Goal: Task Accomplishment & Management: Use online tool/utility

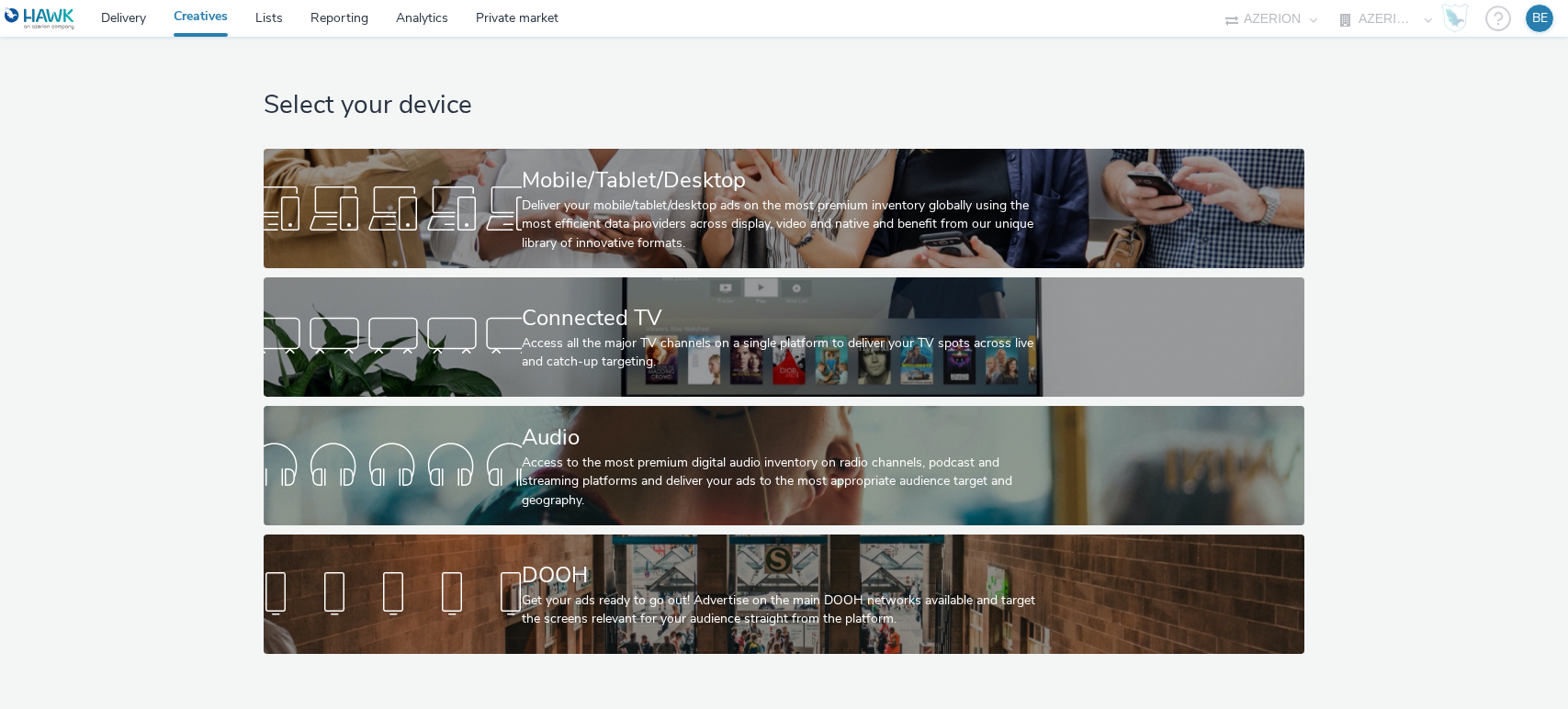
select select "79162ed7-0017-4339-93b0-3399b708648f"
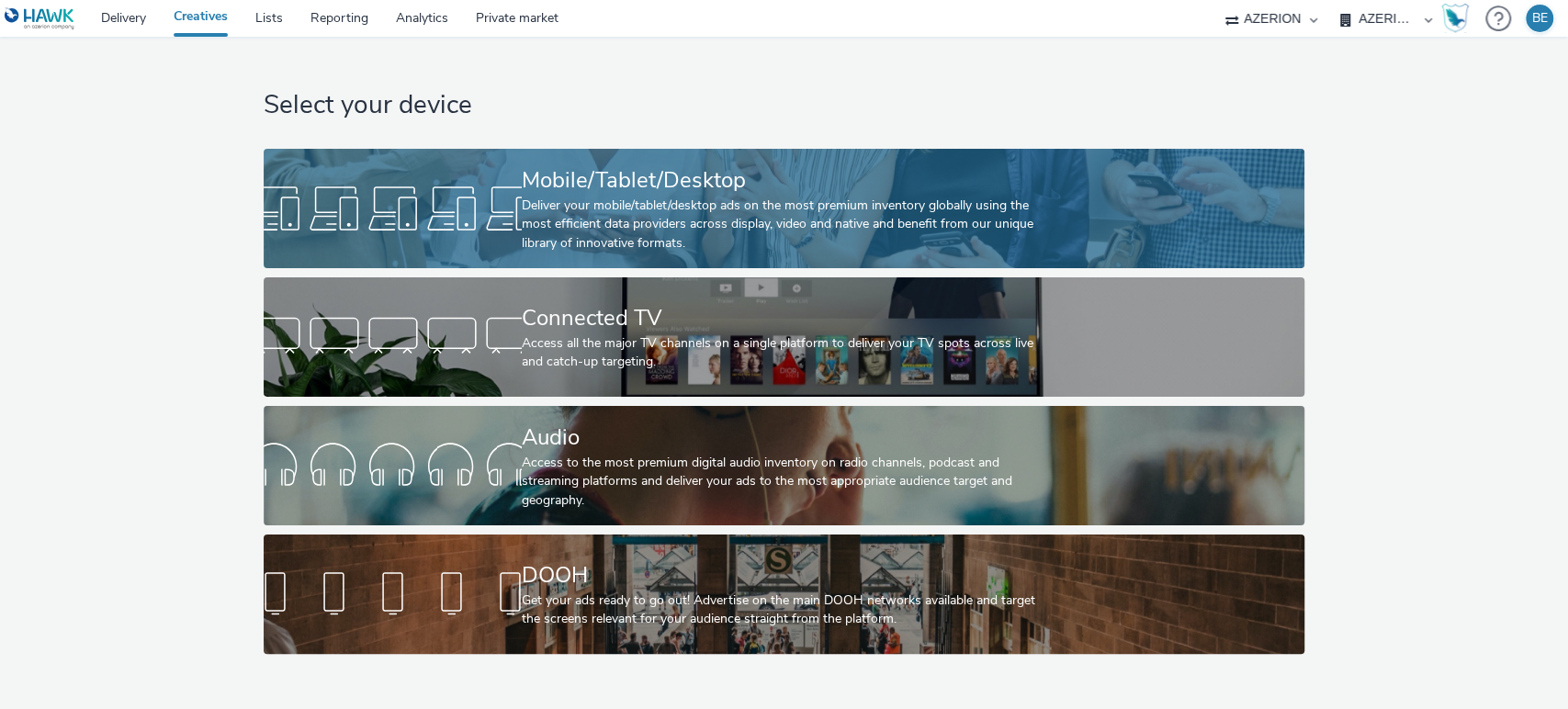
click at [565, 230] on div "Deliver your mobile/tablet/desktop ads on the most premium inventory globally u…" at bounding box center [780, 224] width 518 height 56
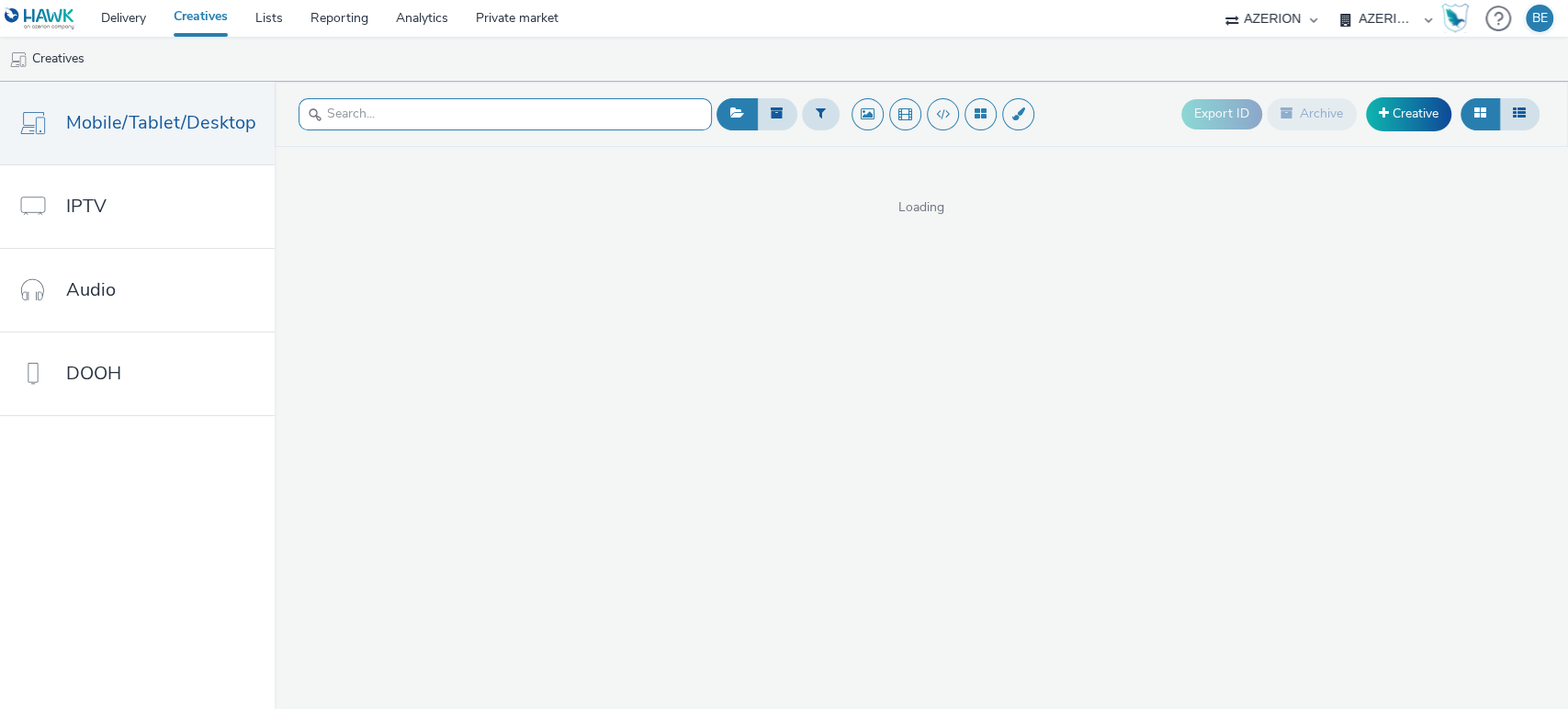
click at [391, 118] on input "text" at bounding box center [505, 114] width 414 height 32
paste input "FederationFrancaiseEquestre"
type input "FederationFrancaiseEquestre"
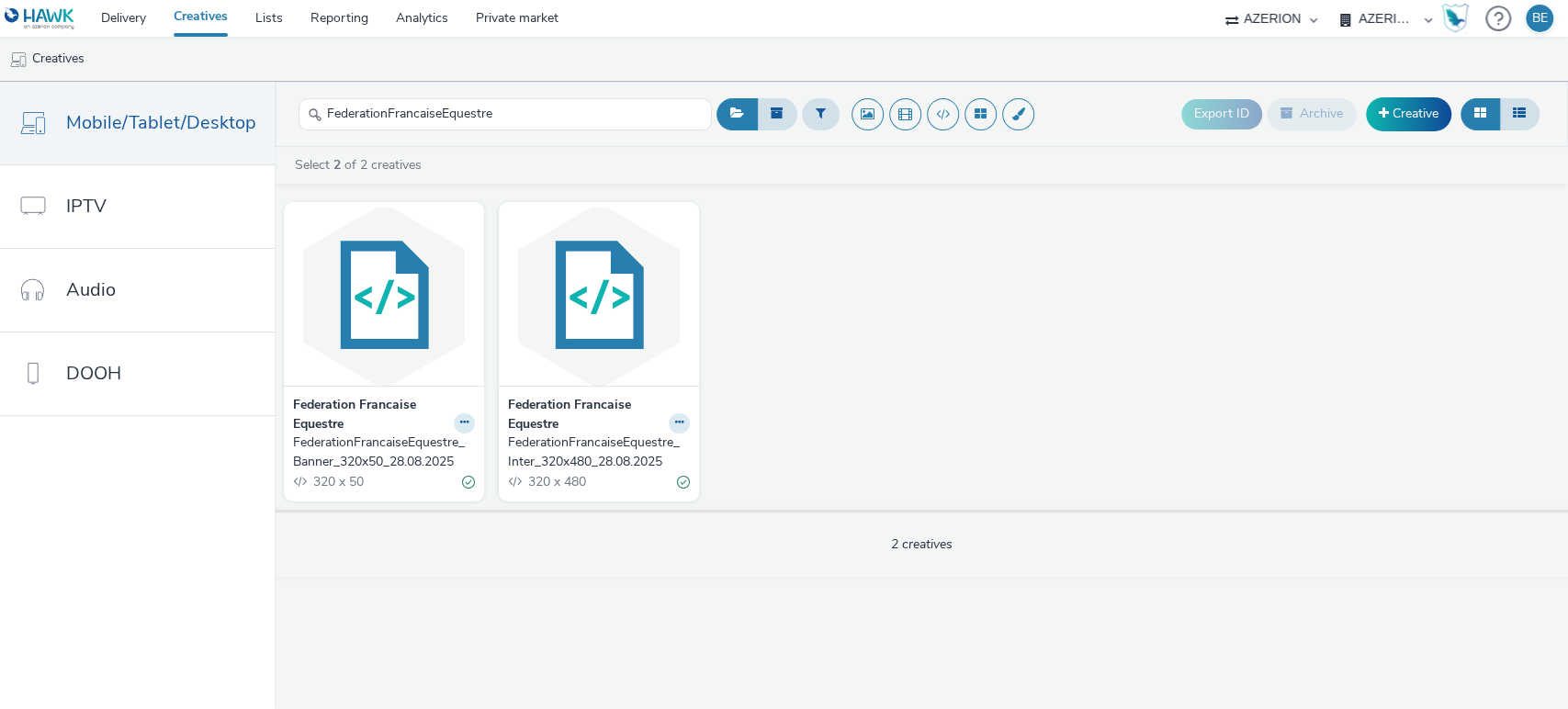
click at [361, 409] on strong "Federation Francaise Equestre" at bounding box center [370, 414] width 156 height 37
click at [367, 464] on div "FederationFrancaiseEquestre_Banner_320x50_28.08.2025" at bounding box center [380, 452] width 175 height 37
click at [537, 461] on div "FederationFrancaiseEquestre_Inter_320x480_28.08.2025" at bounding box center [595, 452] width 175 height 37
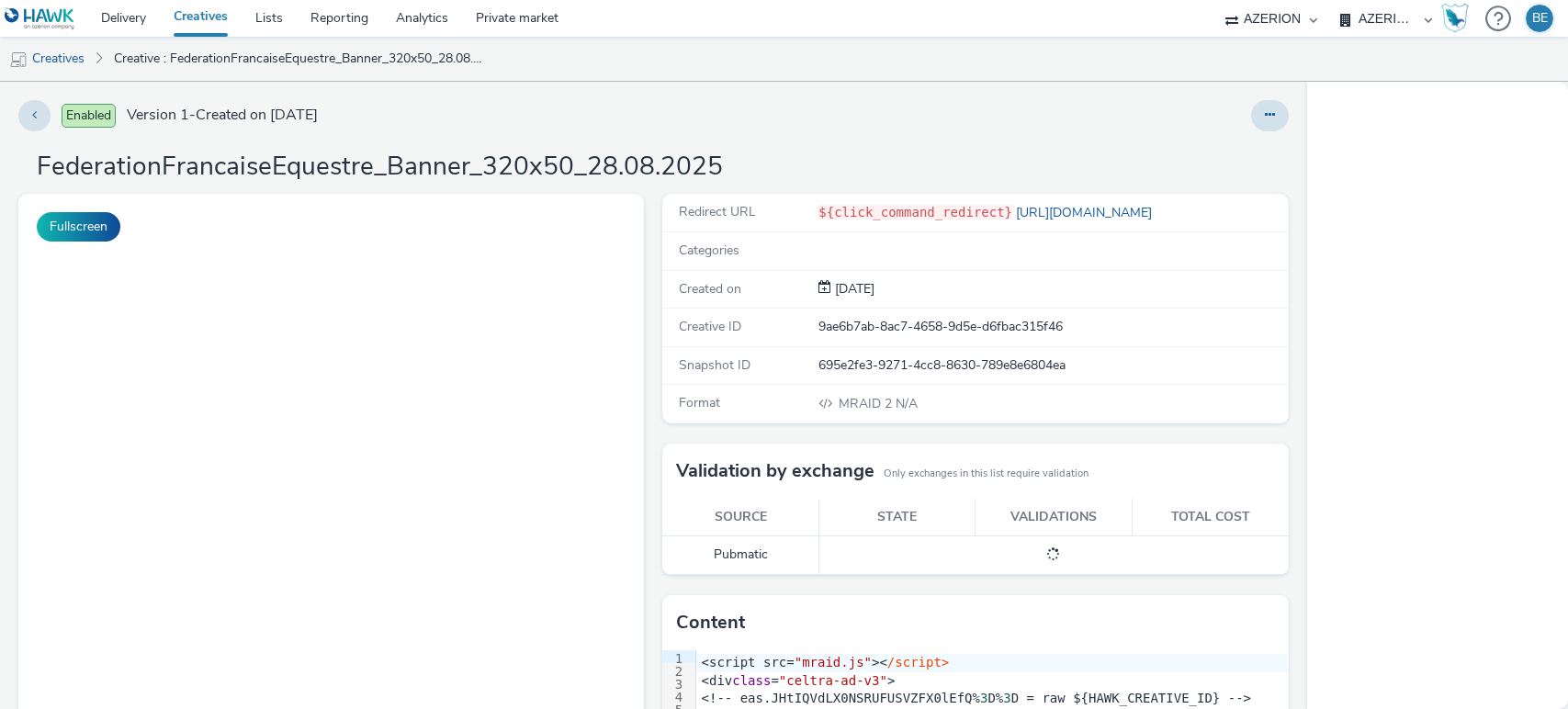
select select "79162ed7-0017-4339-93b0-3399b708648f"
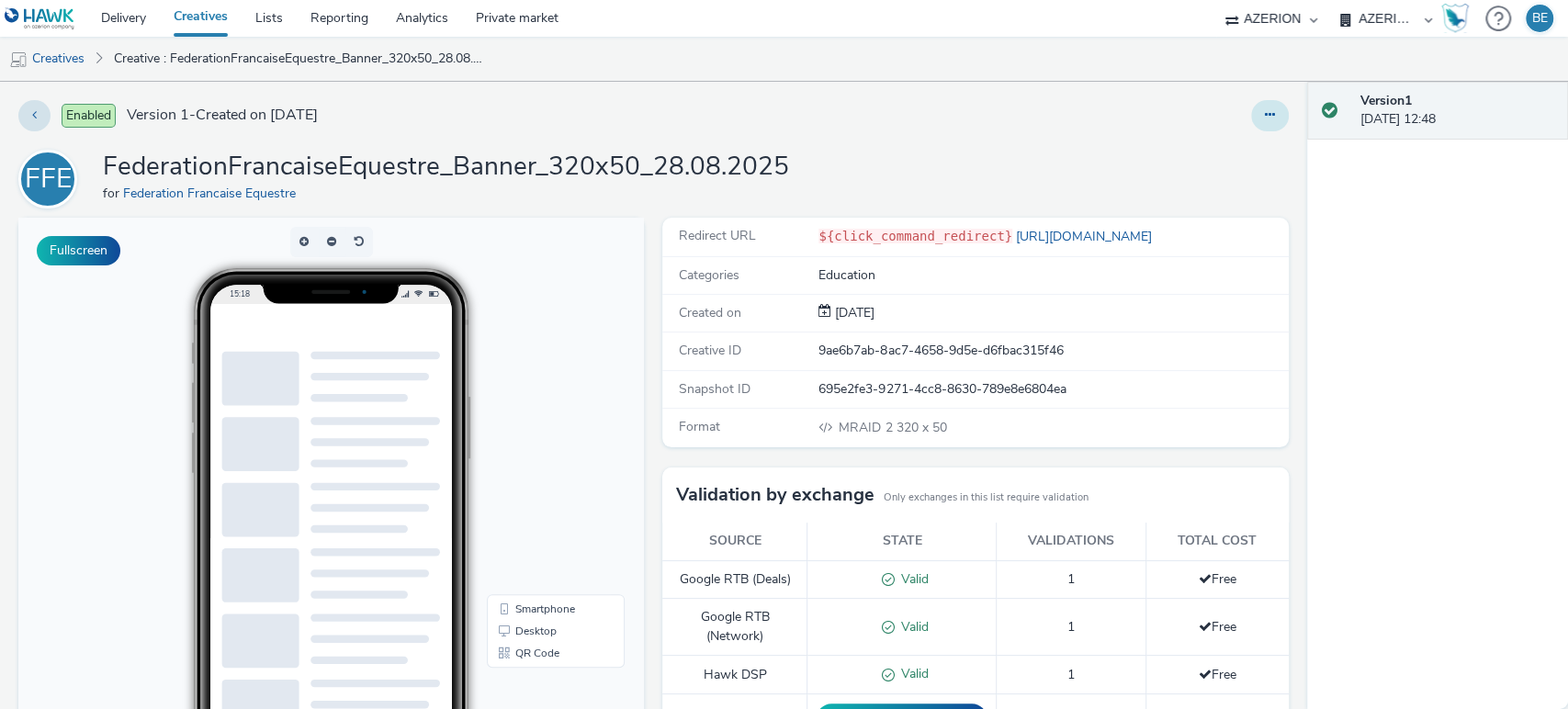
click at [1252, 117] on button at bounding box center [1270, 116] width 37 height 31
click at [1201, 145] on link "Edit" at bounding box center [1220, 152] width 138 height 36
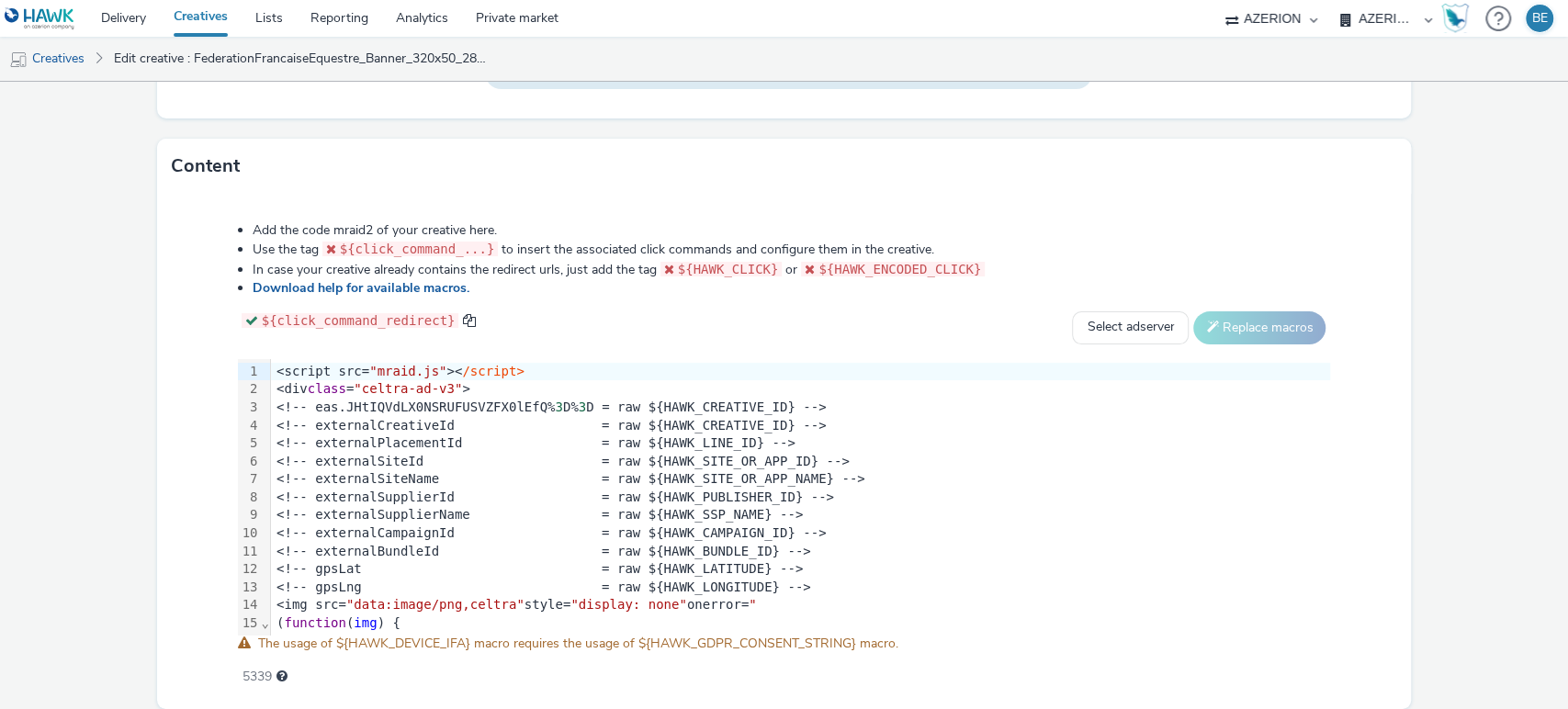
scroll to position [842, 0]
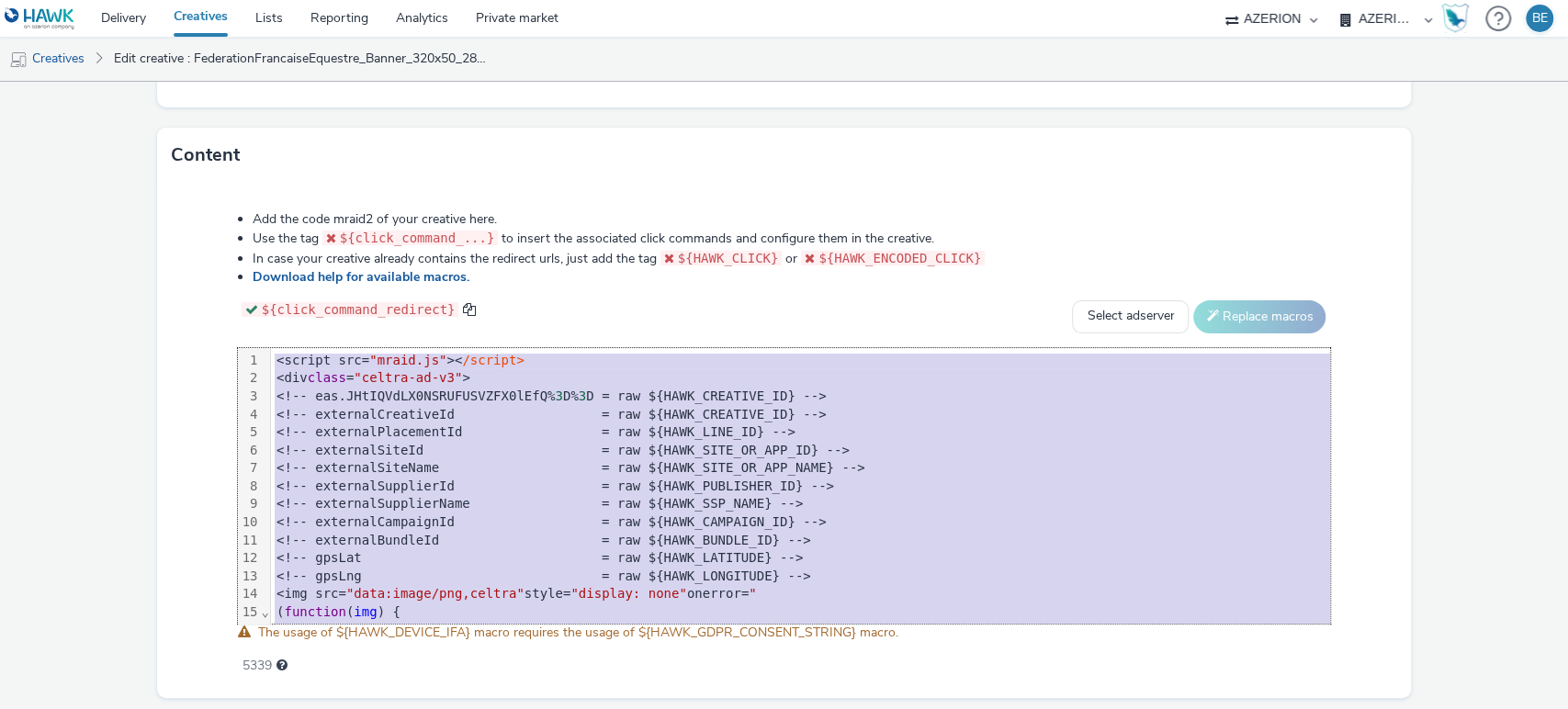
copy div "<script src= "mraid.js" >< /script> <div class = "celtra-ad-v3" > <!-- eas.JHtI…"
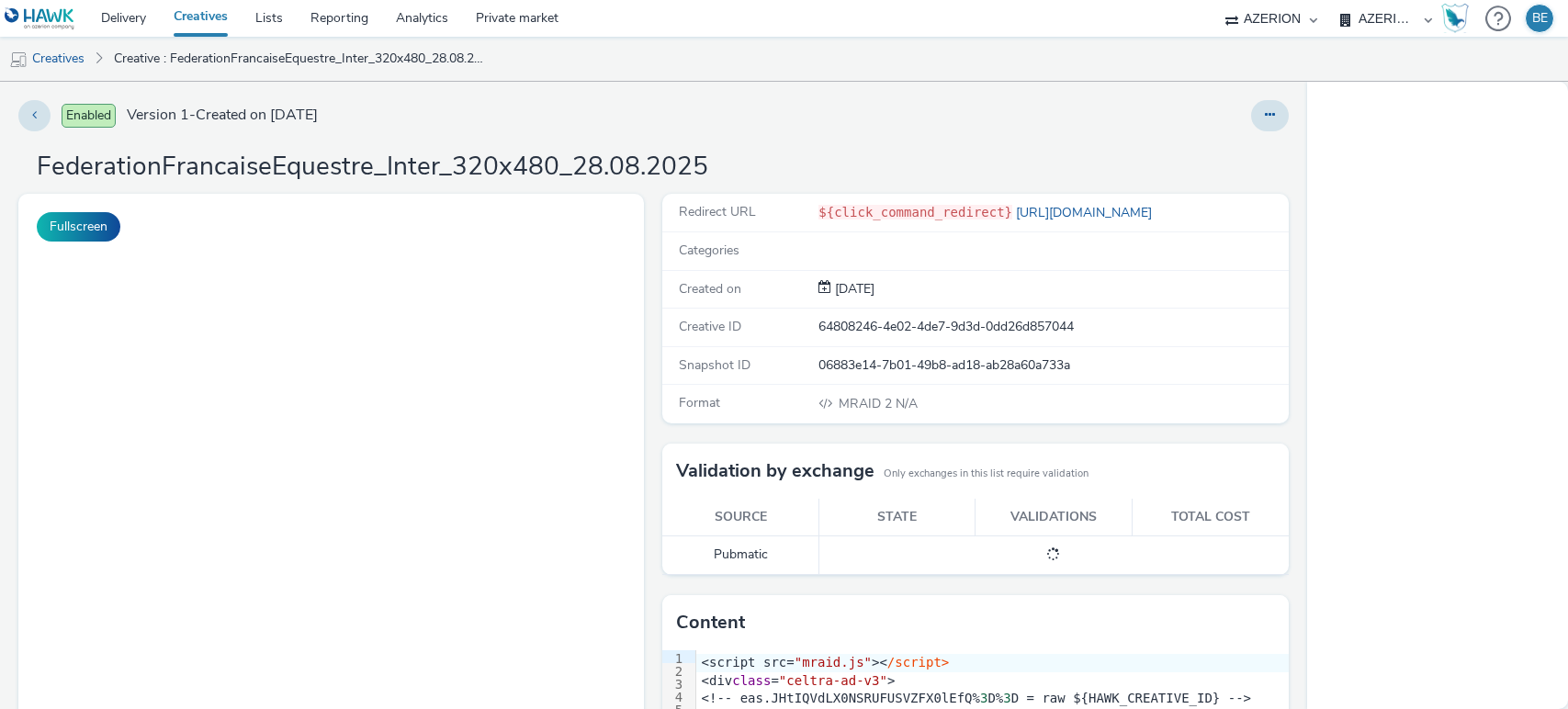
select select "79162ed7-0017-4339-93b0-3399b708648f"
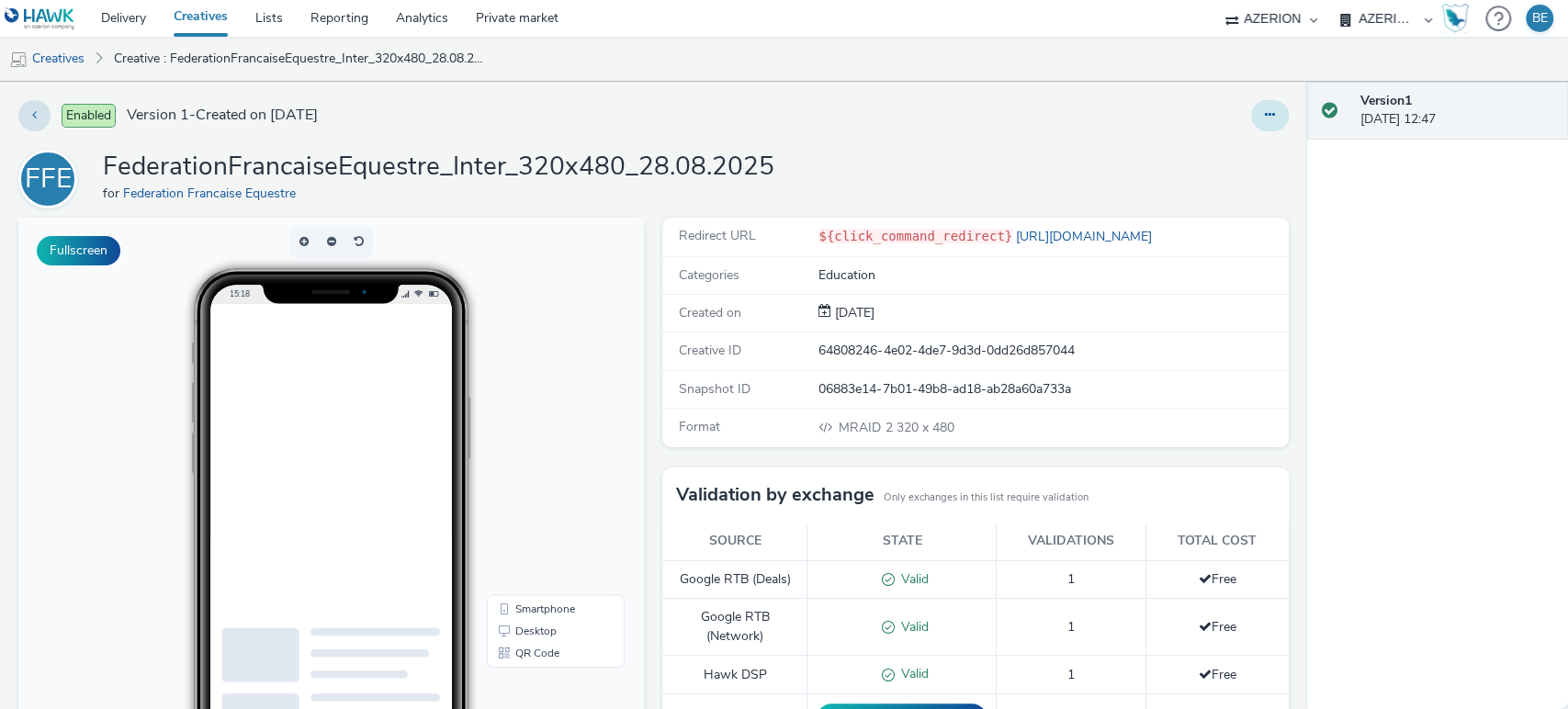
click at [1252, 122] on button at bounding box center [1270, 116] width 37 height 31
click at [1183, 168] on link "Edit" at bounding box center [1220, 152] width 138 height 36
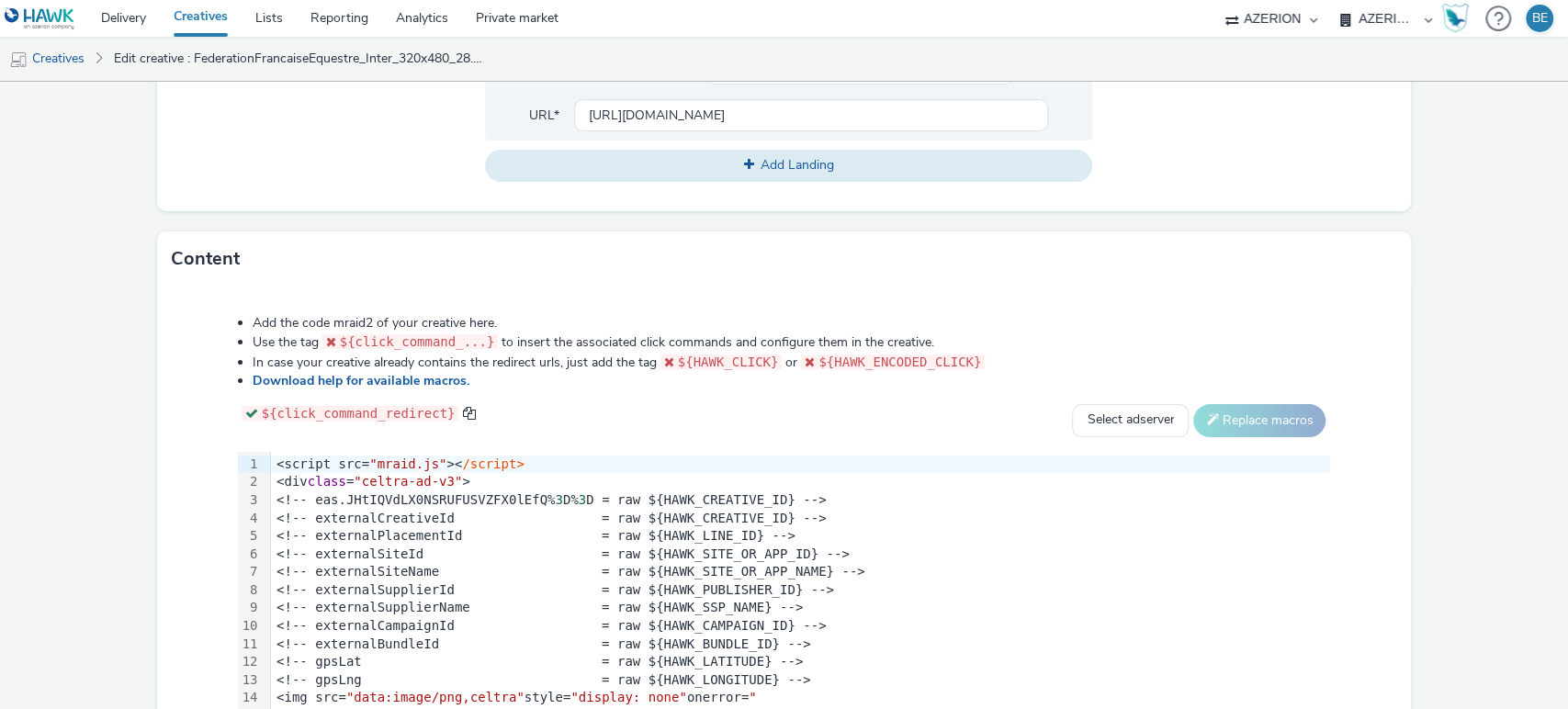
scroll to position [795, 0]
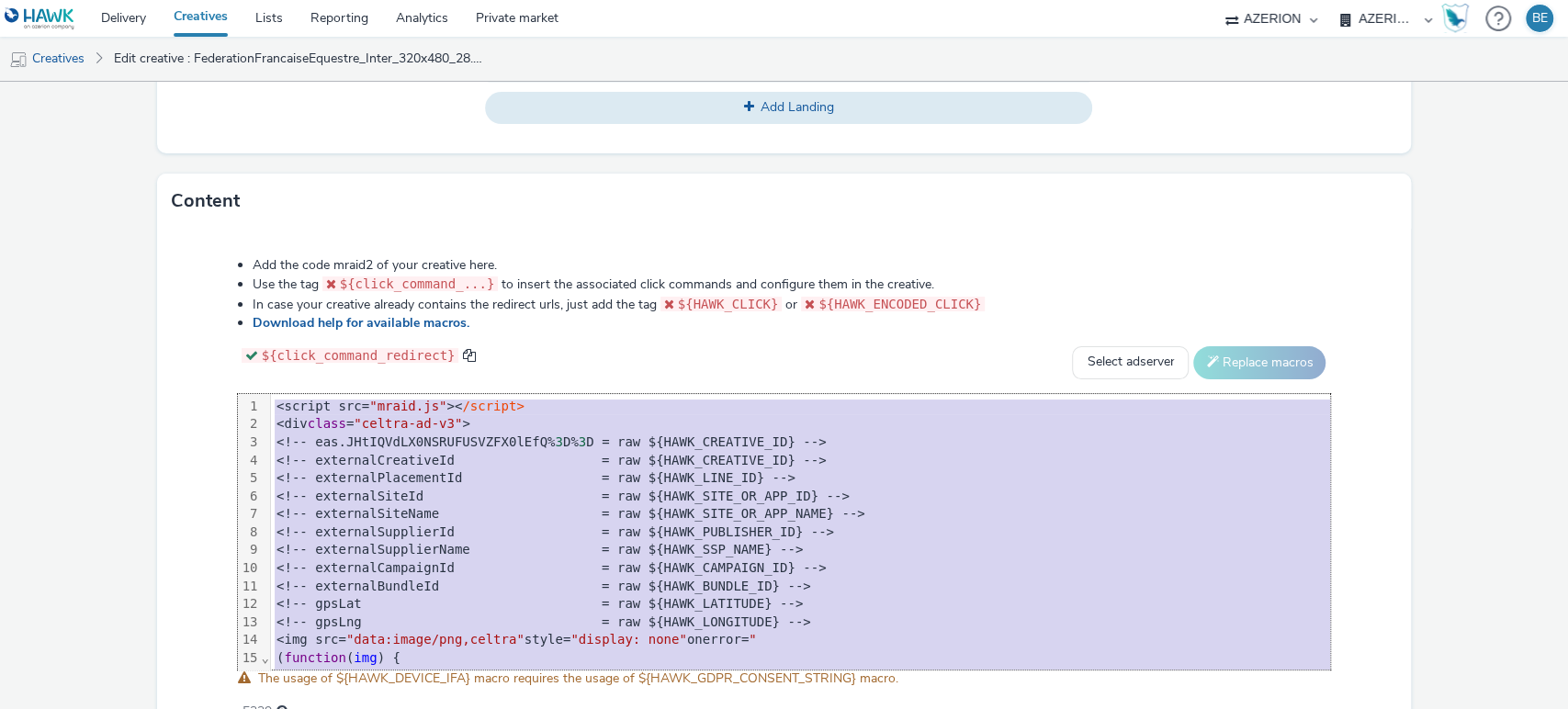
copy div "<script src= "mraid.js" >< /script> <div class = "celtra-ad-v3" > <!-- eas.JHtI…"
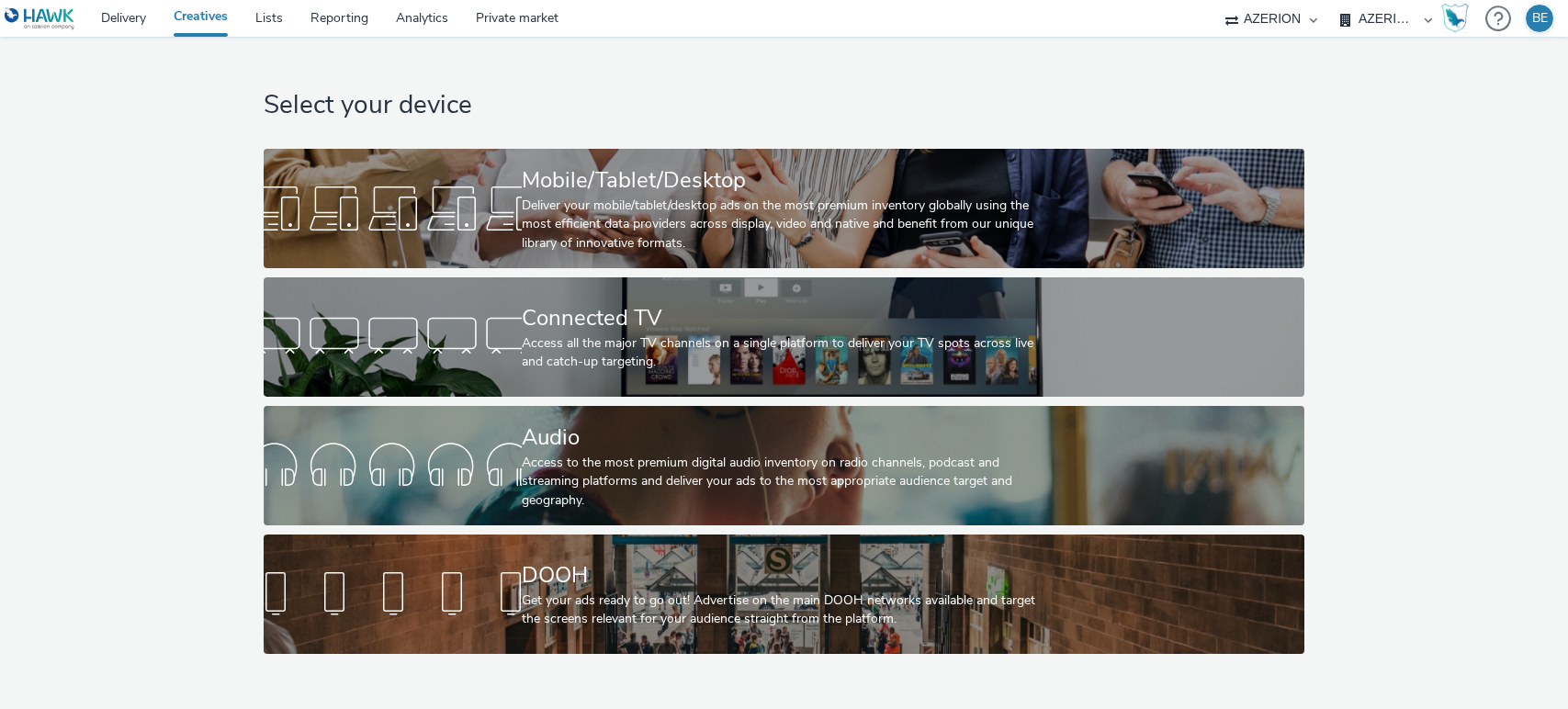
select select "974f22a8-96bf-4ab0-903c-b2da3aad1b4f"
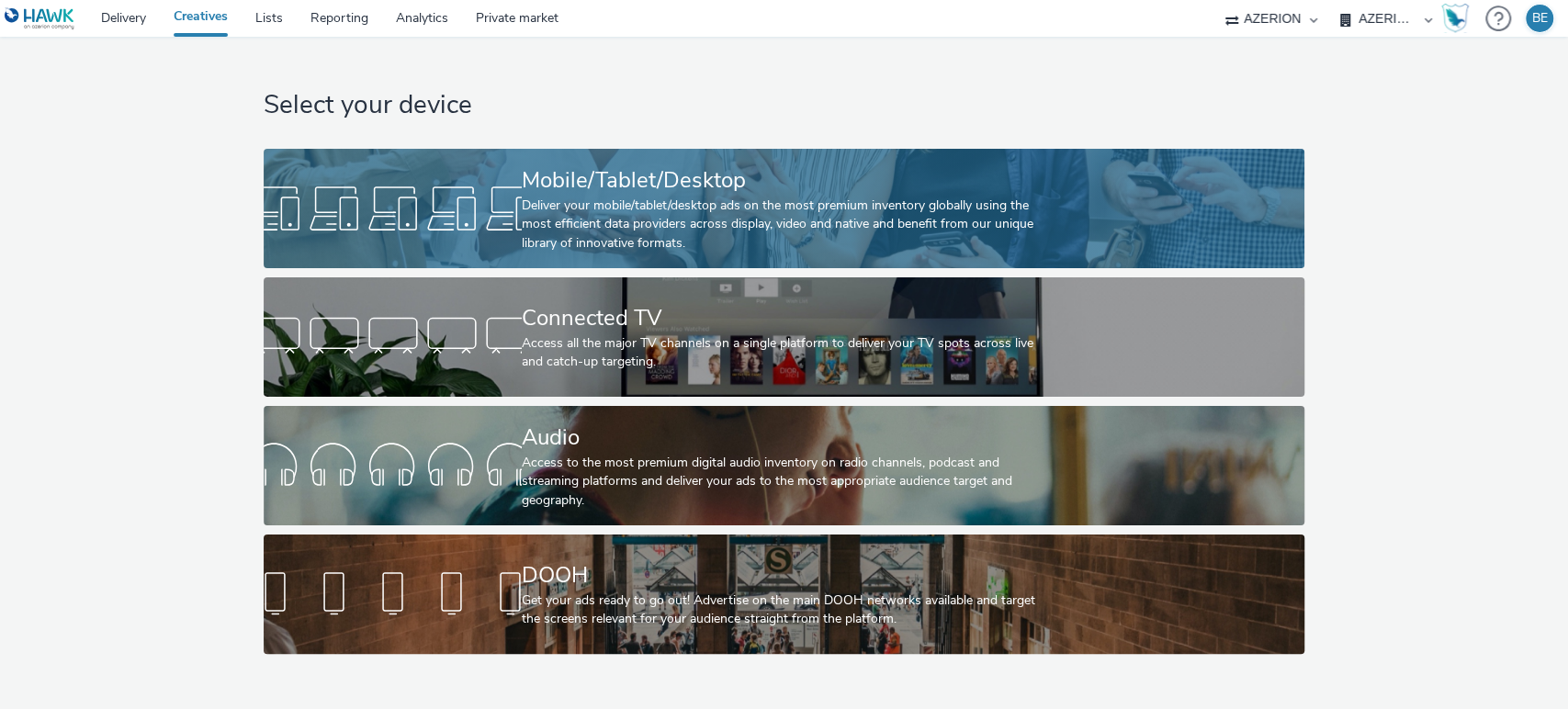
click at [502, 180] on div at bounding box center [392, 208] width 258 height 59
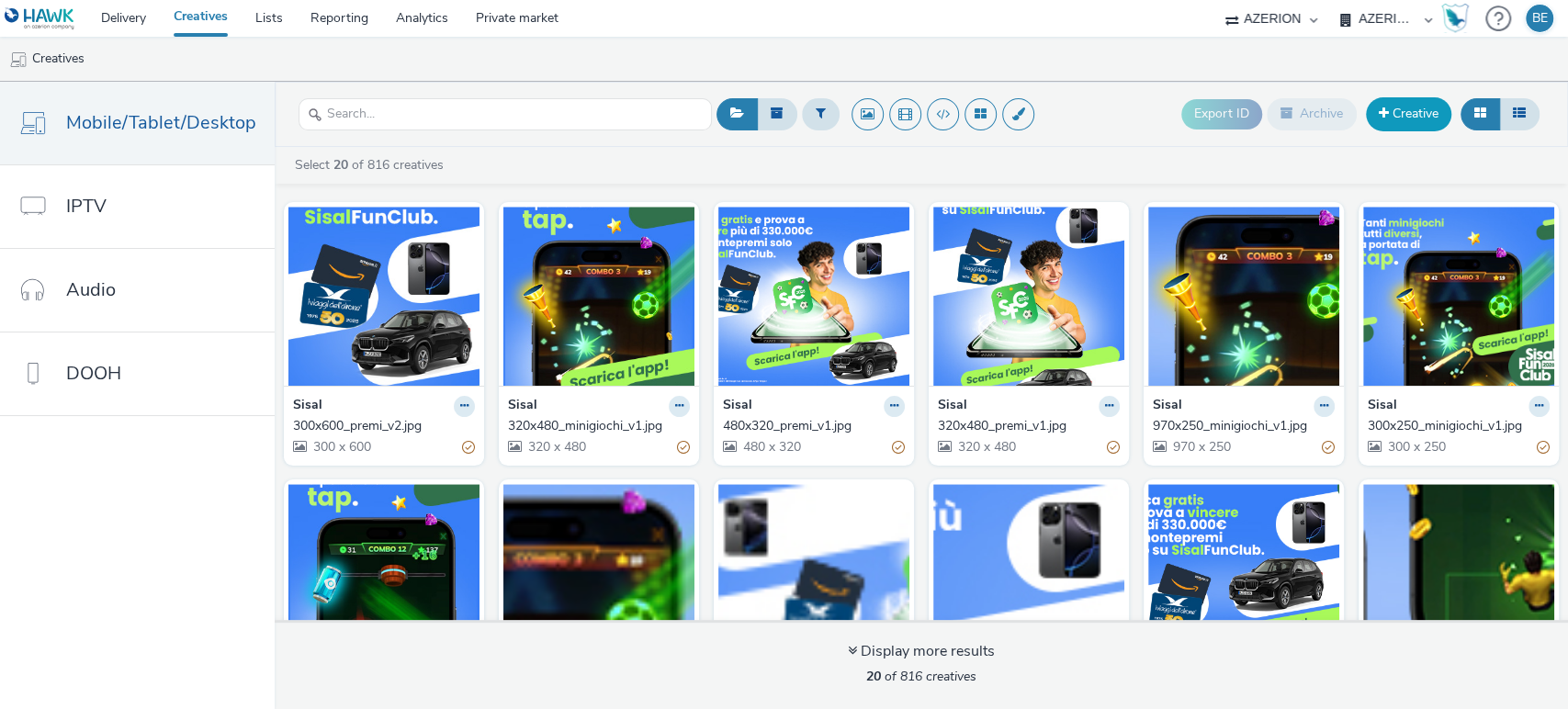
click at [1406, 112] on link "Creative" at bounding box center [1409, 114] width 85 height 33
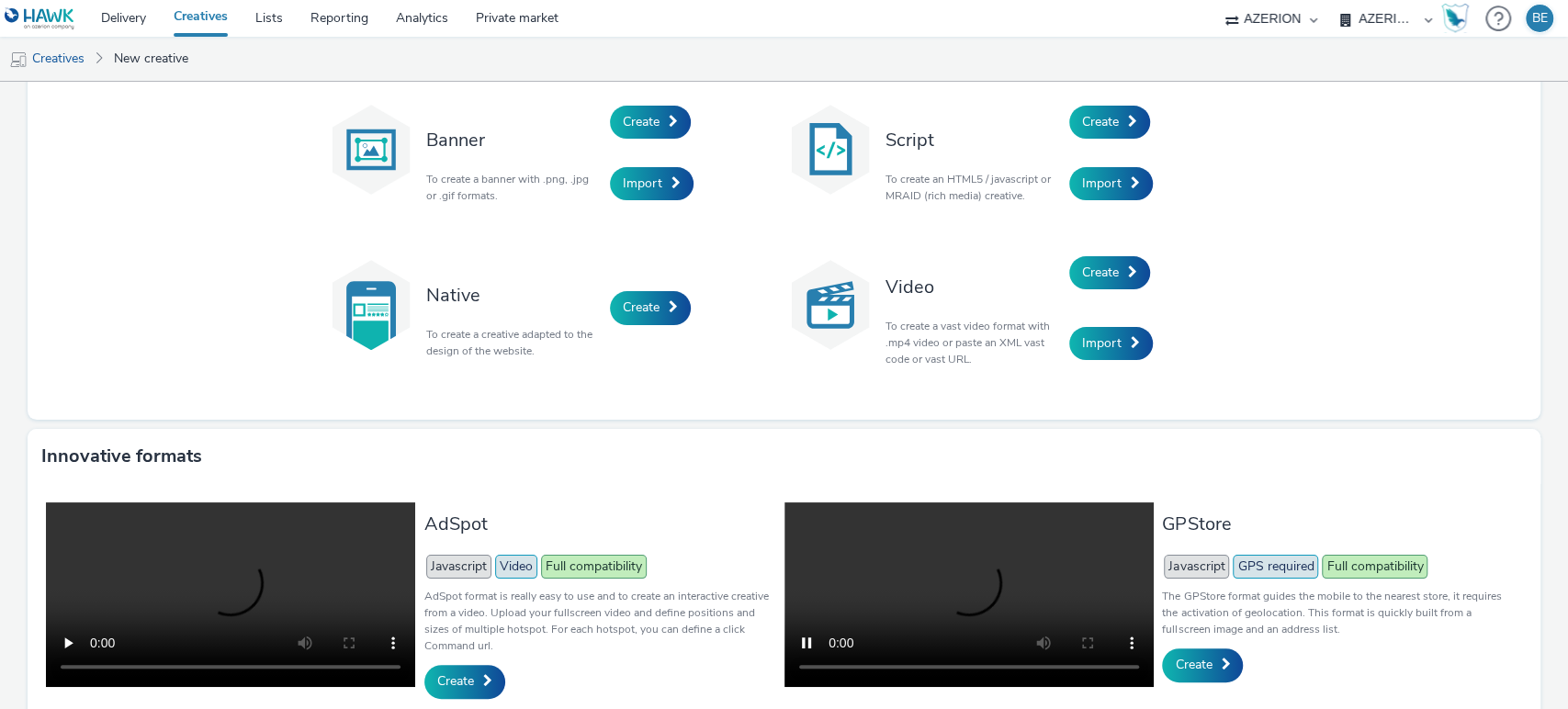
scroll to position [80, 0]
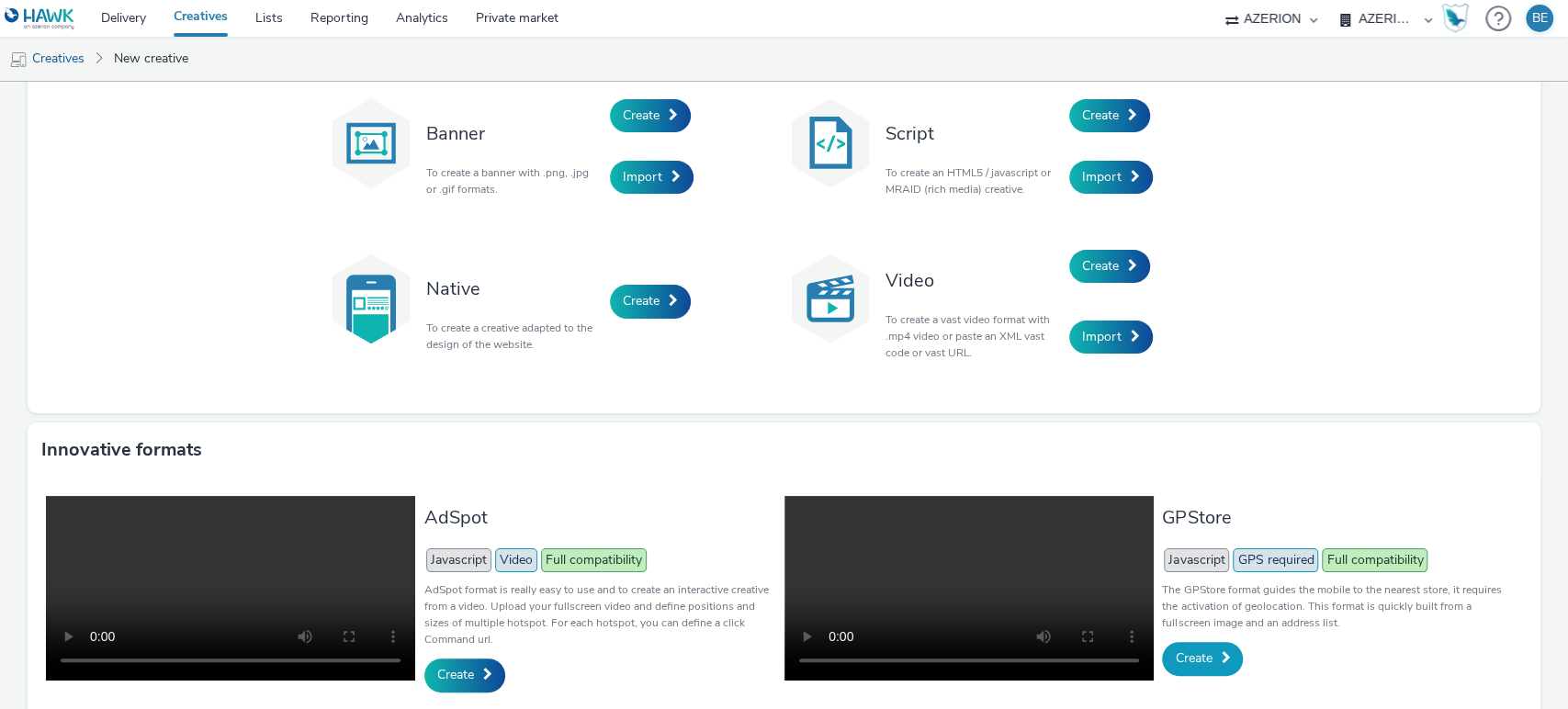
click at [1204, 660] on link "Create" at bounding box center [1203, 659] width 81 height 33
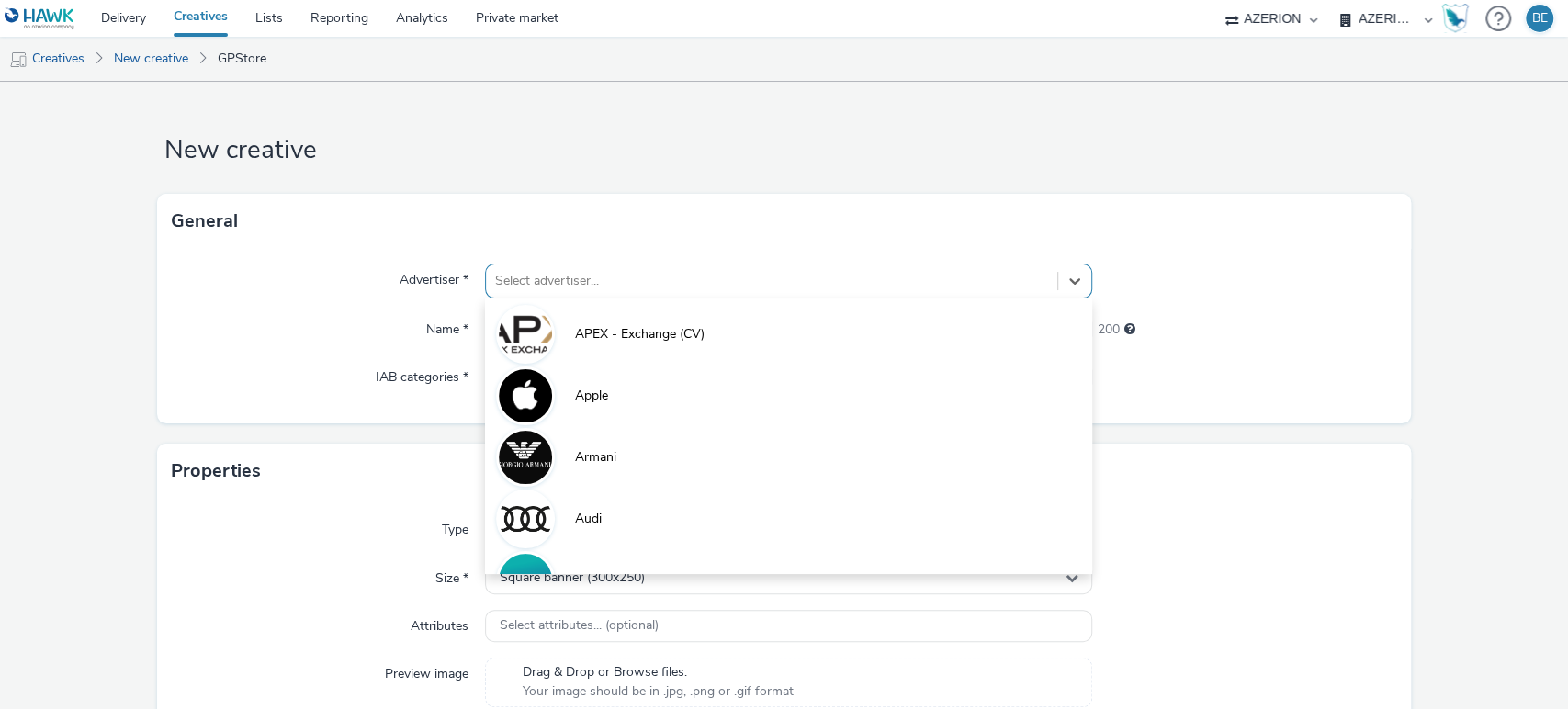
click at [529, 282] on div at bounding box center [772, 281] width 554 height 22
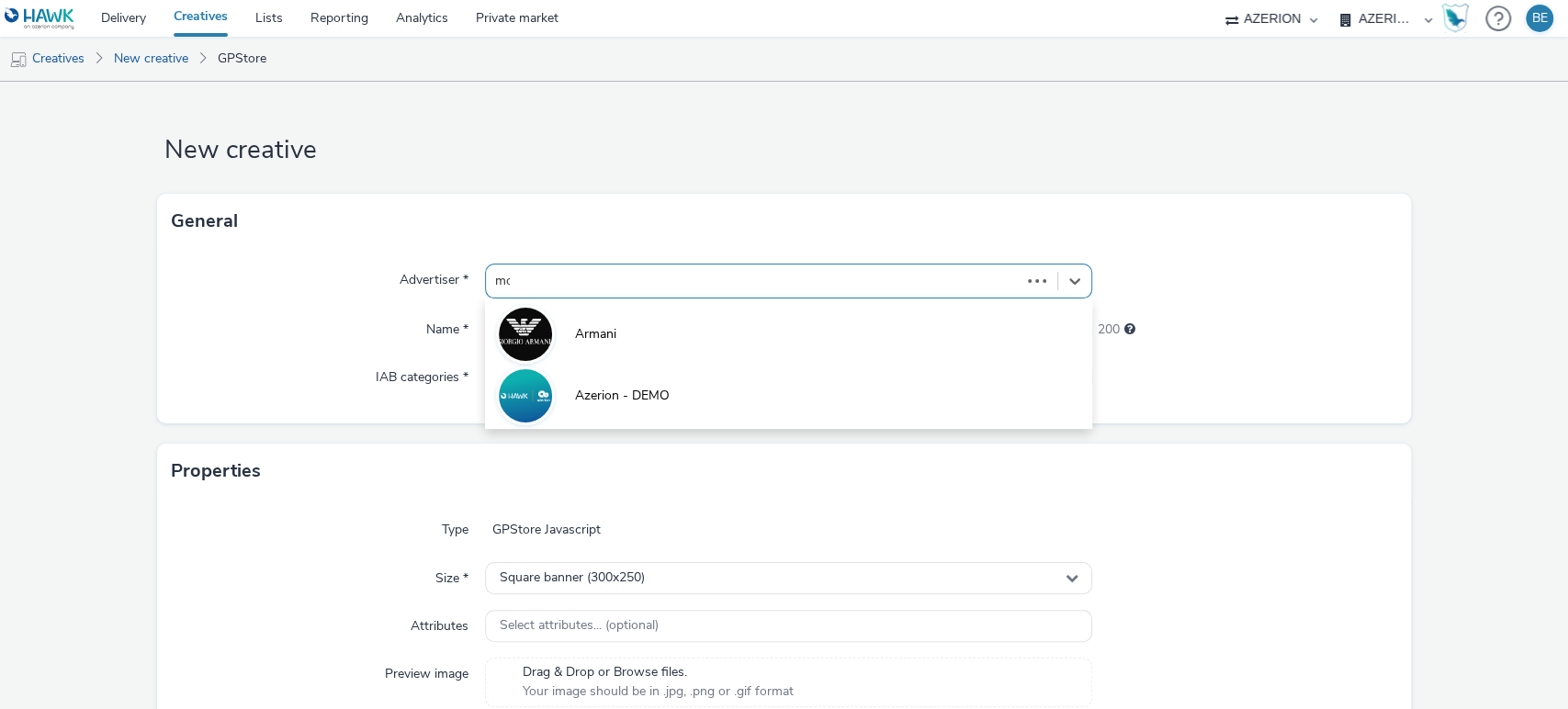
type input "mos"
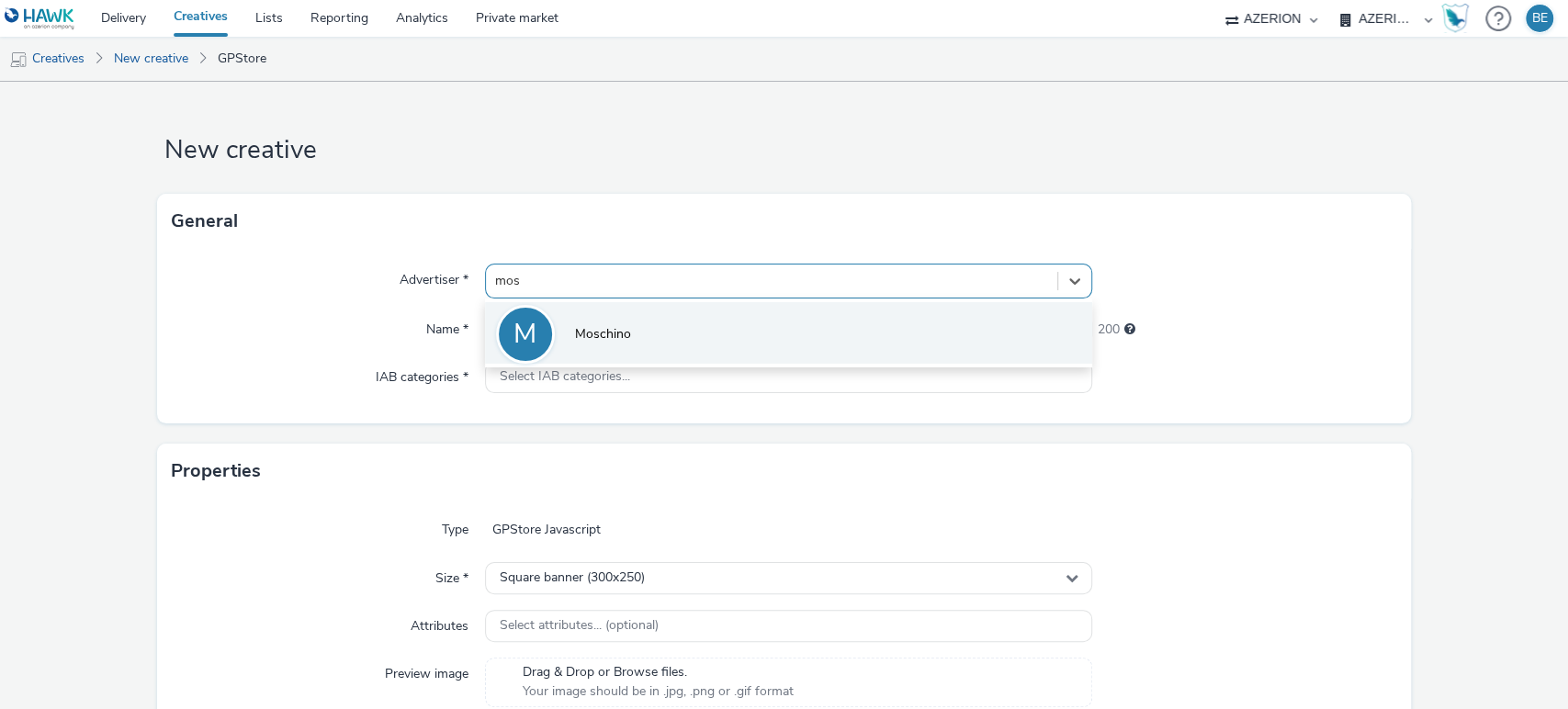
click at [522, 344] on div "M" at bounding box center [525, 334] width 23 height 51
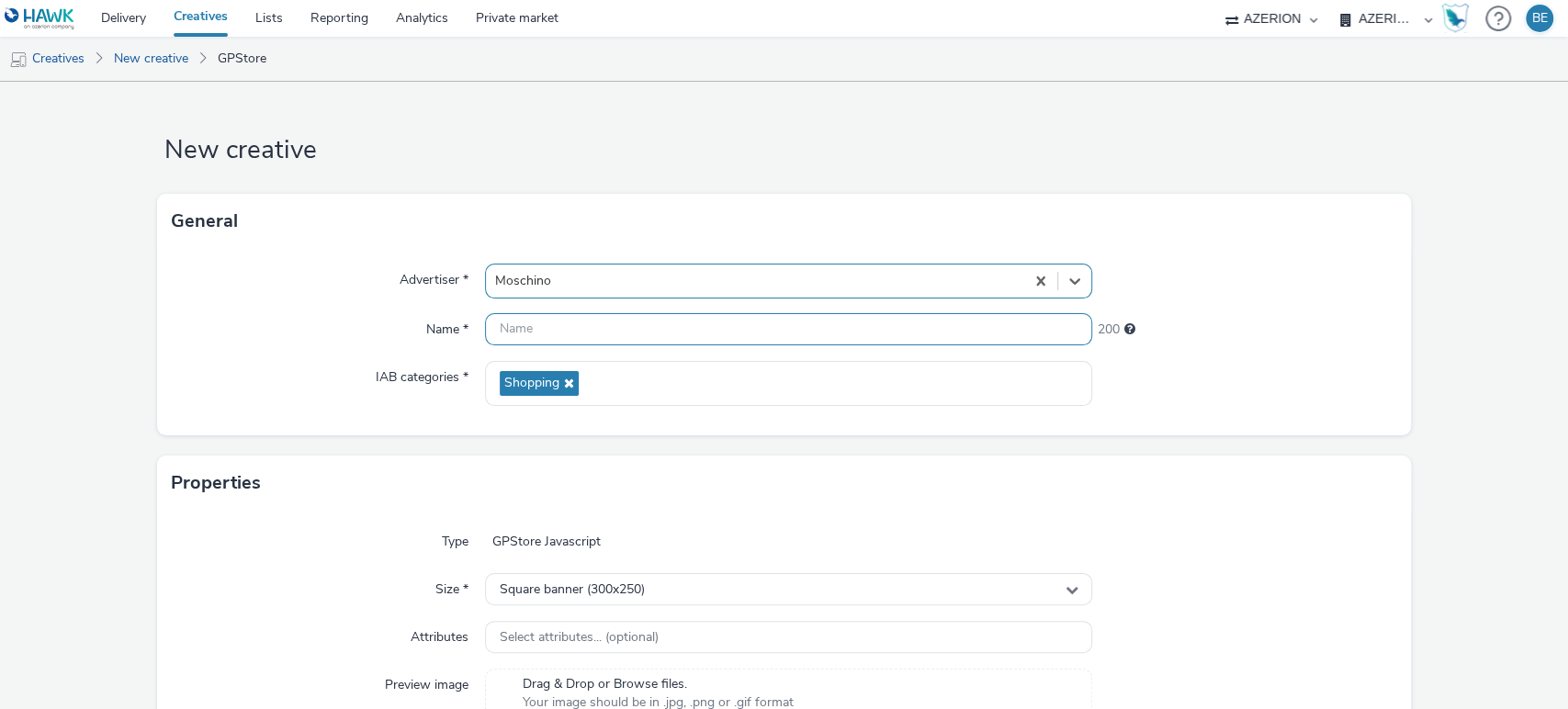
click at [530, 328] on input "text" at bounding box center [789, 329] width 608 height 32
paste input "opp-00082000 | Moschino - DTS - Pop Up - UK"
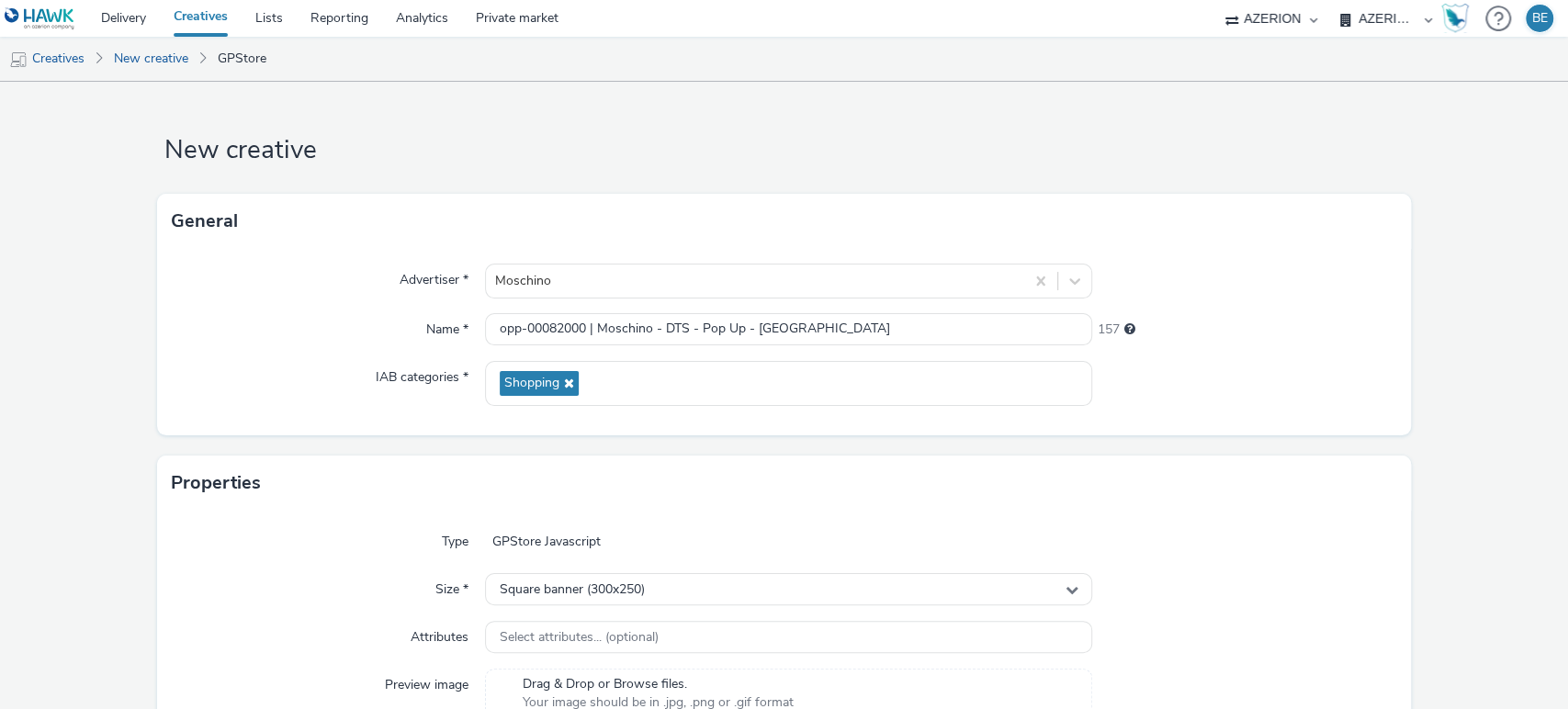
click at [295, 336] on div "Name *" at bounding box center [328, 330] width 313 height 33
click at [916, 334] on input "opp-00082000 | Moschino - DTS - Pop Up - UK" at bounding box center [789, 329] width 608 height 32
type input "opp-00082000 | Moschino - DTS - Pop Up - UK | 300x250"
click at [250, 345] on div "Name *" at bounding box center [328, 330] width 313 height 33
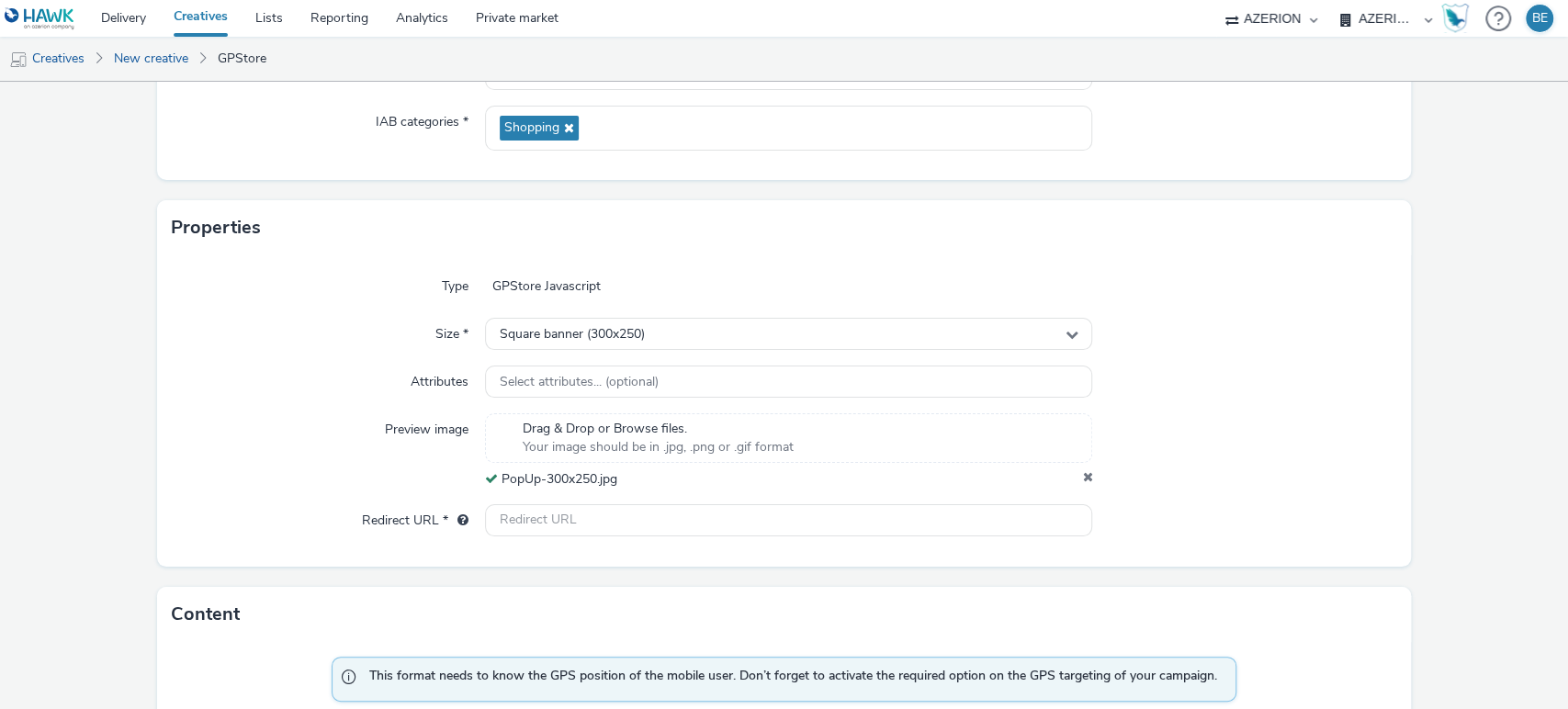
scroll to position [297, 0]
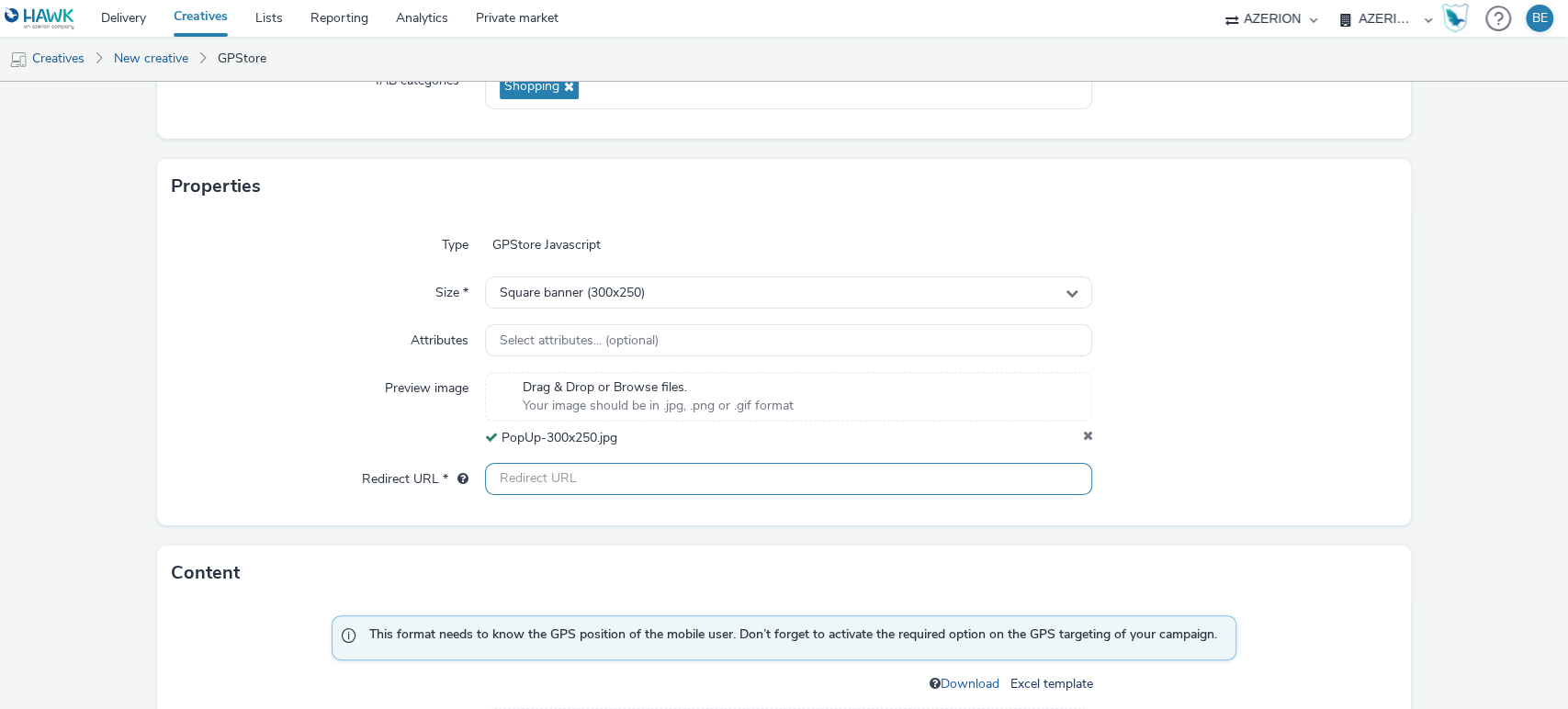
click at [510, 475] on input "text" at bounding box center [789, 478] width 608 height 32
paste input "https://www.theperfumeshop.com/moschino/b/54"
type input "https://www.theperfumeshop.com/moschino/b/54"
click at [279, 490] on div "Redirect URL *" at bounding box center [328, 479] width 313 height 33
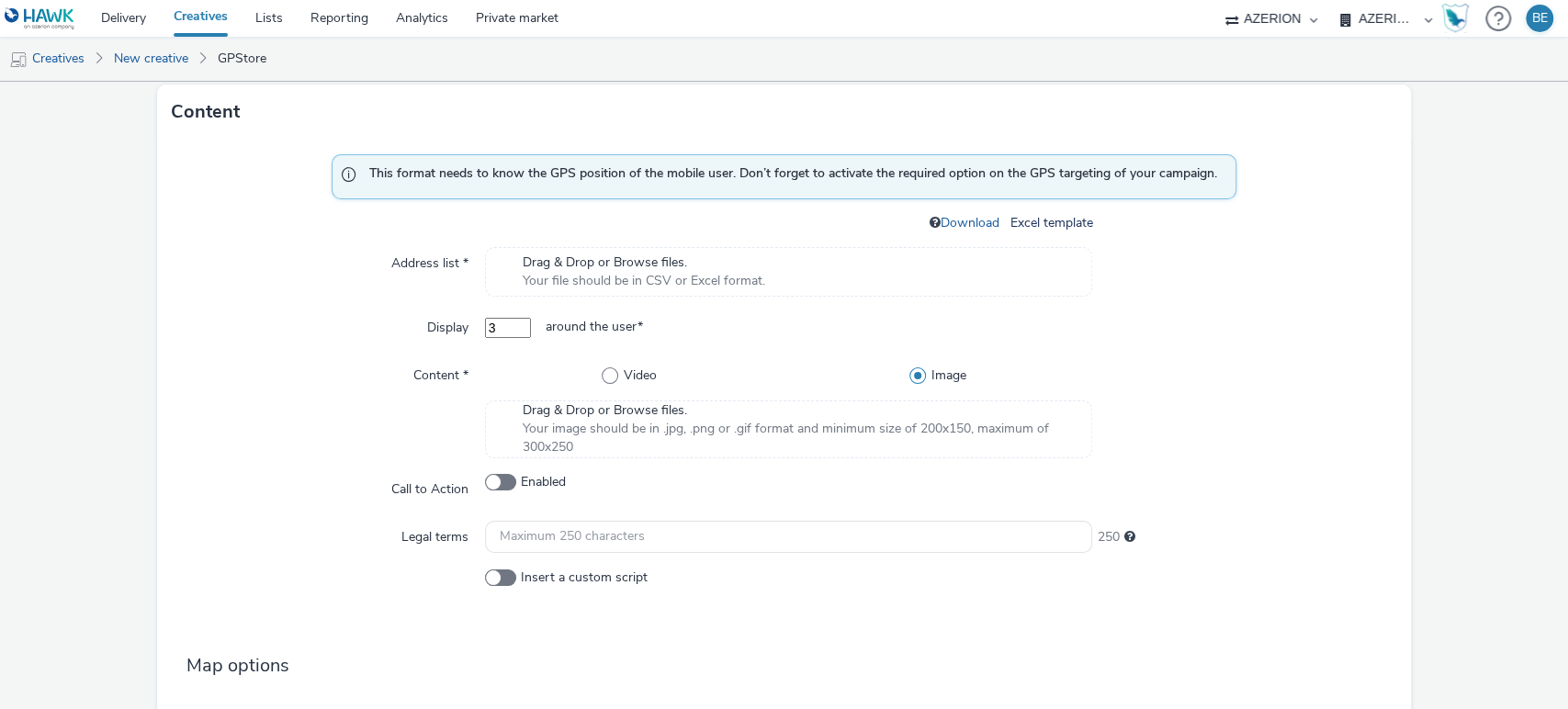
scroll to position [759, 0]
click at [513, 327] on input "3" at bounding box center [508, 326] width 46 height 21
type input "10"
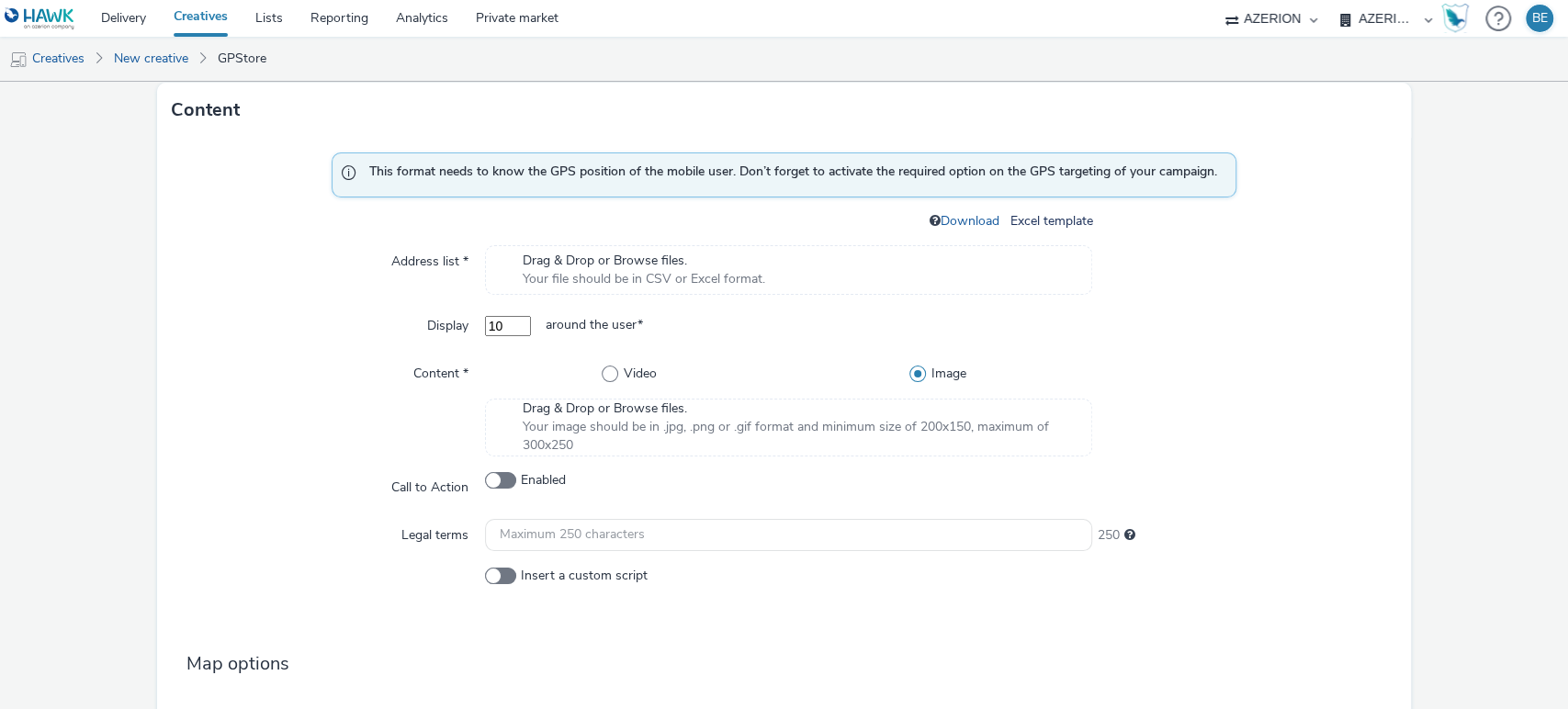
click at [338, 327] on div "Display" at bounding box center [328, 326] width 313 height 33
click at [959, 215] on link "Download" at bounding box center [973, 221] width 66 height 18
click at [213, 372] on div "Content *" at bounding box center [328, 407] width 313 height 99
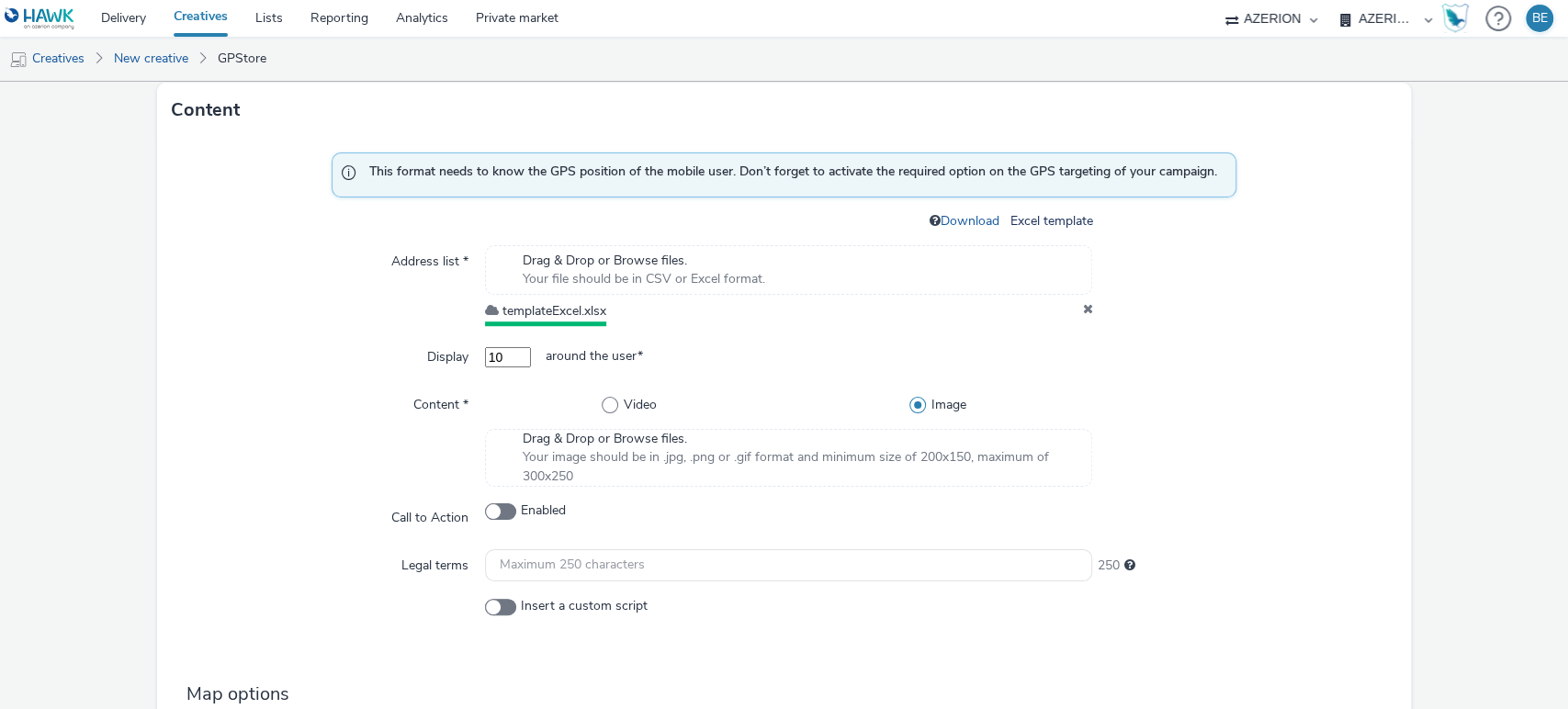
click at [242, 334] on div "This format needs to know the GPS position of the mobile user. Don’t forget to …" at bounding box center [785, 582] width 1256 height 890
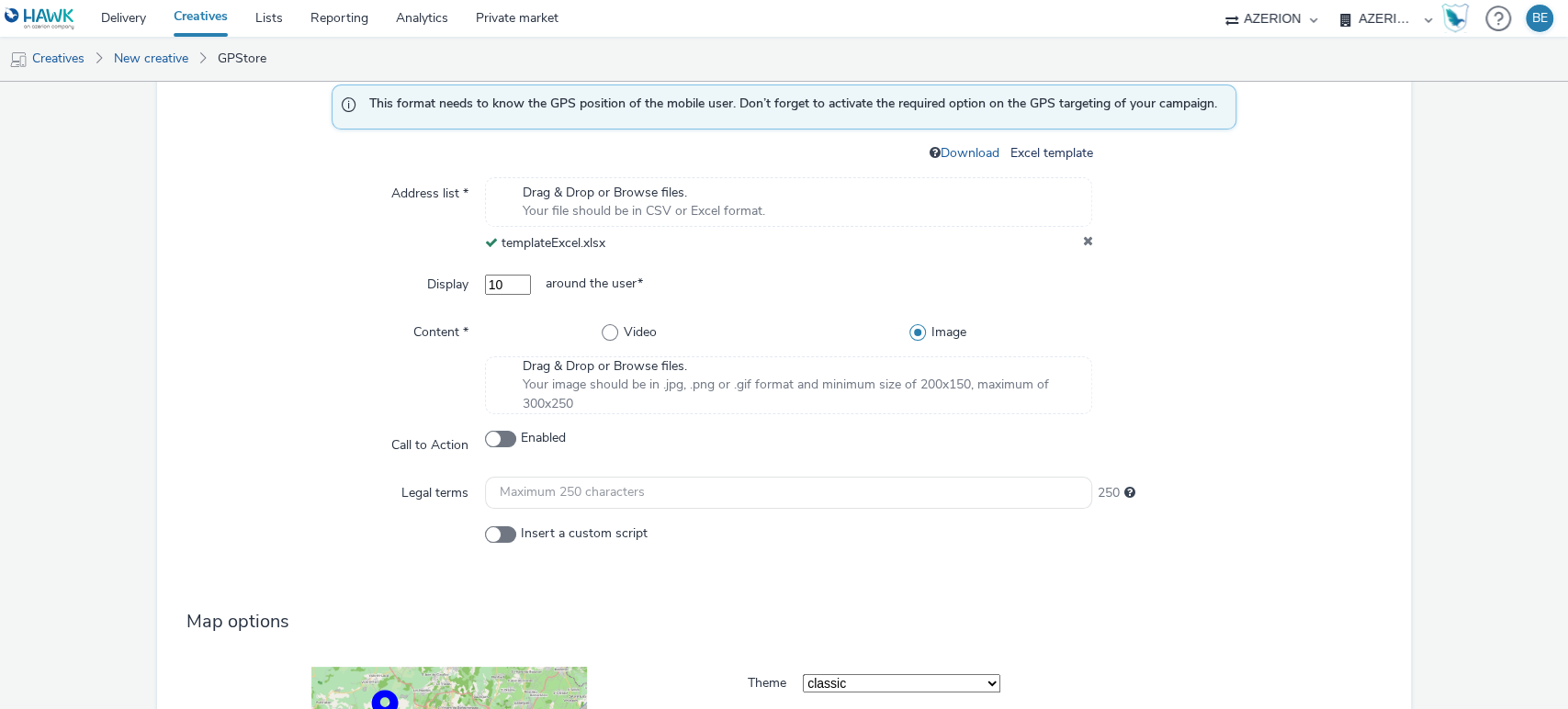
scroll to position [830, 0]
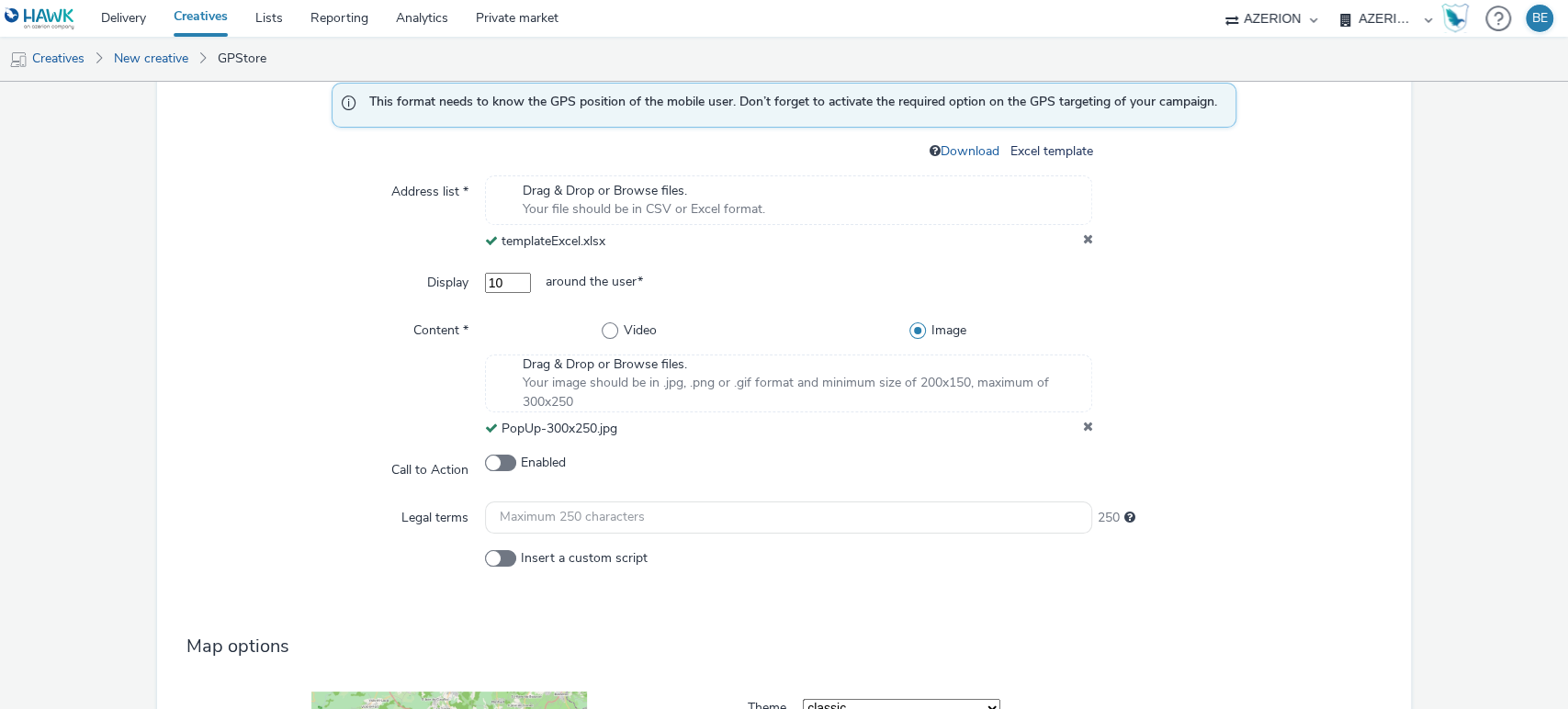
click at [286, 388] on div "Content *" at bounding box center [328, 376] width 313 height 125
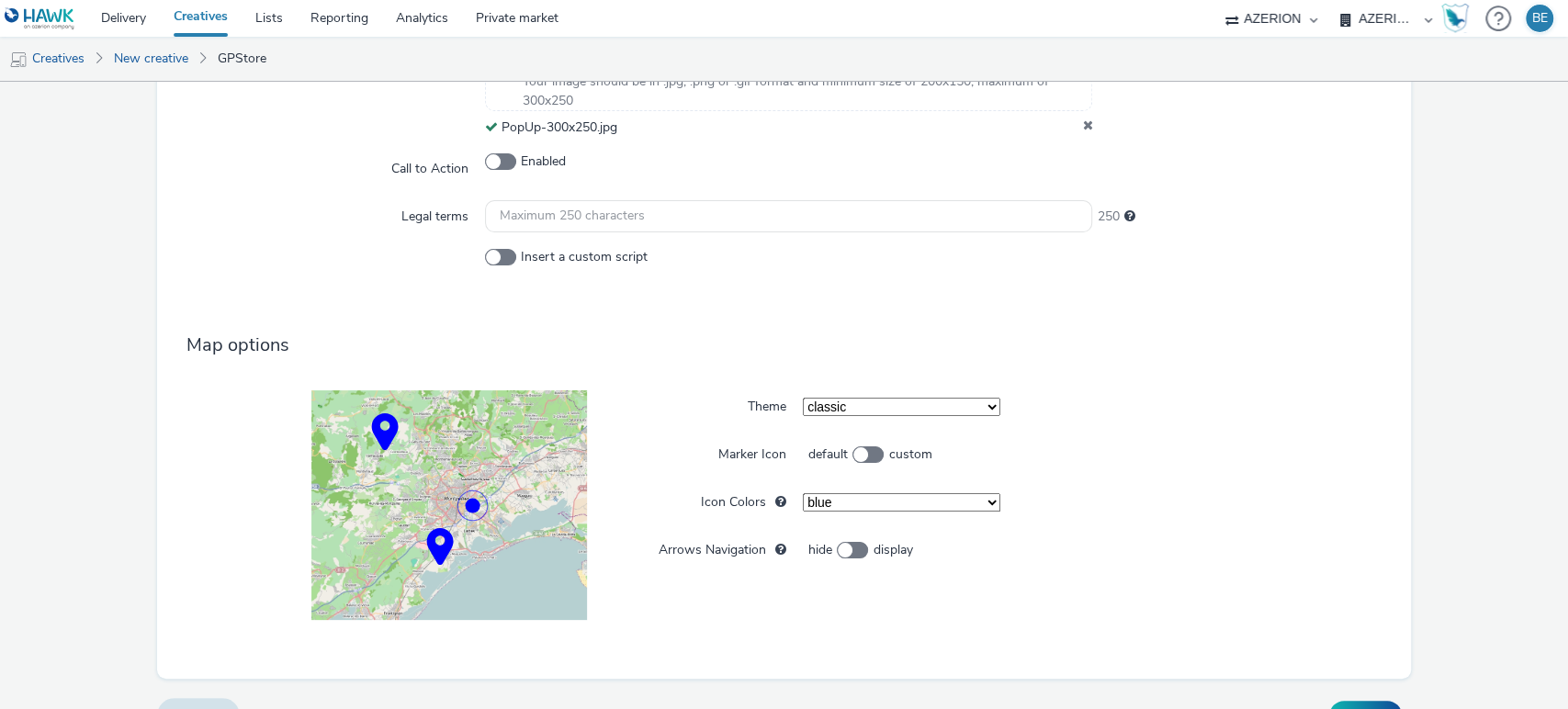
scroll to position [1167, 0]
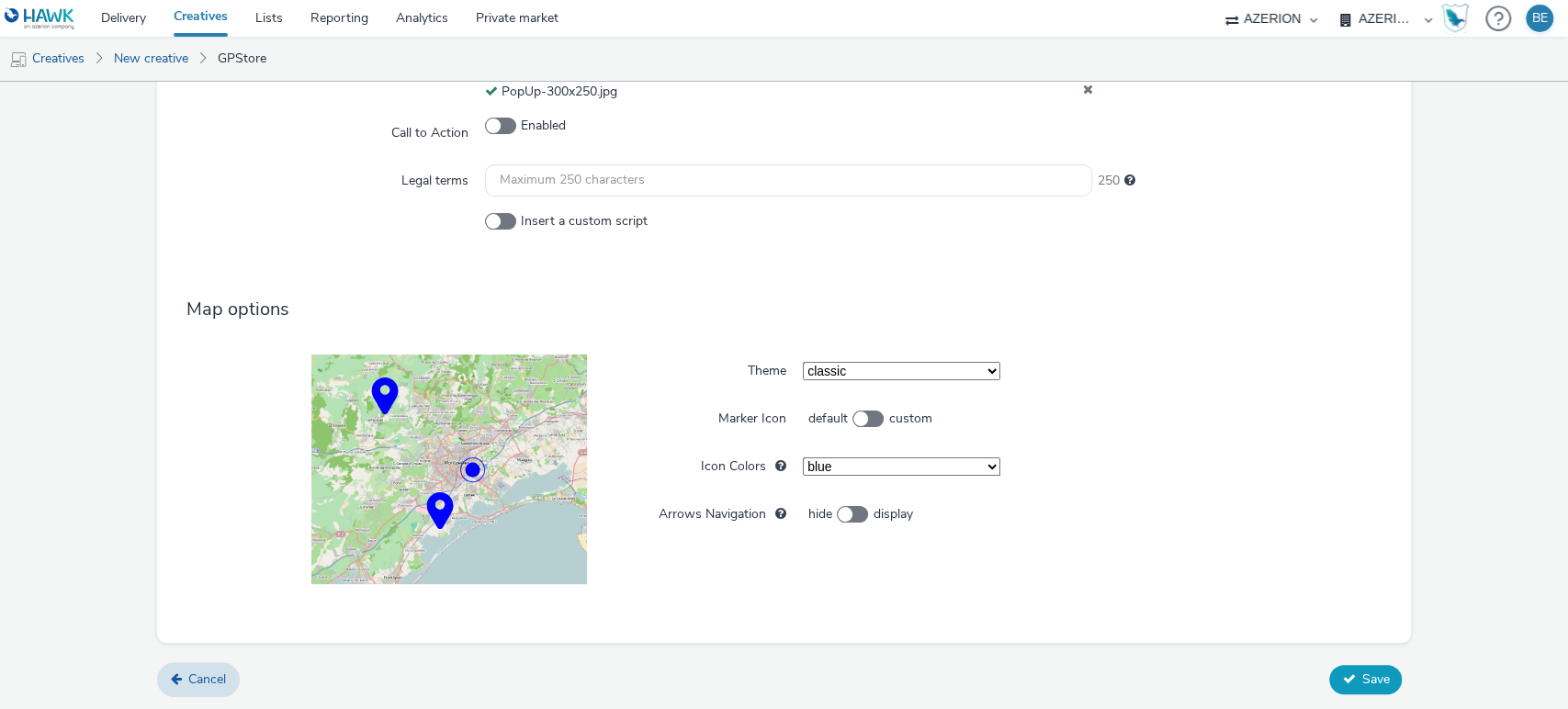
click at [1343, 681] on button "Save" at bounding box center [1366, 680] width 73 height 29
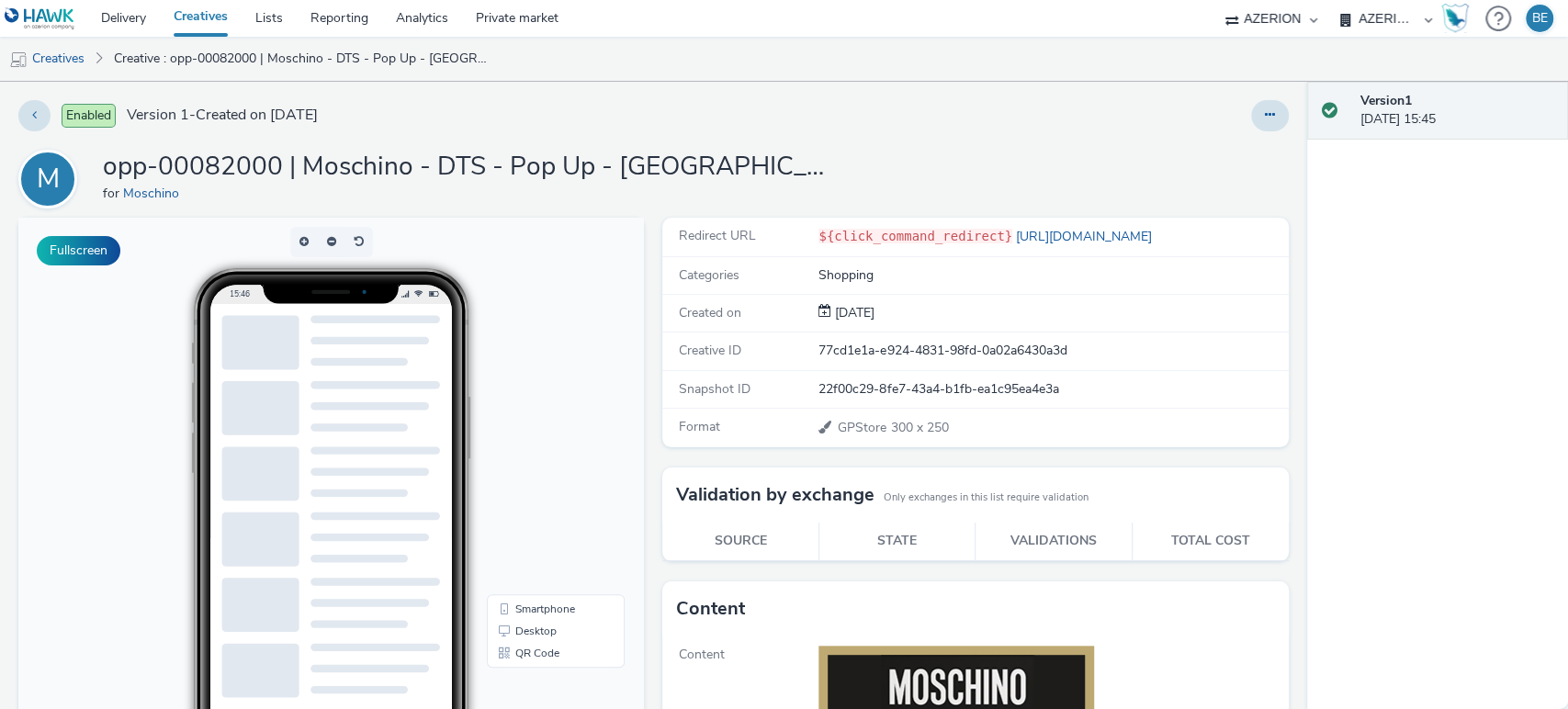
click at [466, 180] on h1 "opp-00082000 | Moschino - DTS - Pop Up - UK | 300x250" at bounding box center [471, 167] width 735 height 35
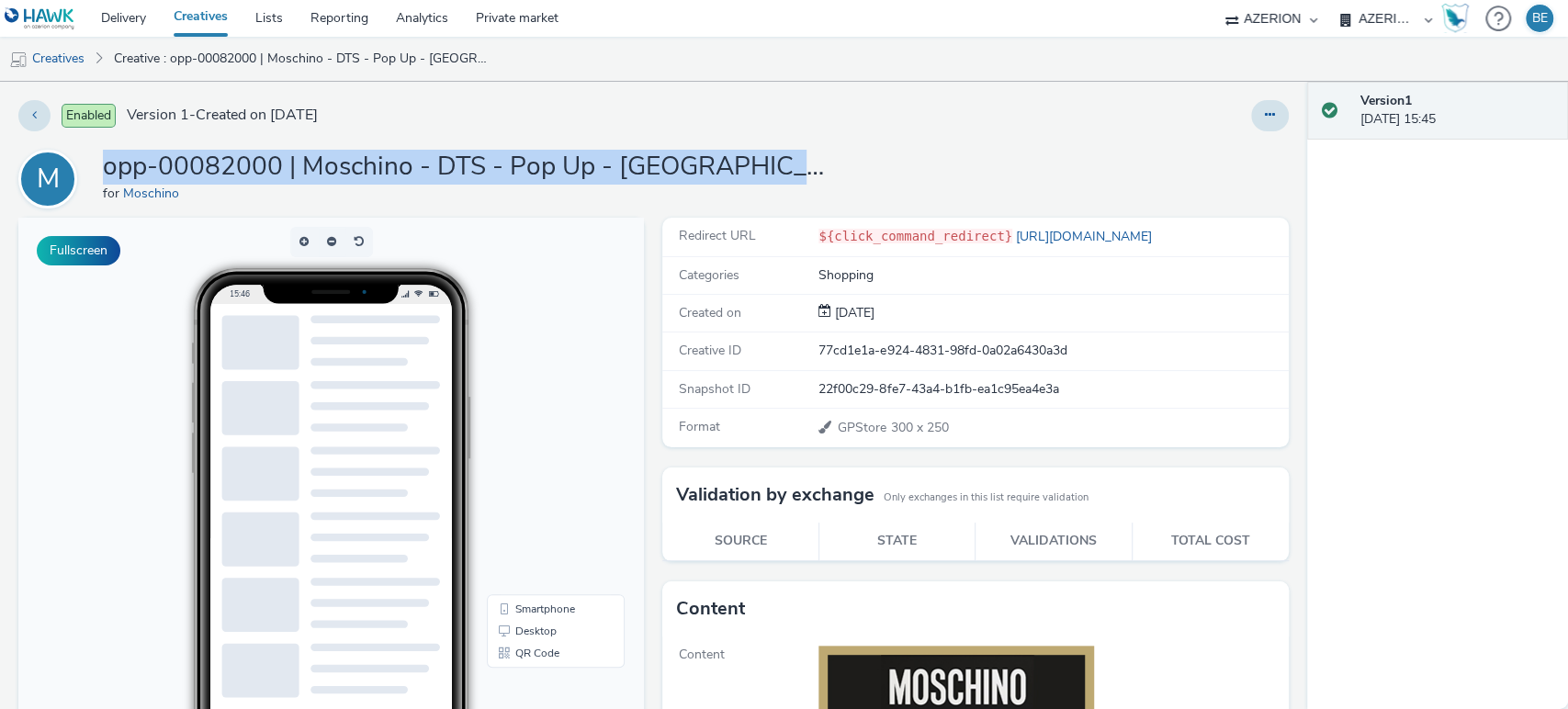
click at [466, 180] on h1 "opp-00082000 | Moschino - DTS - Pop Up - UK | 300x250" at bounding box center [471, 167] width 735 height 35
copy h1 "opp-00082000 | Moschino - DTS - Pop Up - UK | 300x250"
click at [1265, 121] on icon at bounding box center [1270, 114] width 10 height 13
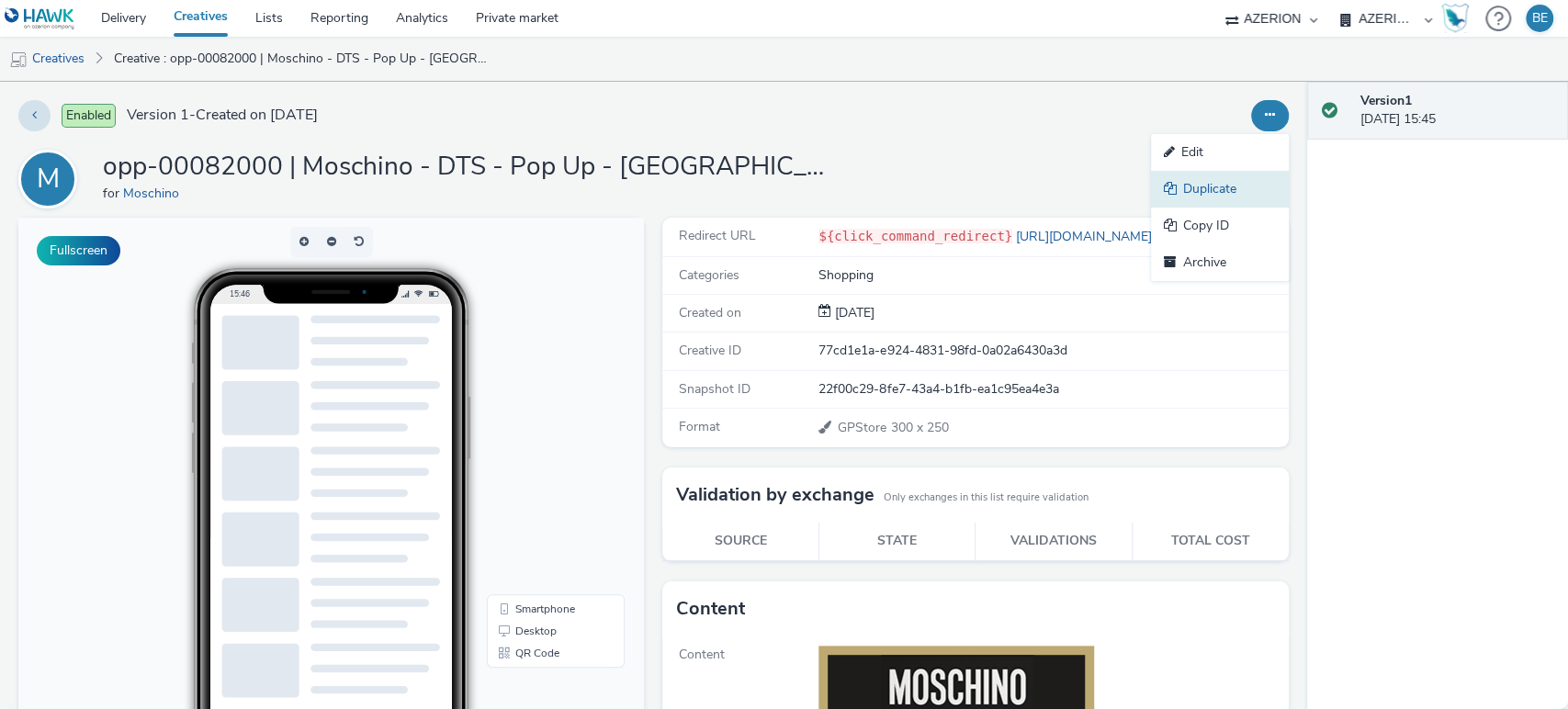
click at [1191, 193] on link "Duplicate" at bounding box center [1220, 189] width 138 height 36
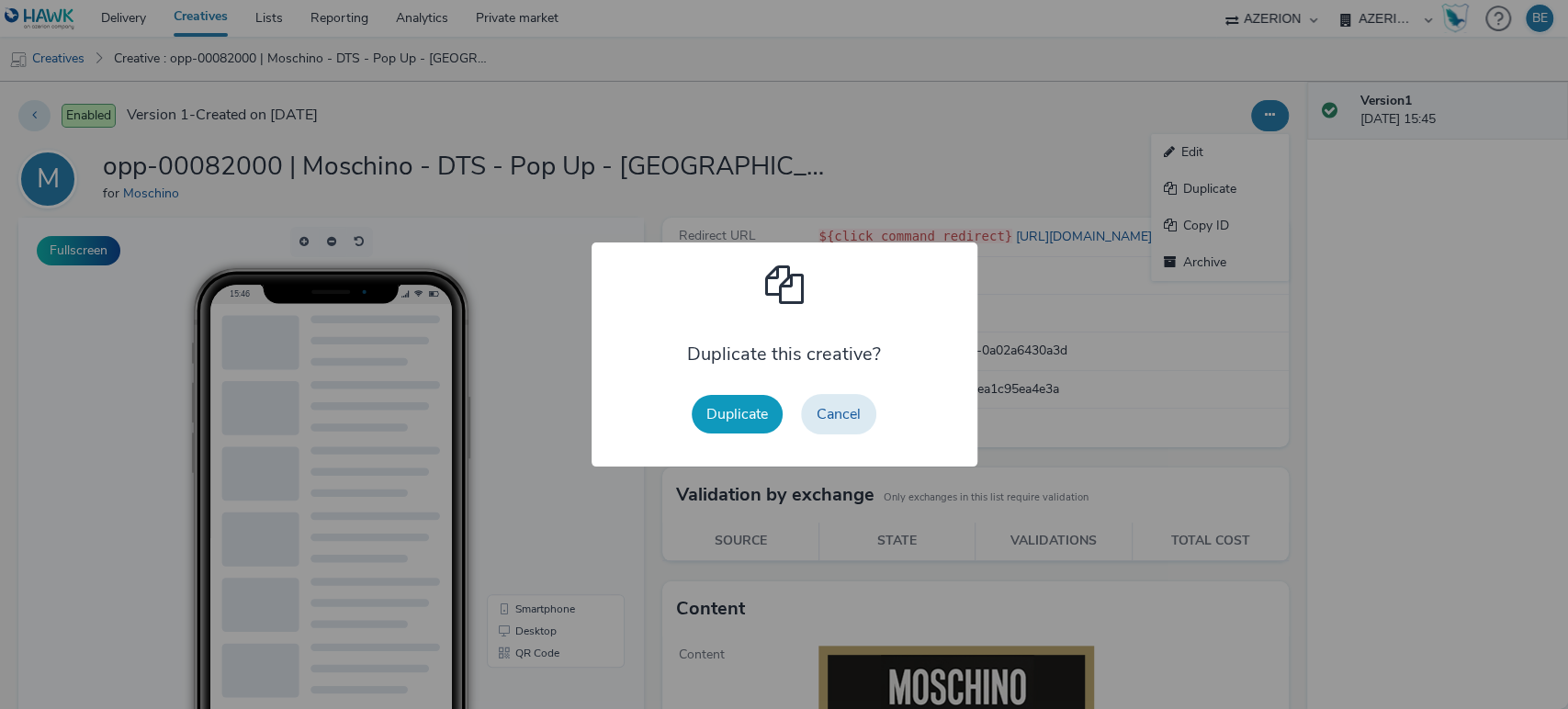
click at [729, 424] on button "Duplicate" at bounding box center [737, 413] width 91 height 38
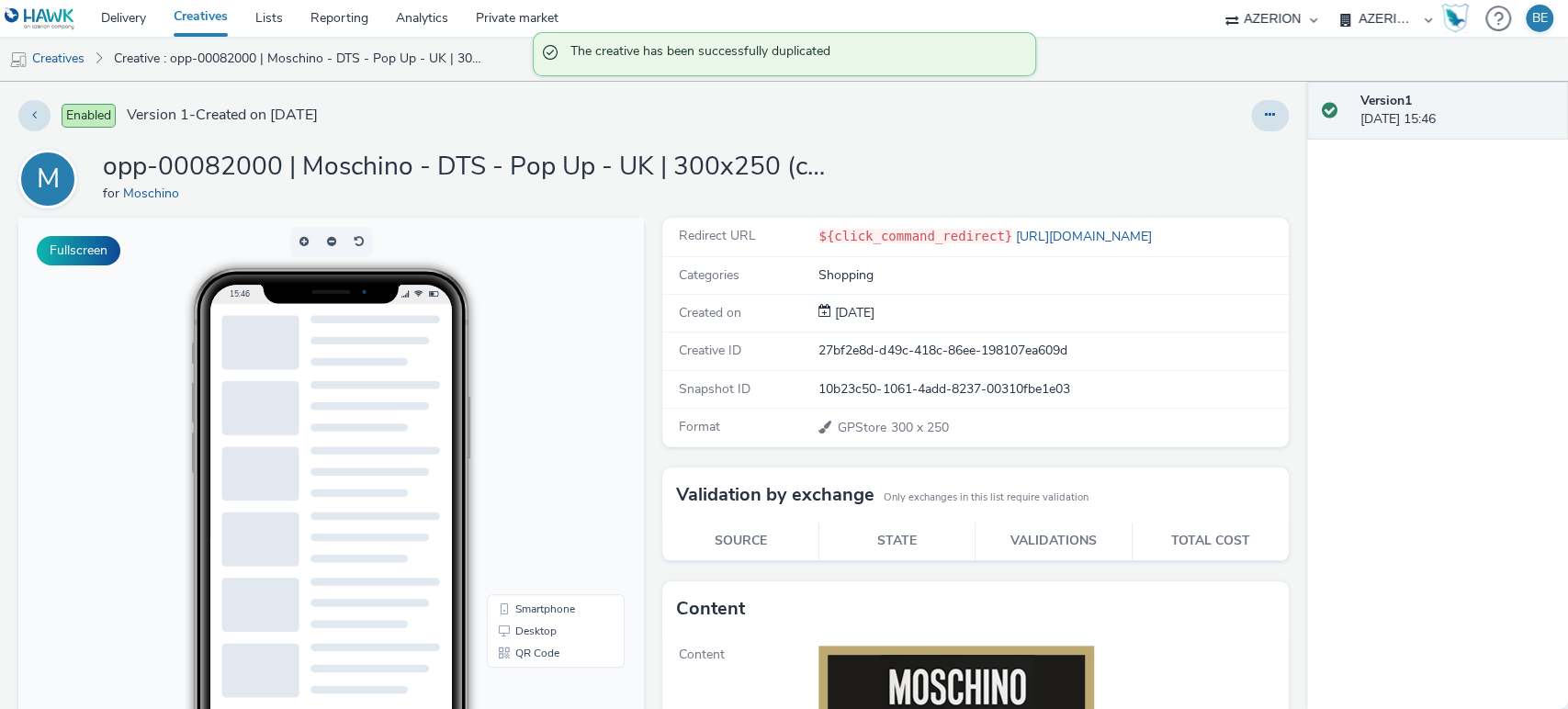
click at [1258, 96] on div "Enabled Version 1 - Created on 28 August 2025 M opp-00082000 | Moschino - DTS -…" at bounding box center [653, 395] width 1308 height 627
click at [1256, 106] on button at bounding box center [1270, 116] width 37 height 31
click at [1195, 138] on link "Edit" at bounding box center [1220, 152] width 138 height 36
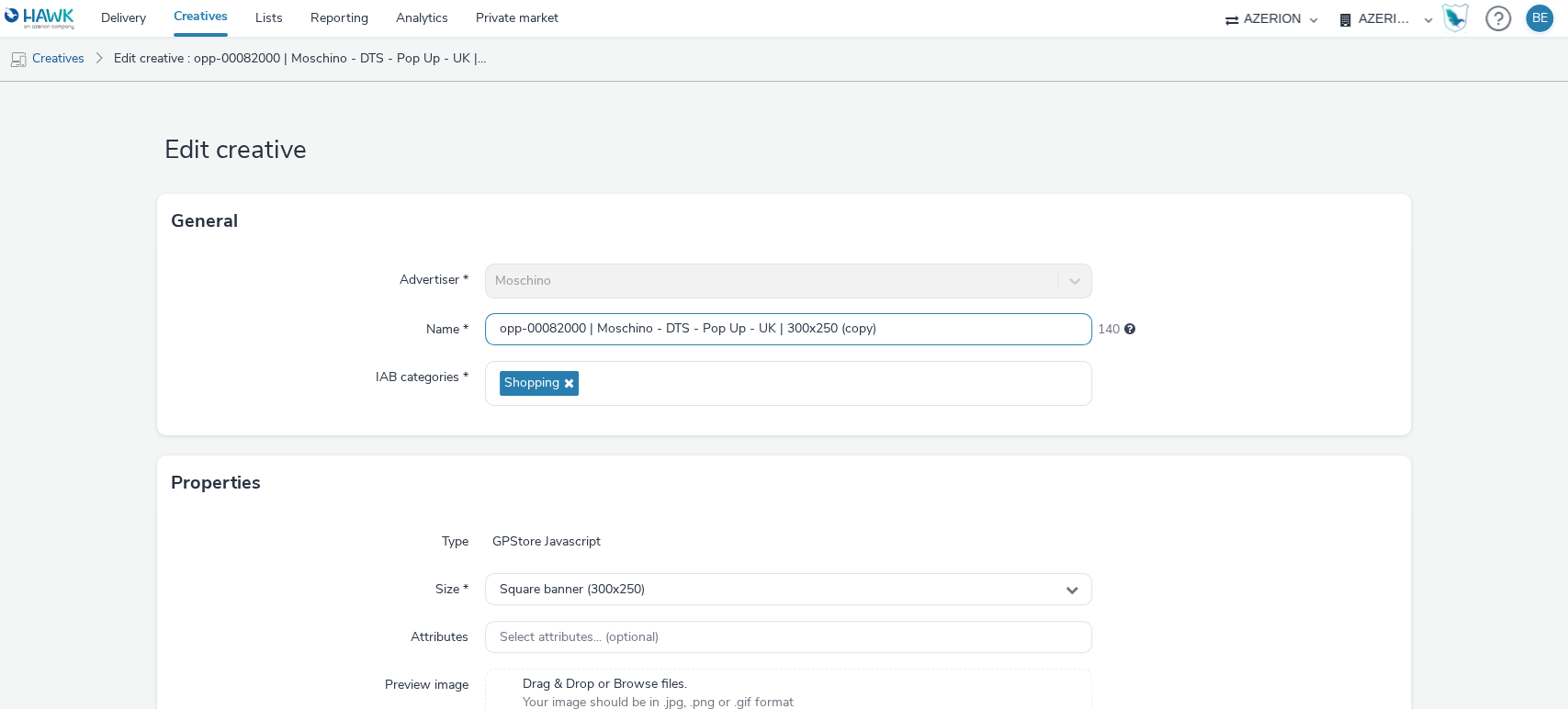
click at [897, 330] on input "opp-00082000 | Moschino - DTS - Pop Up - UK | 300x250 (copy)" at bounding box center [789, 329] width 608 height 32
click at [833, 333] on input "opp-00082000 | Moschino - DTS - Pop Up - UK |" at bounding box center [789, 329] width 608 height 32
click at [802, 333] on input "opp-00082000 | Moschino - DTS - Pop Up - UK |" at bounding box center [789, 329] width 608 height 32
type input "opp-00082000 | Moschino - DTS - Pop Up - UK | 320x480"
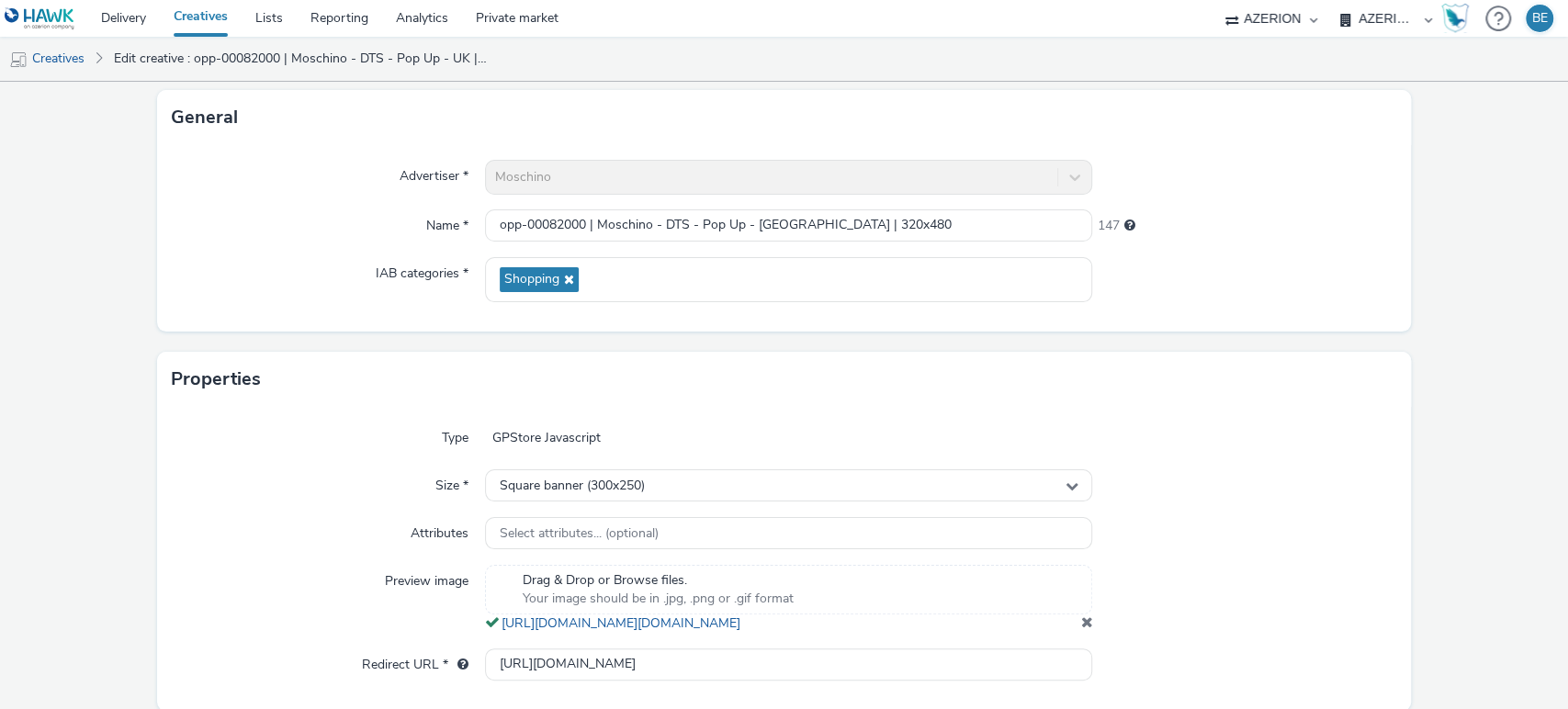
scroll to position [105, 0]
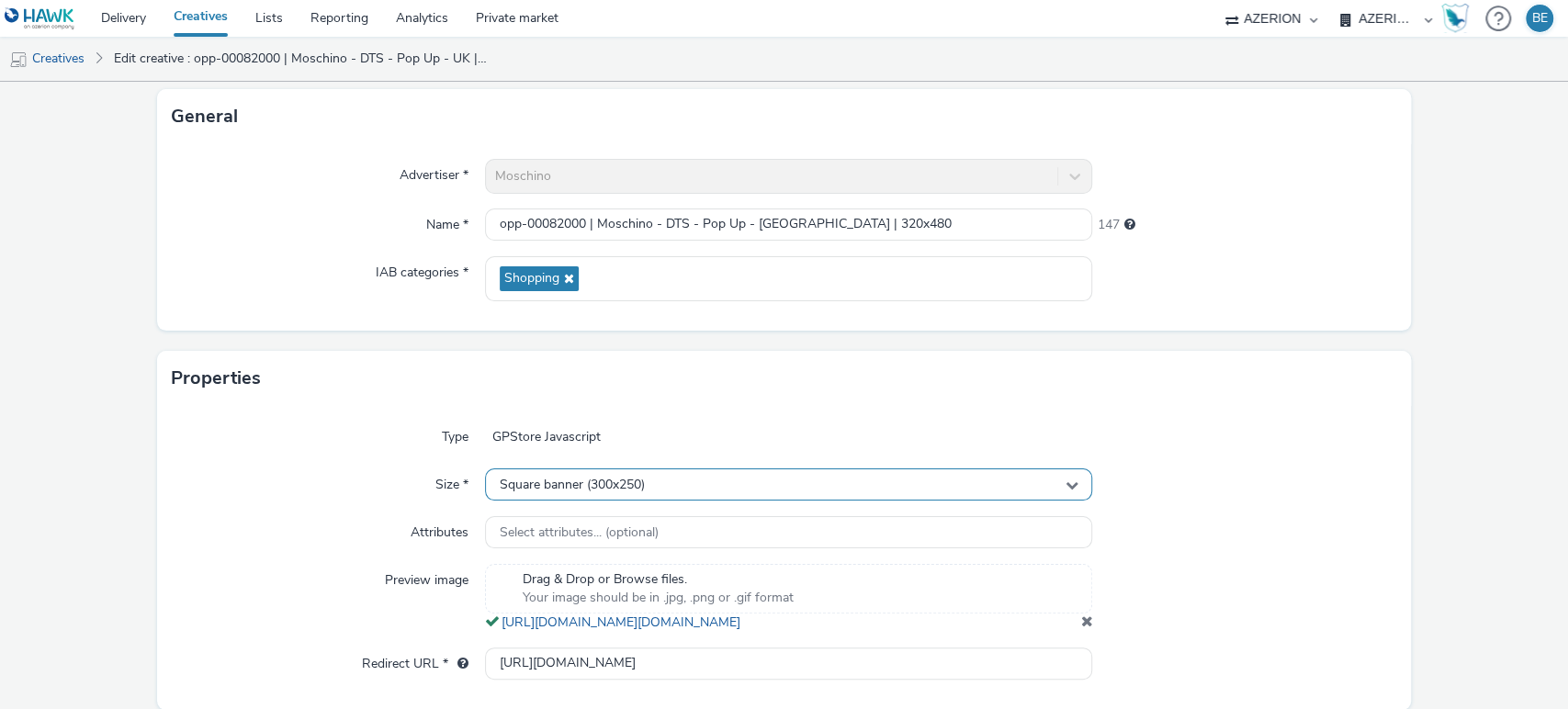
click at [536, 480] on span "Square banner (300x250)" at bounding box center [573, 485] width 145 height 16
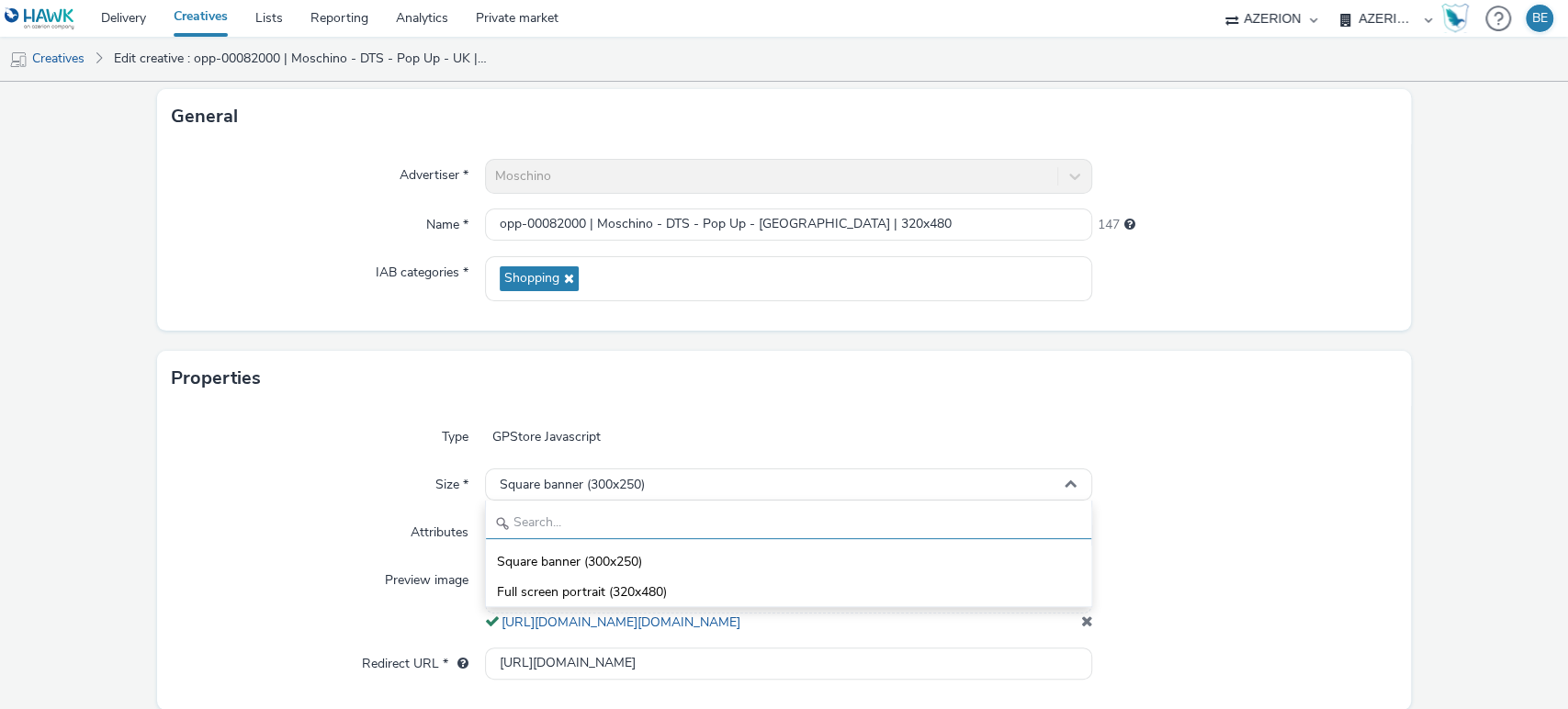
click at [541, 531] on input "text" at bounding box center [789, 522] width 606 height 32
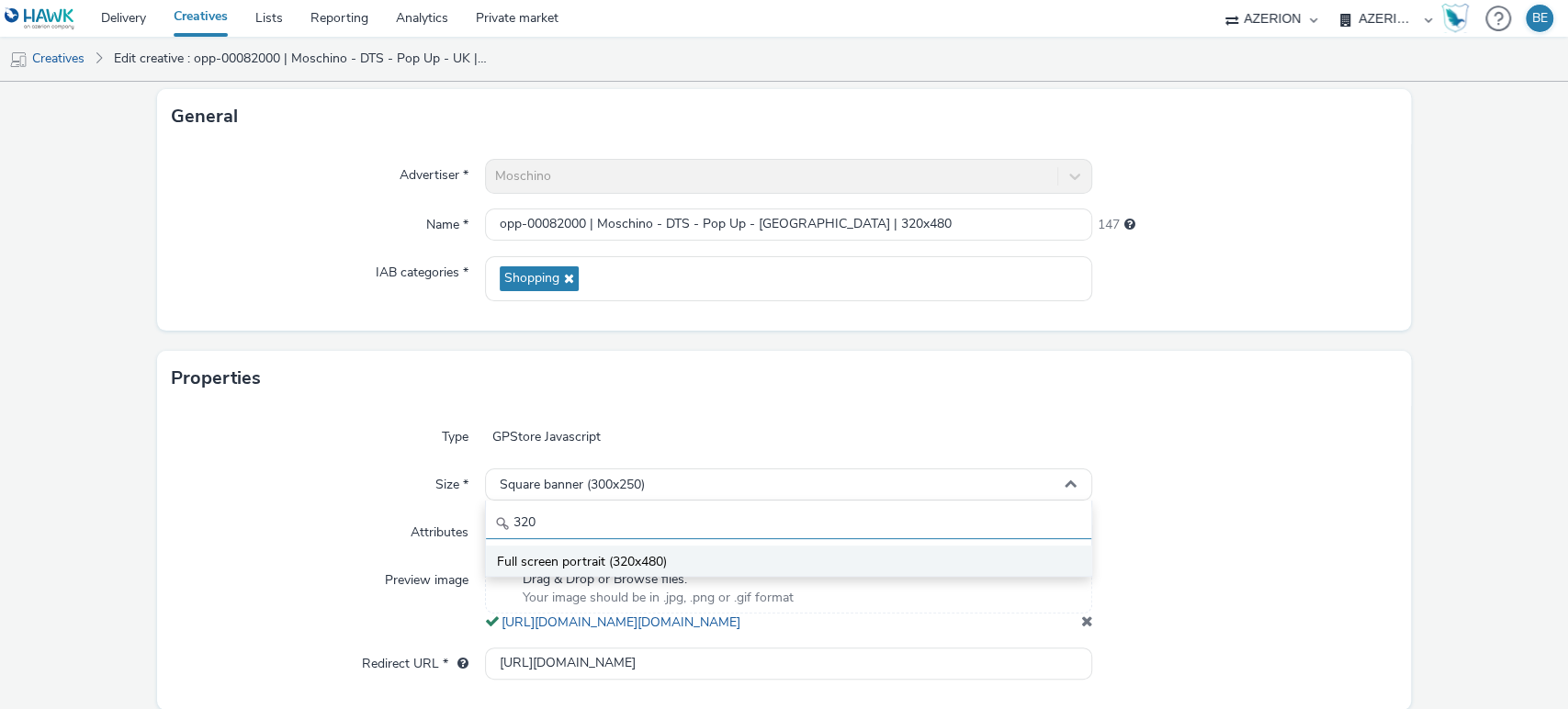
type input "320"
click at [551, 560] on span "Full screen portrait (320x480)" at bounding box center [582, 562] width 170 height 19
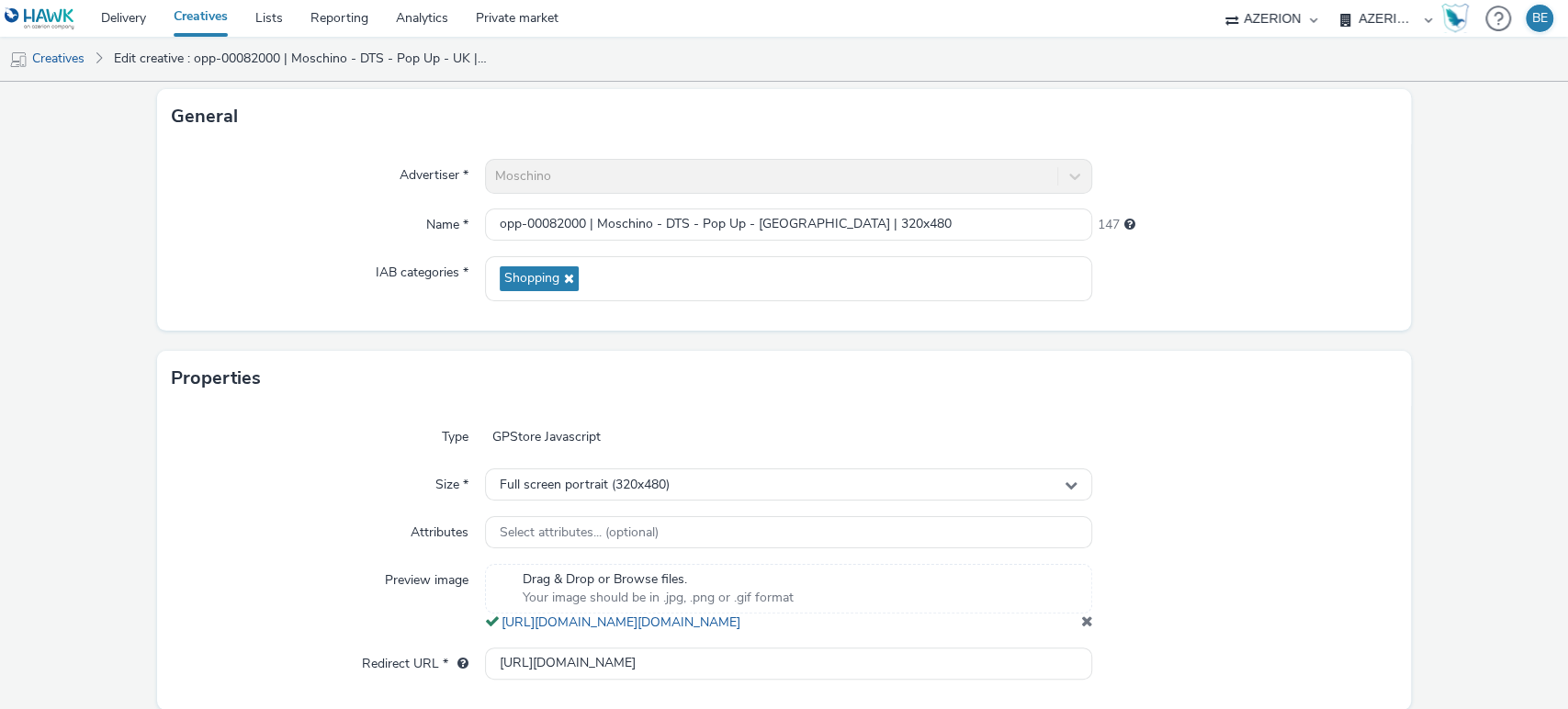
click at [339, 498] on div "Size *" at bounding box center [328, 485] width 313 height 33
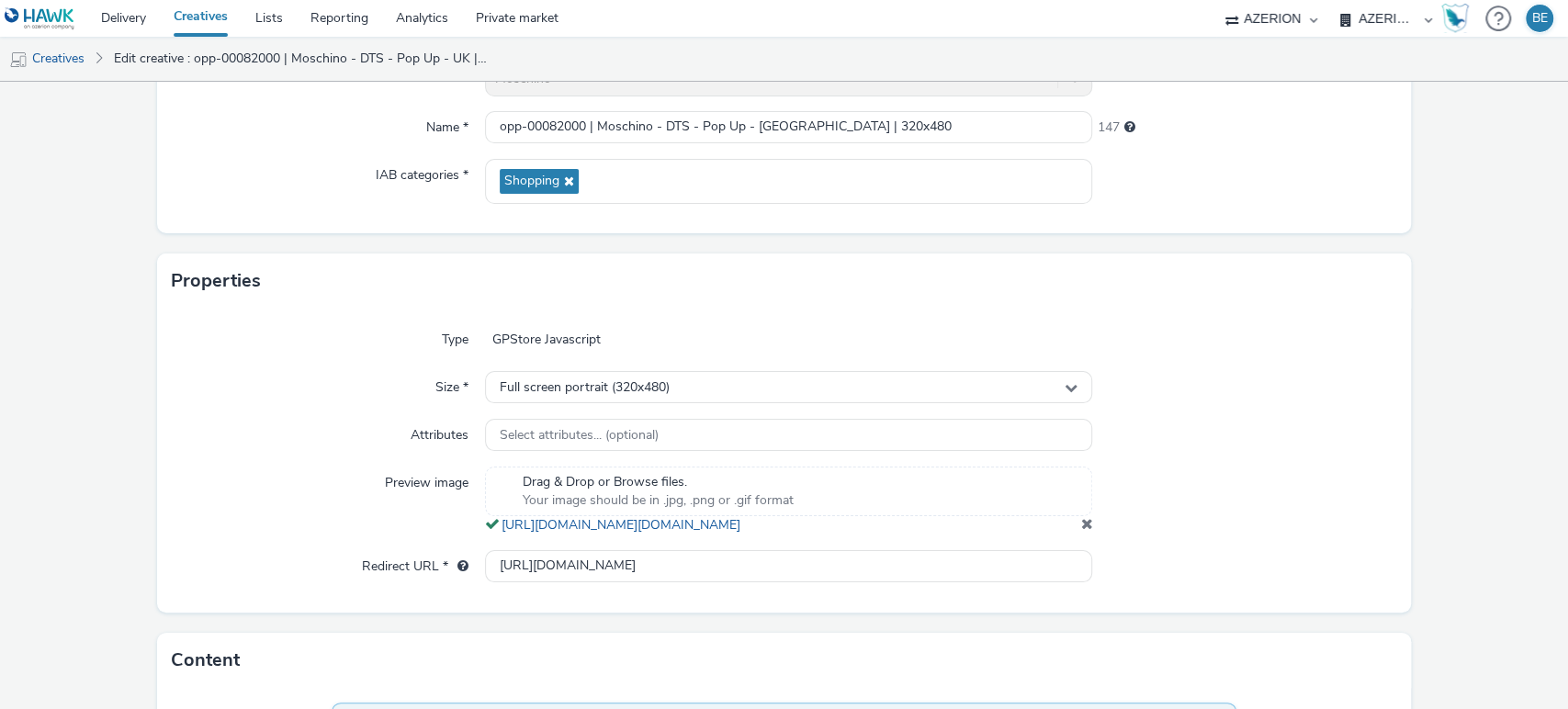
scroll to position [231, 0]
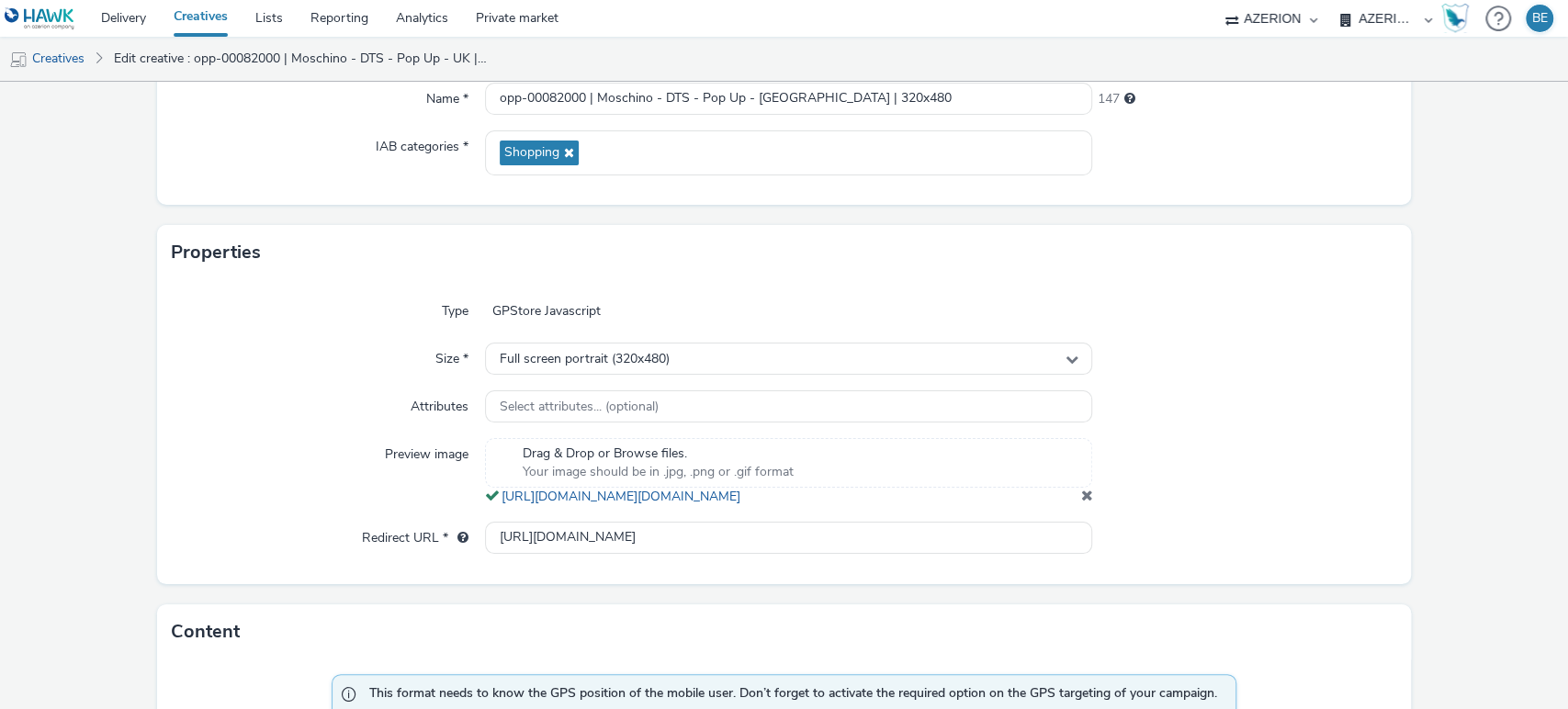
drag, startPoint x: 1112, startPoint y: 518, endPoint x: 1078, endPoint y: 519, distance: 34.0
click at [1078, 506] on div "Preview image Drag & Drop or Browse files. Your image should be in .jpg, .png o…" at bounding box center [785, 471] width 1226 height 68
click at [273, 413] on div "Attributes" at bounding box center [328, 407] width 313 height 33
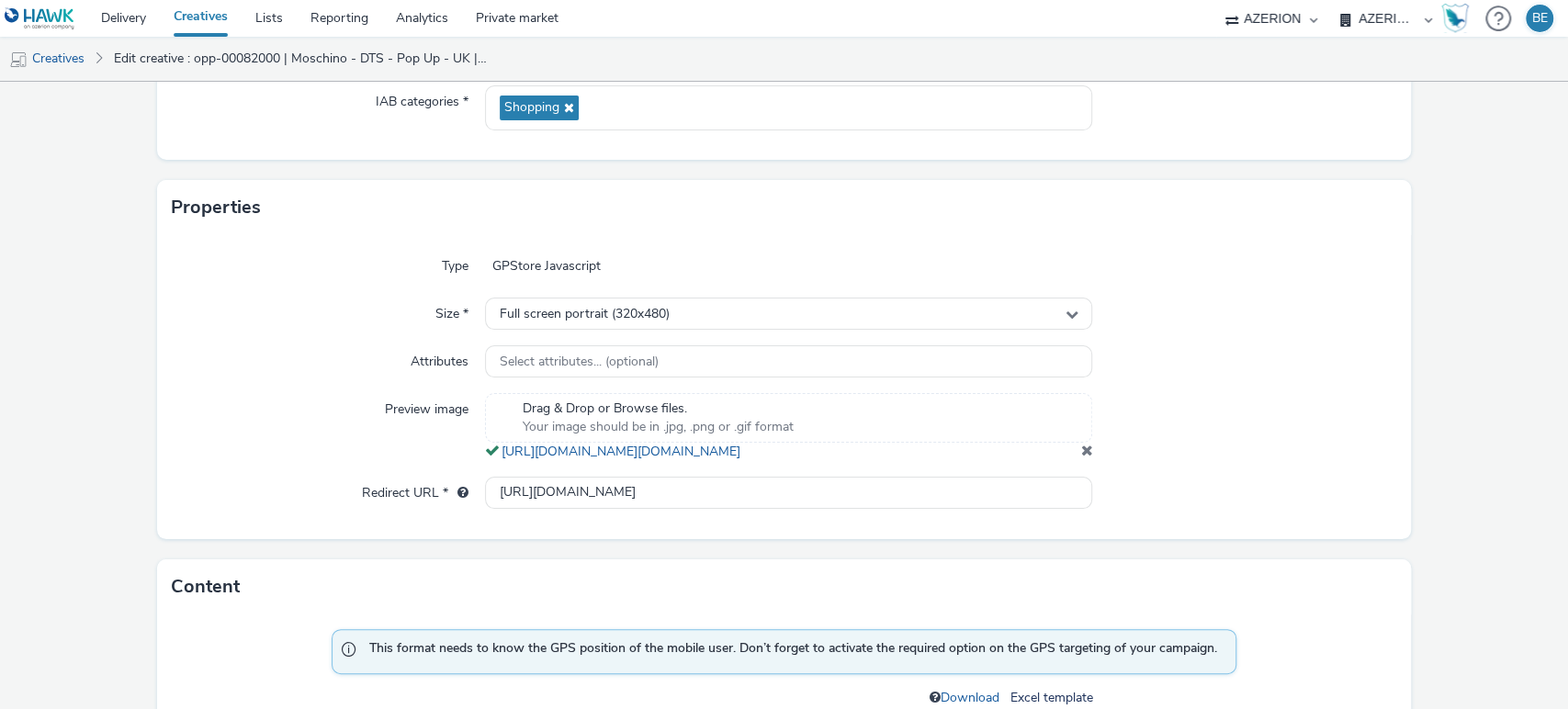
scroll to position [277, 0]
click at [1081, 456] on span at bounding box center [1087, 448] width 12 height 15
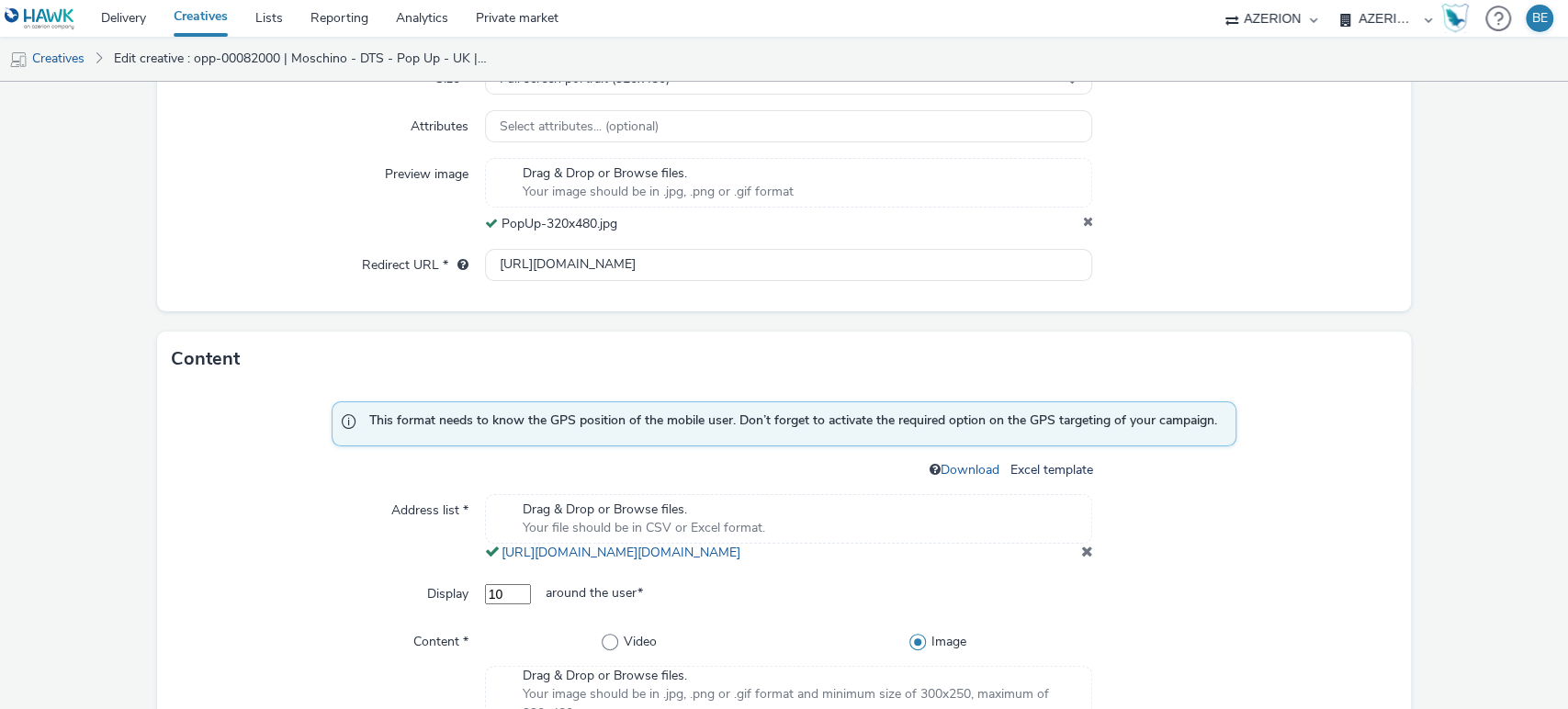
scroll to position [529, 0]
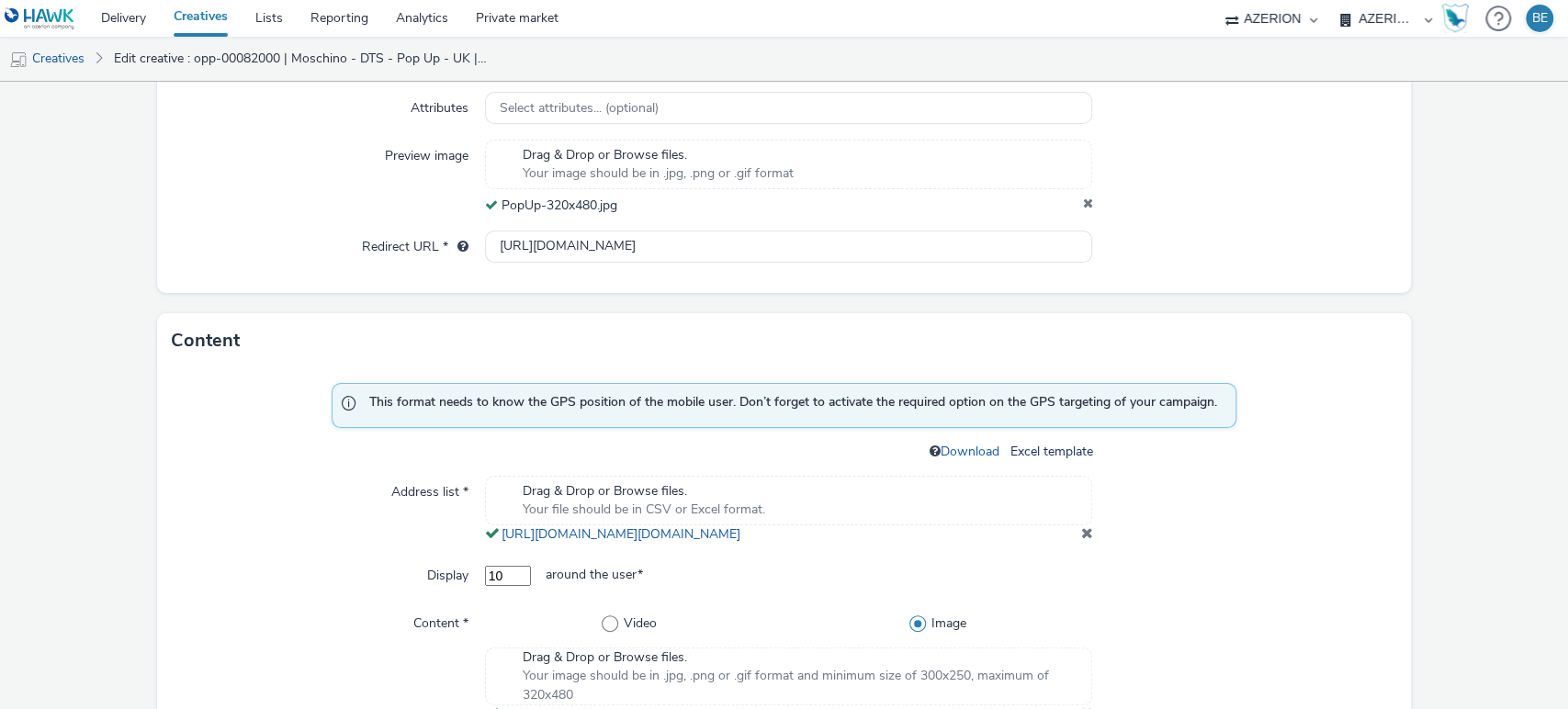
click at [1081, 540] on span at bounding box center [1087, 532] width 12 height 15
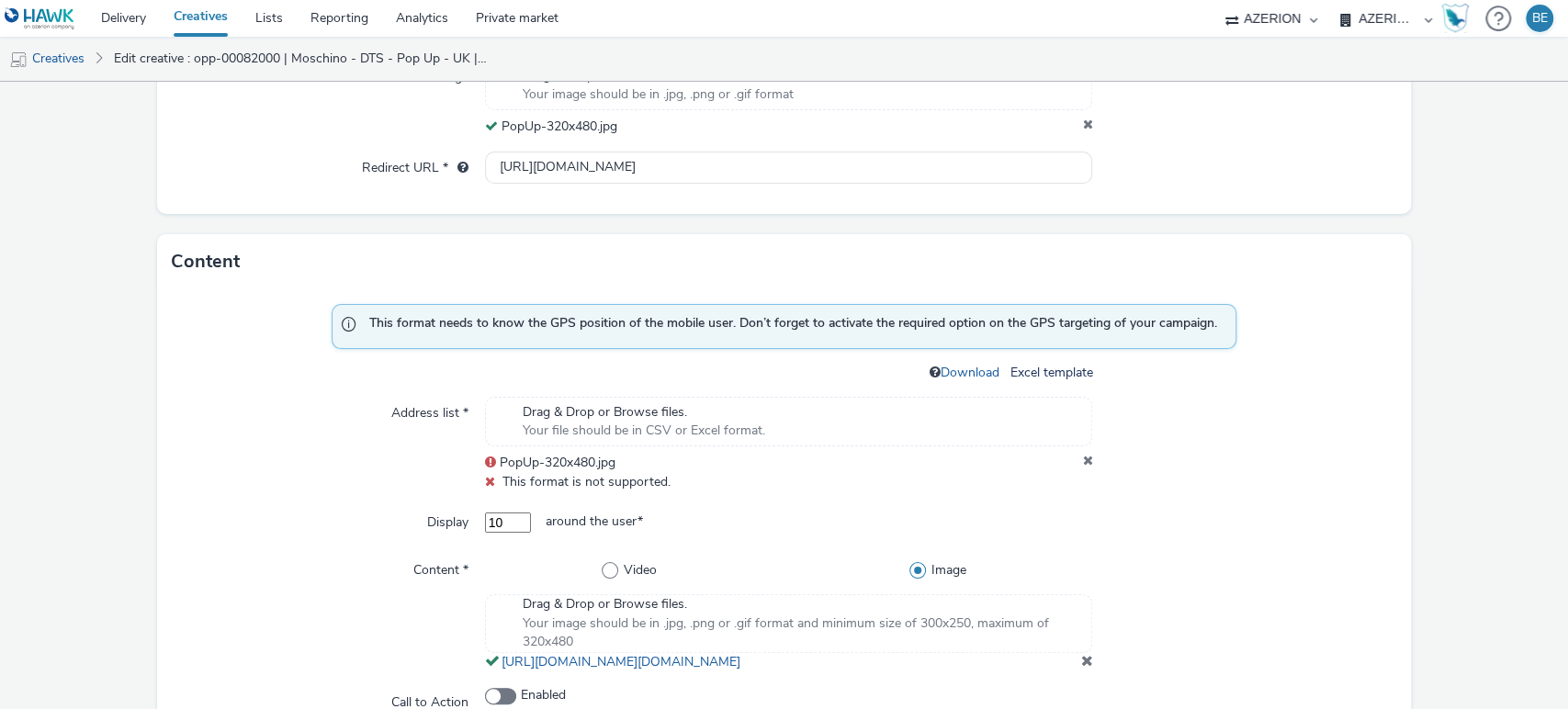
scroll to position [604, 0]
click at [1083, 458] on icon at bounding box center [1088, 466] width 10 height 19
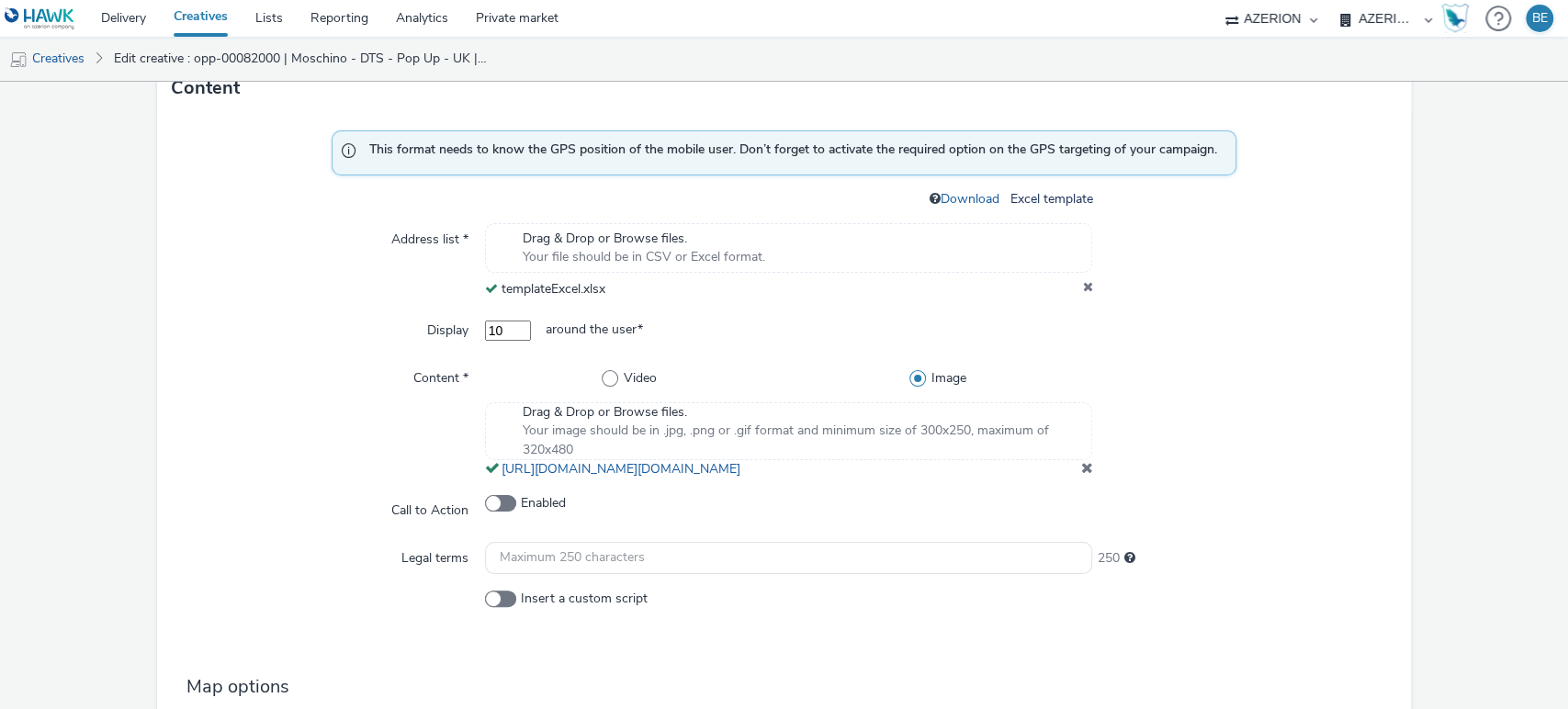
scroll to position [787, 0]
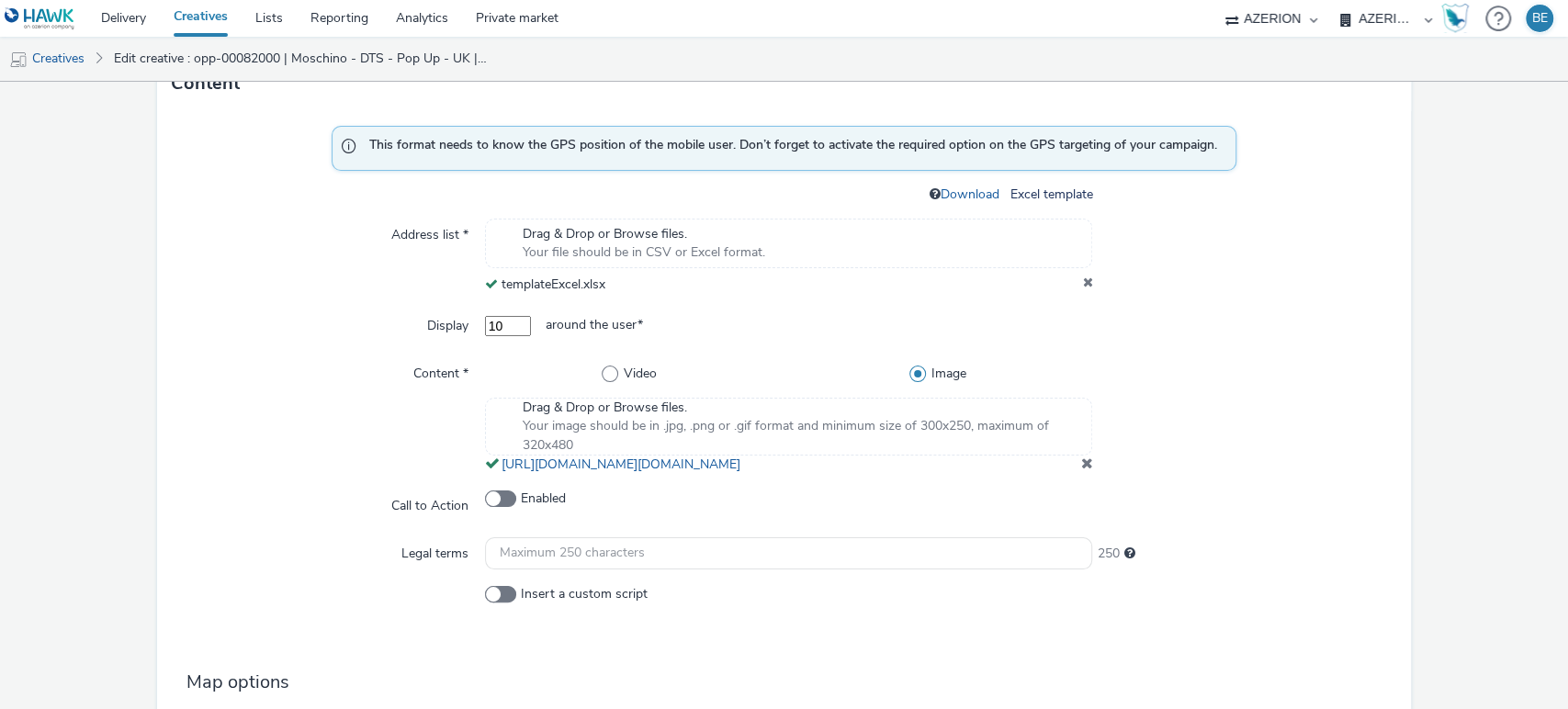
click at [1081, 470] on span at bounding box center [1087, 463] width 12 height 15
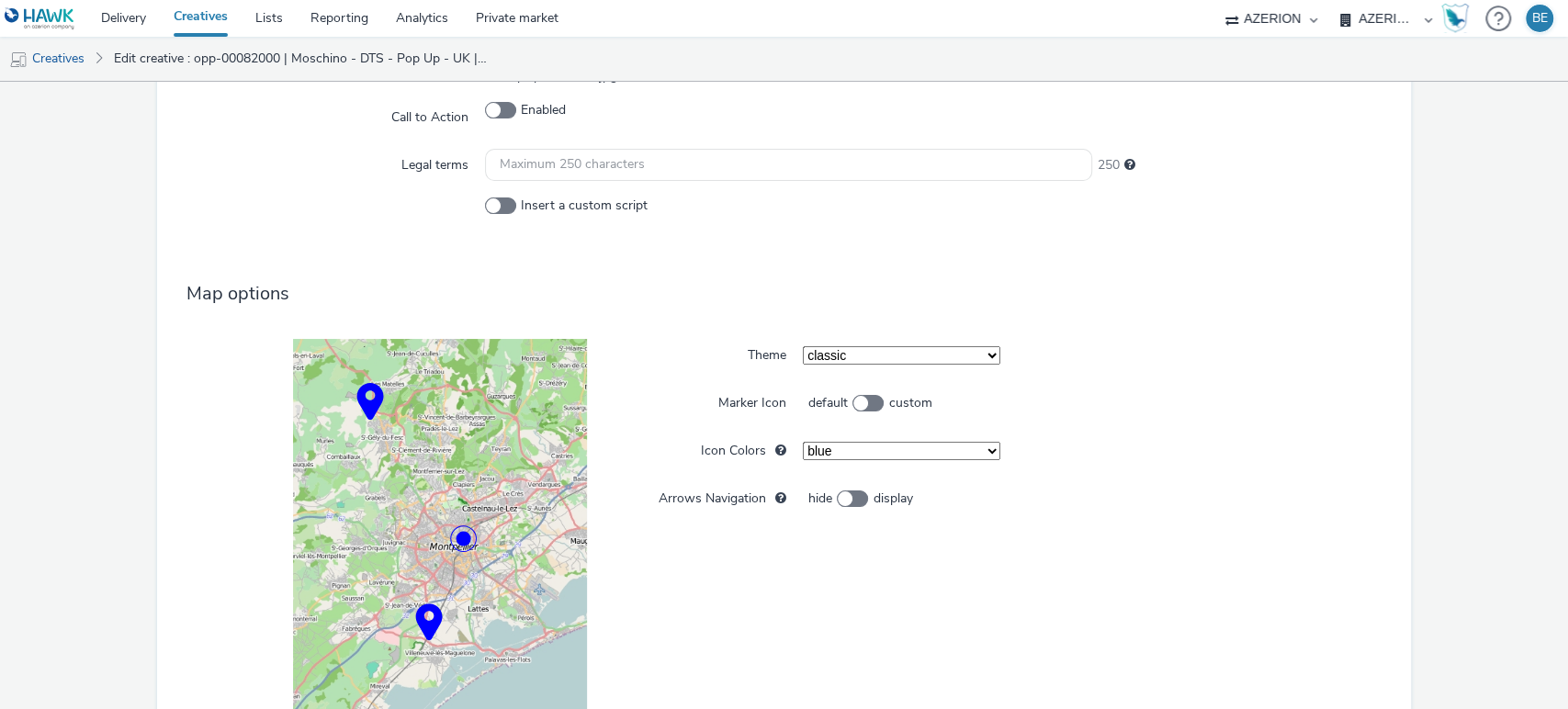
scroll to position [1378, 0]
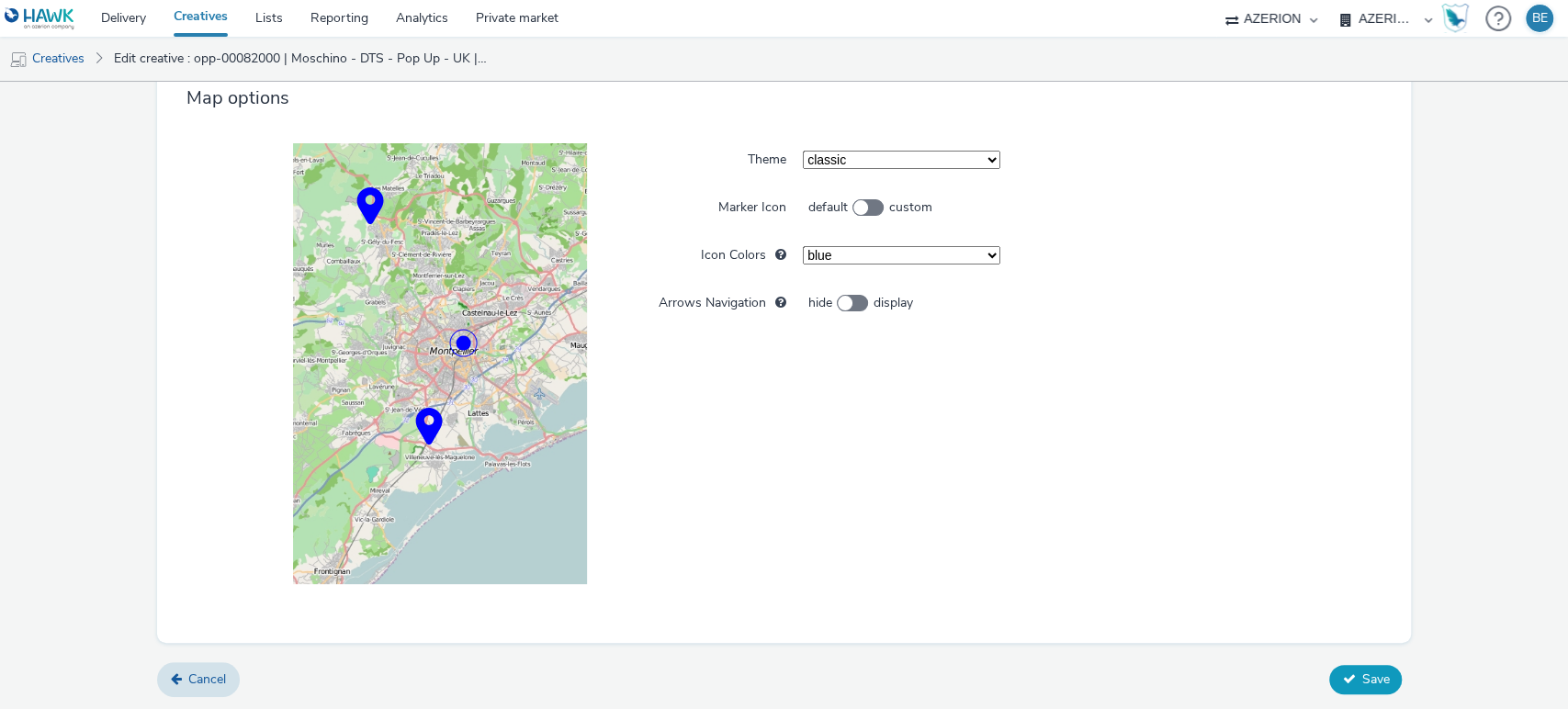
click at [1340, 691] on button "Save" at bounding box center [1366, 680] width 73 height 29
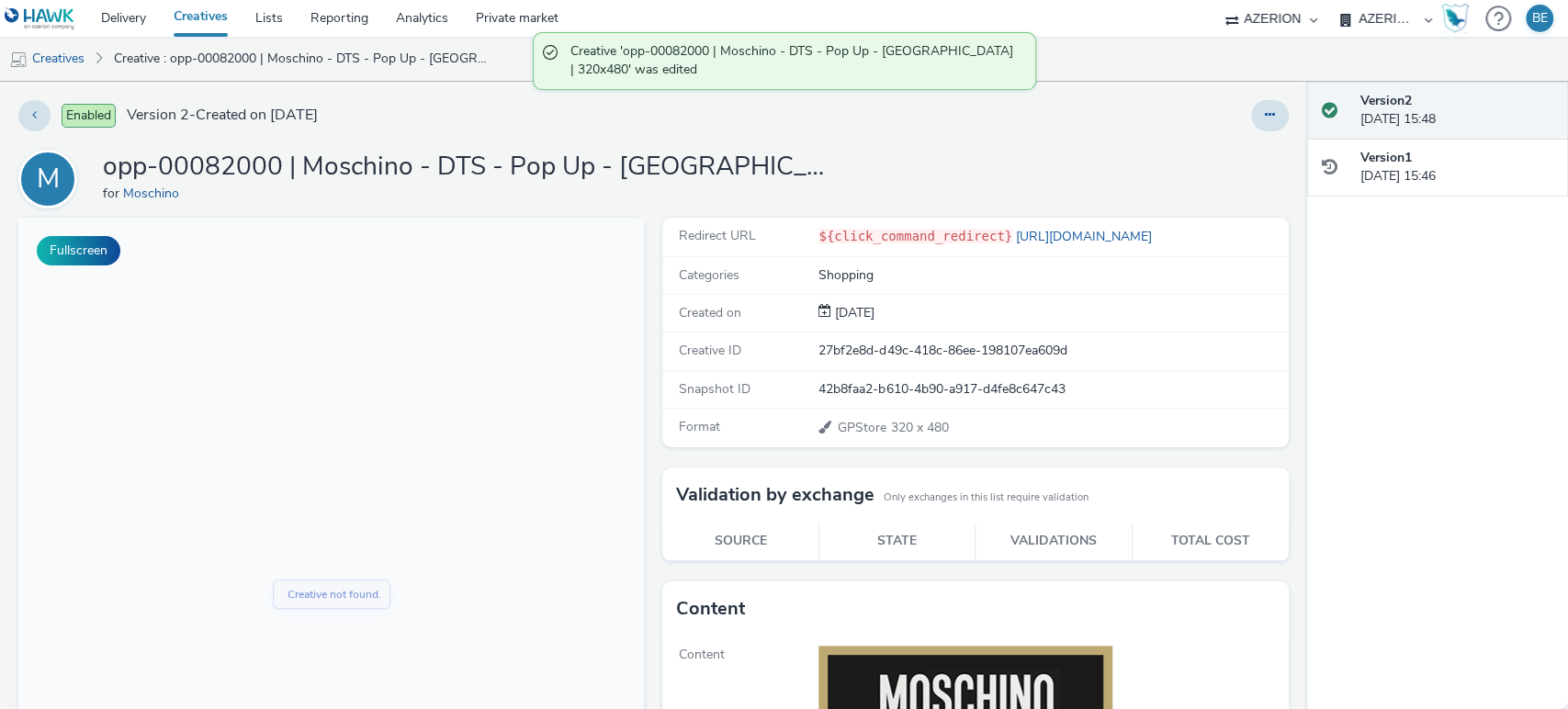
click at [630, 167] on h1 "opp-00082000 | Moschino - DTS - Pop Up - UK | 320x480" at bounding box center [471, 167] width 735 height 35
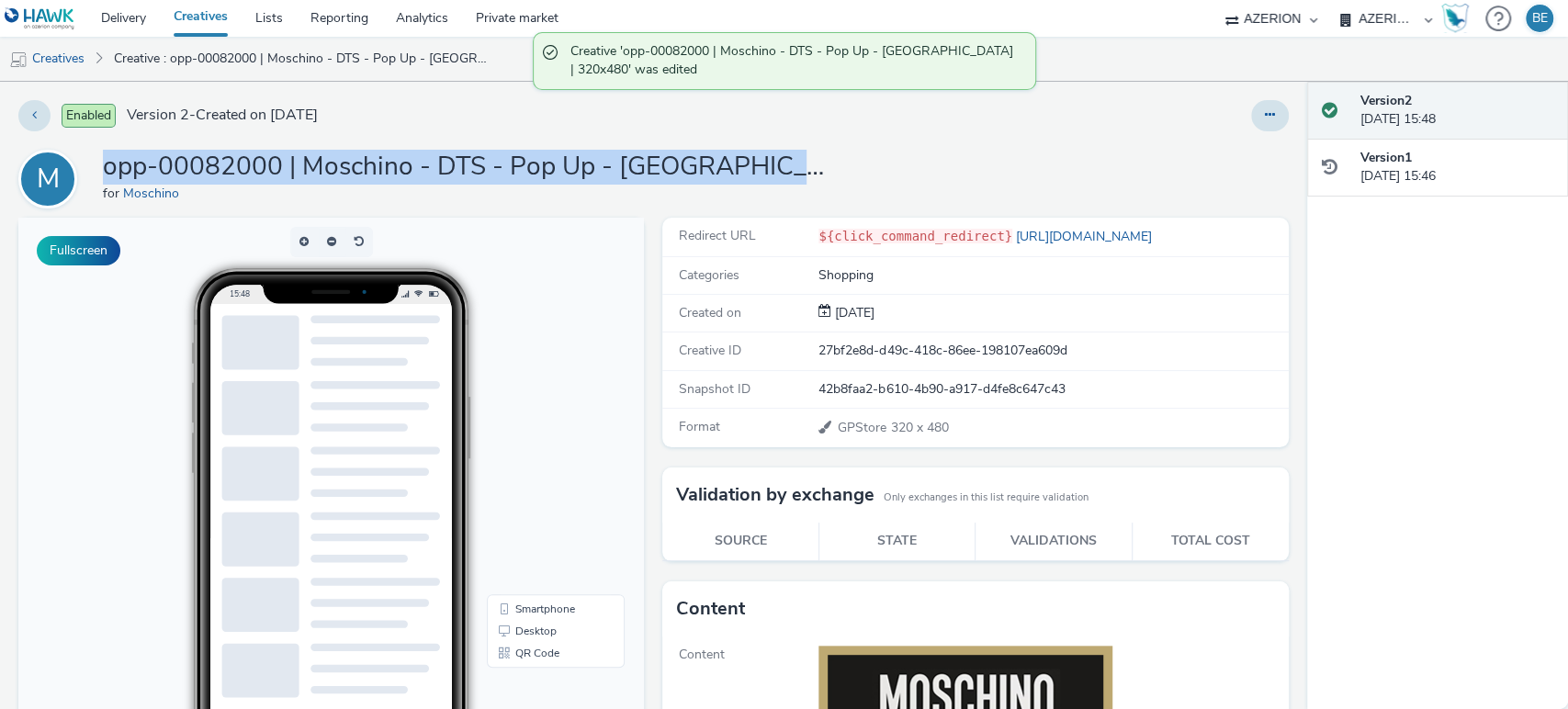
click at [630, 167] on h1 "opp-00082000 | Moschino - DTS - Pop Up - UK | 320x480" at bounding box center [471, 167] width 735 height 35
copy h1 "opp-00082000 | Moschino - DTS - Pop Up - UK | 320x480"
click at [1260, 117] on button at bounding box center [1270, 116] width 37 height 31
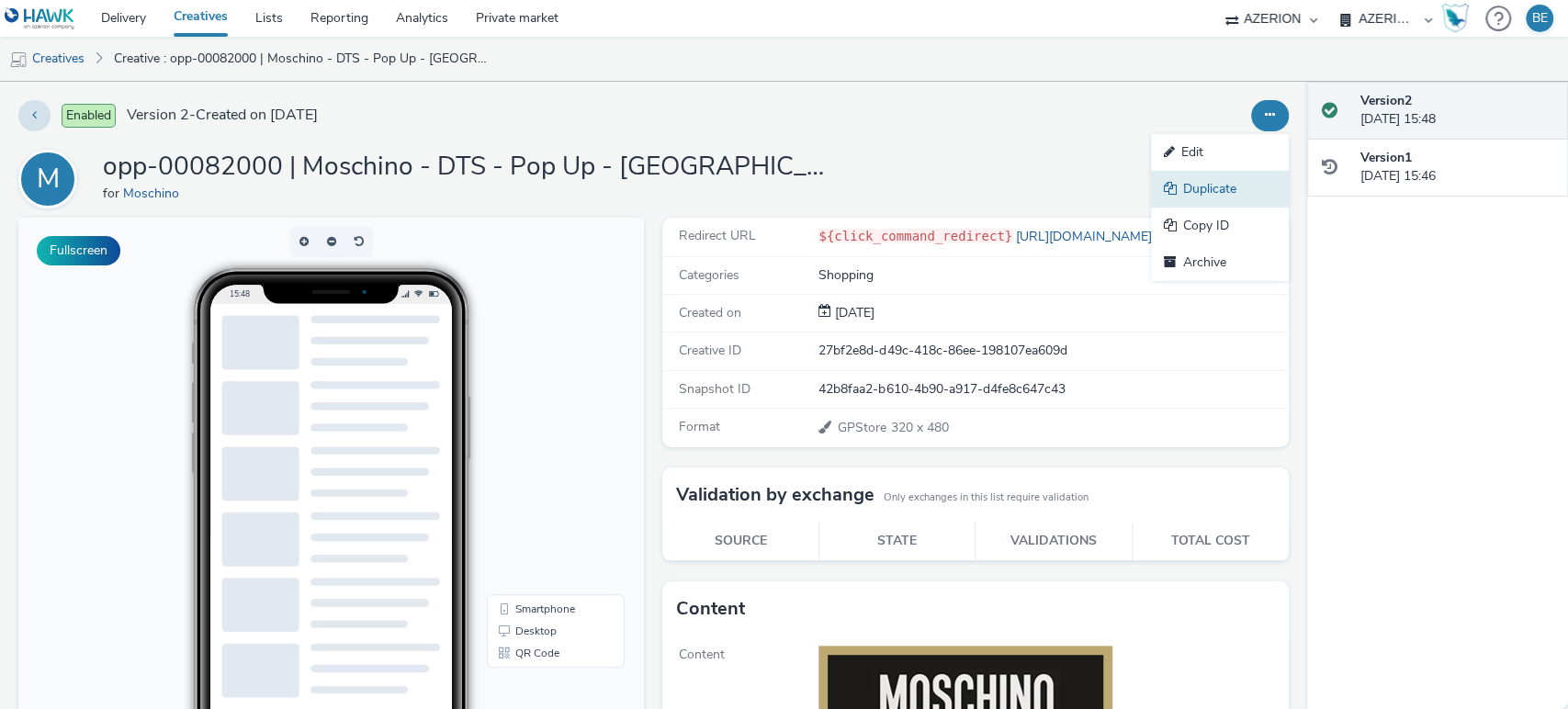
click at [1194, 193] on link "Duplicate" at bounding box center [1220, 189] width 138 height 36
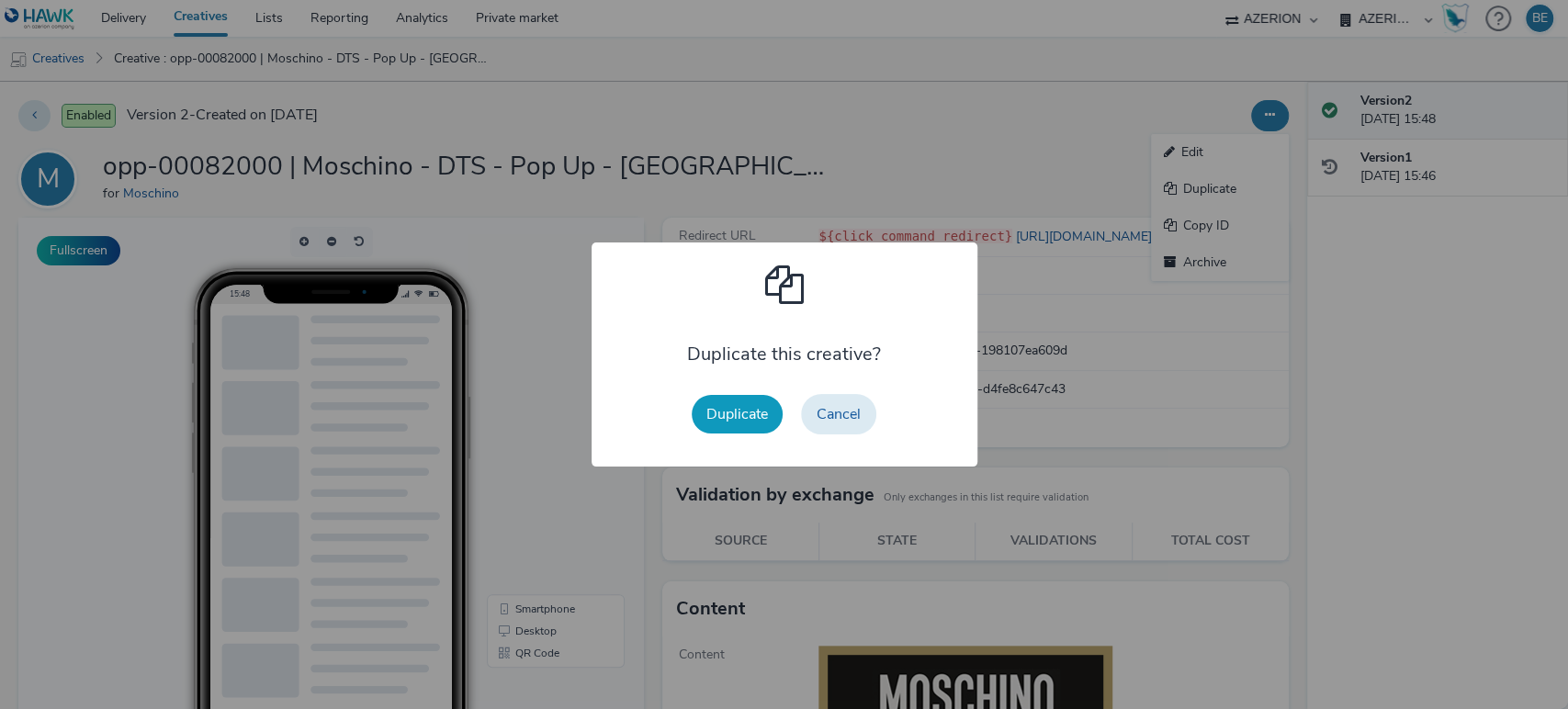
click at [736, 409] on button "Duplicate" at bounding box center [737, 413] width 91 height 38
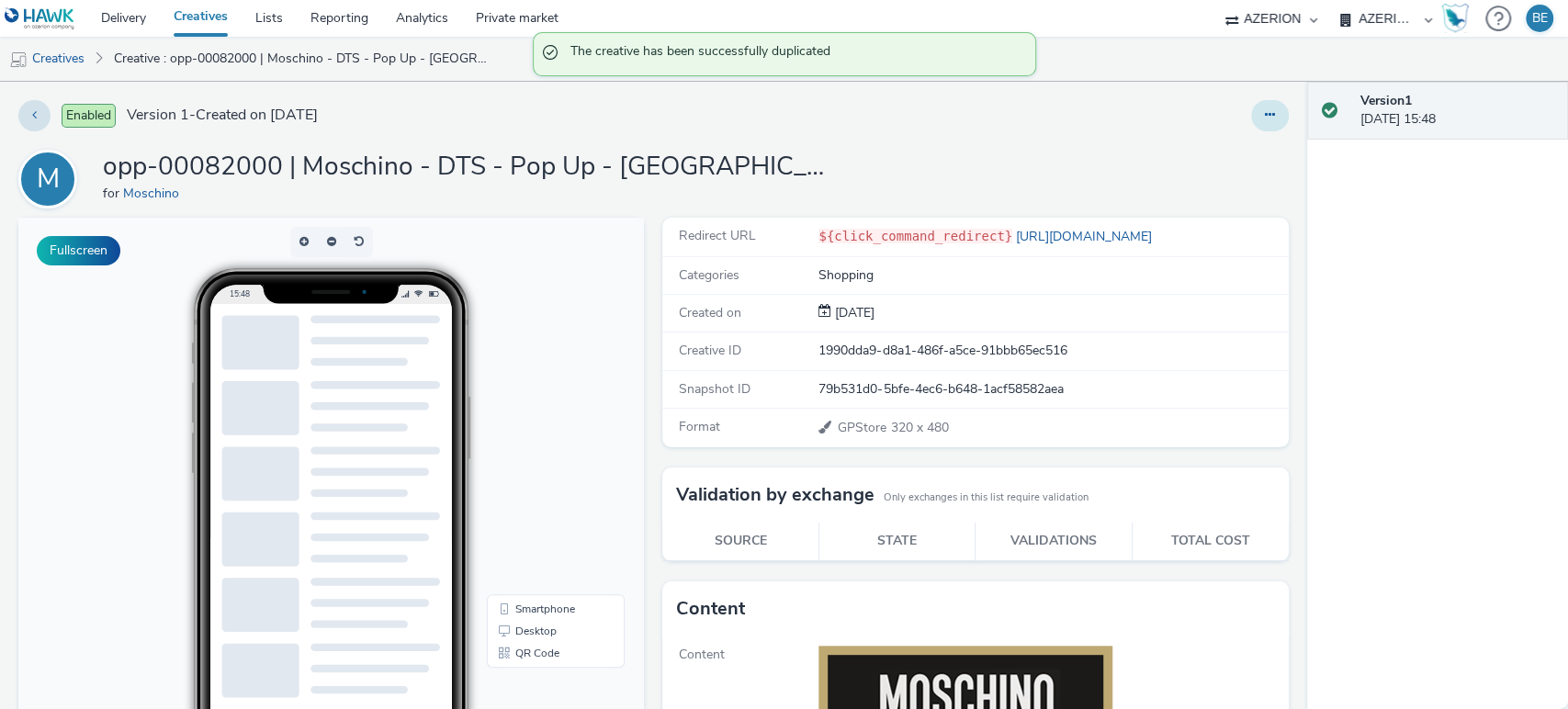
click at [1265, 110] on icon at bounding box center [1270, 114] width 10 height 13
click at [1179, 155] on link "Edit" at bounding box center [1220, 152] width 138 height 36
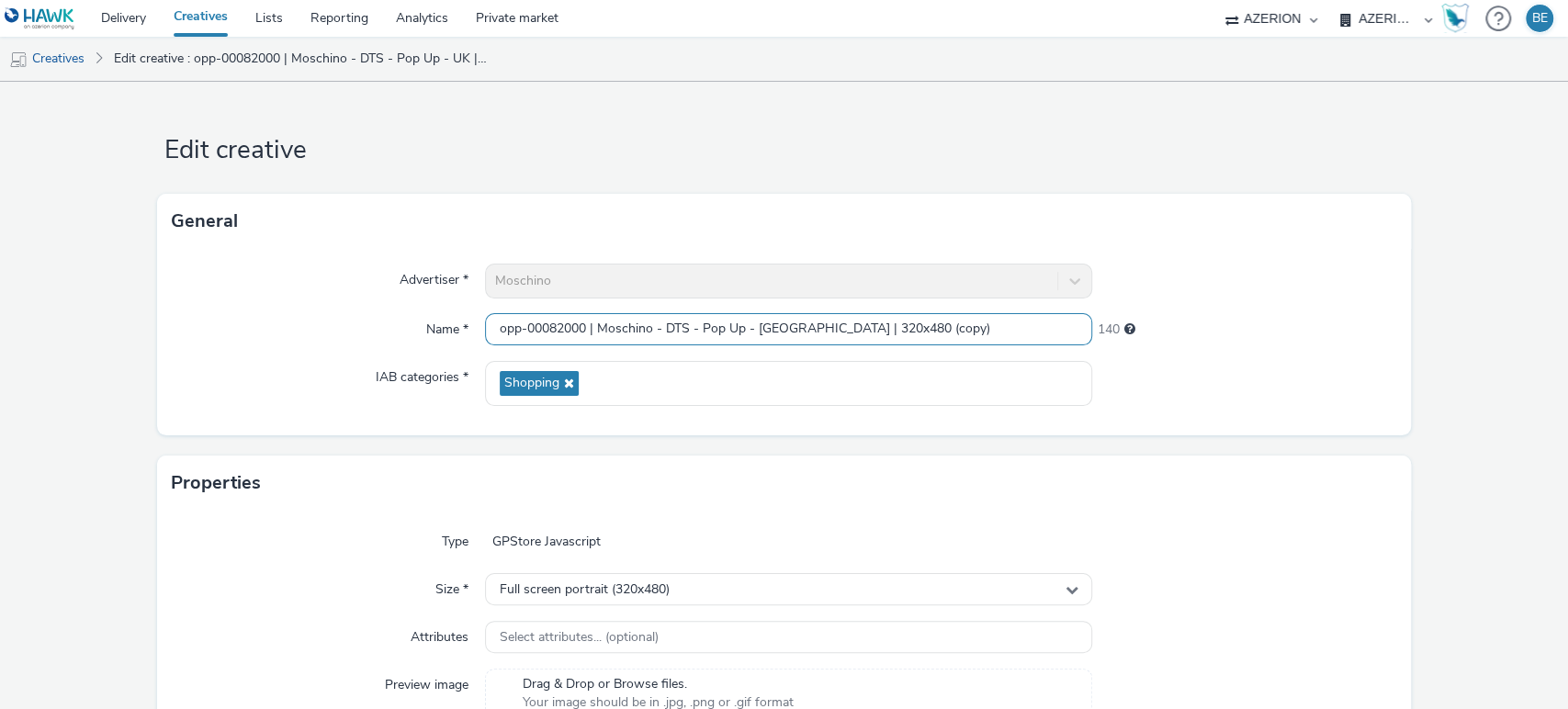
drag, startPoint x: 809, startPoint y: 330, endPoint x: 915, endPoint y: 338, distance: 106.3
click at [915, 338] on input "opp-00082000 | Moschino - DTS - Pop Up - UK | 320x480 (copy)" at bounding box center [789, 329] width 608 height 32
type input "opp-00082000 | Moschino - DTS - Pop Up - UK | 320x50"
click at [178, 335] on div "Name *" at bounding box center [328, 330] width 313 height 33
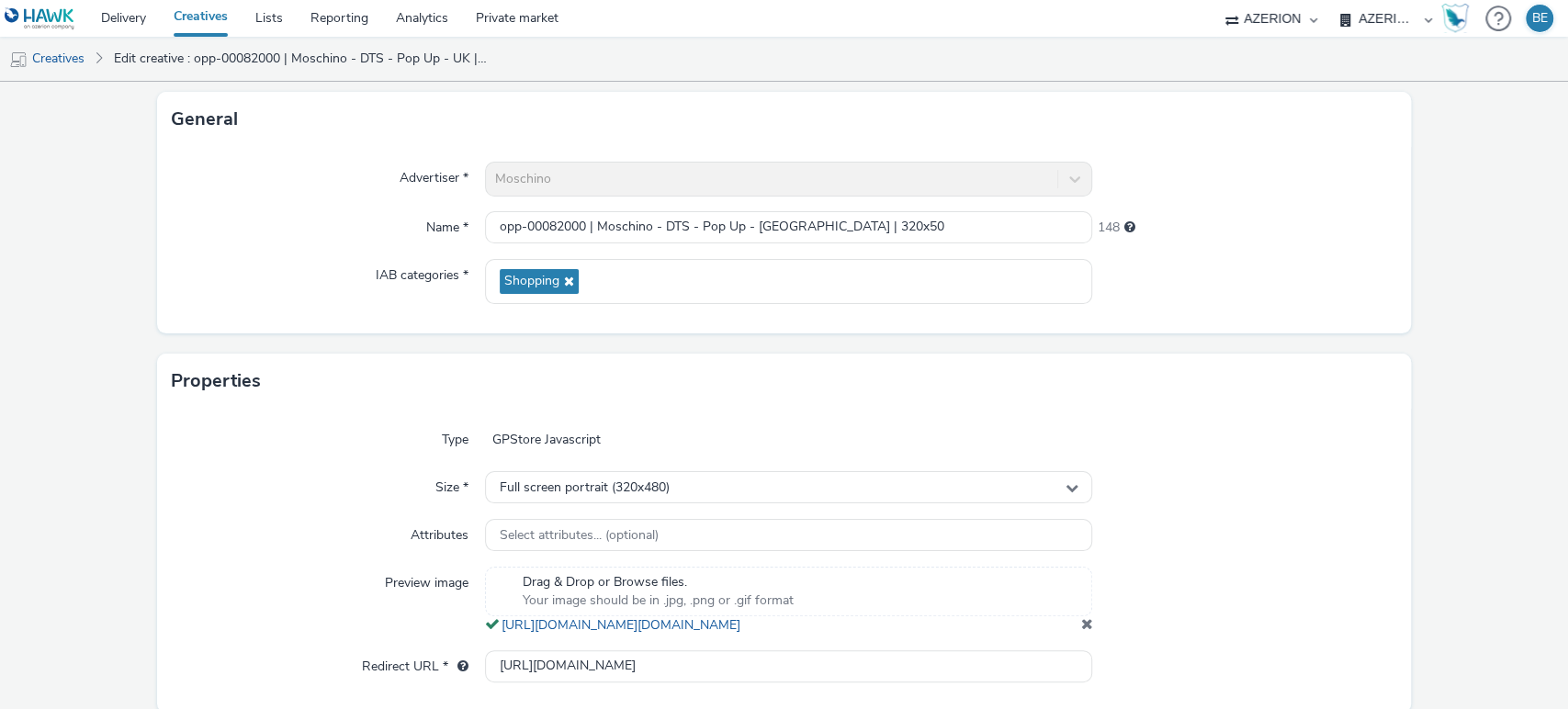
scroll to position [224, 0]
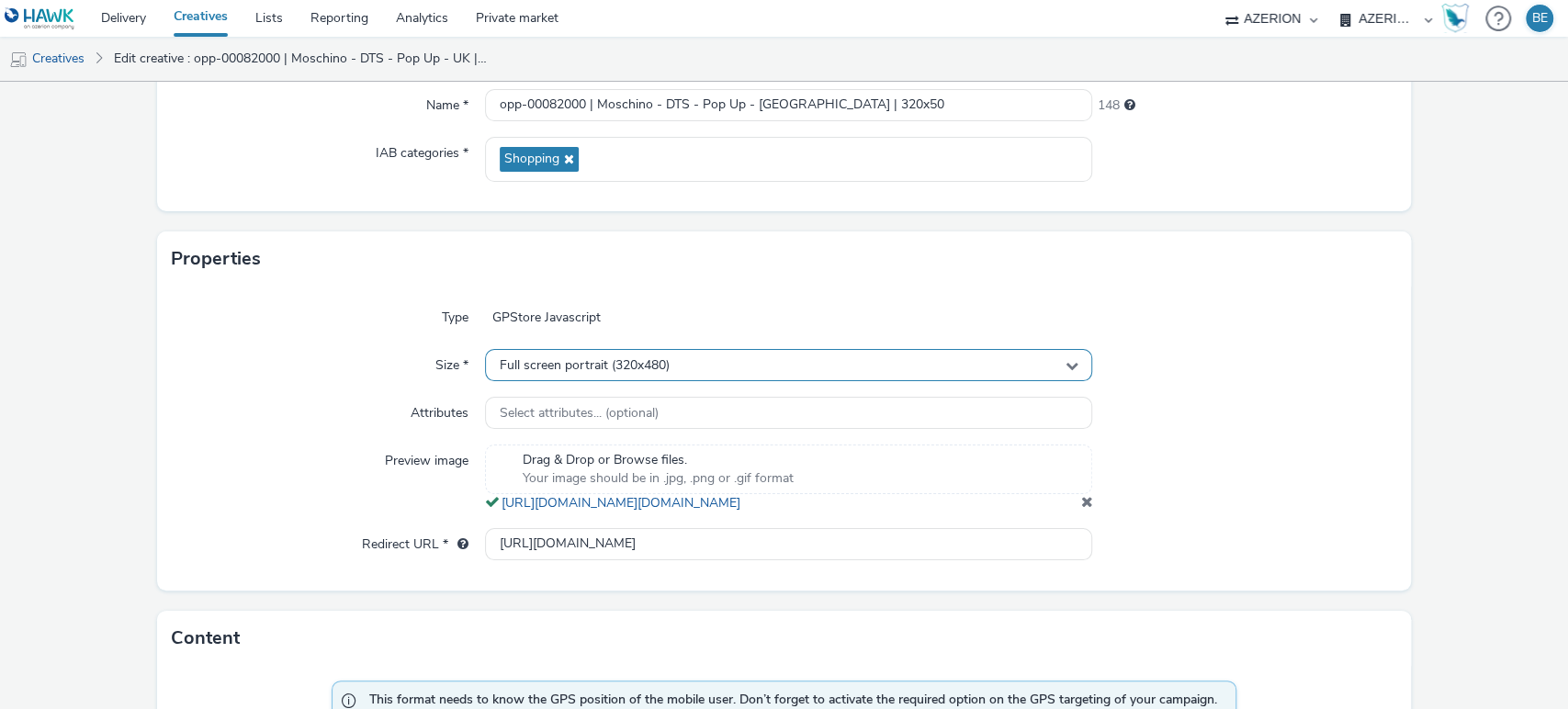
click at [544, 362] on span "Full screen portrait (320x480)" at bounding box center [585, 366] width 170 height 16
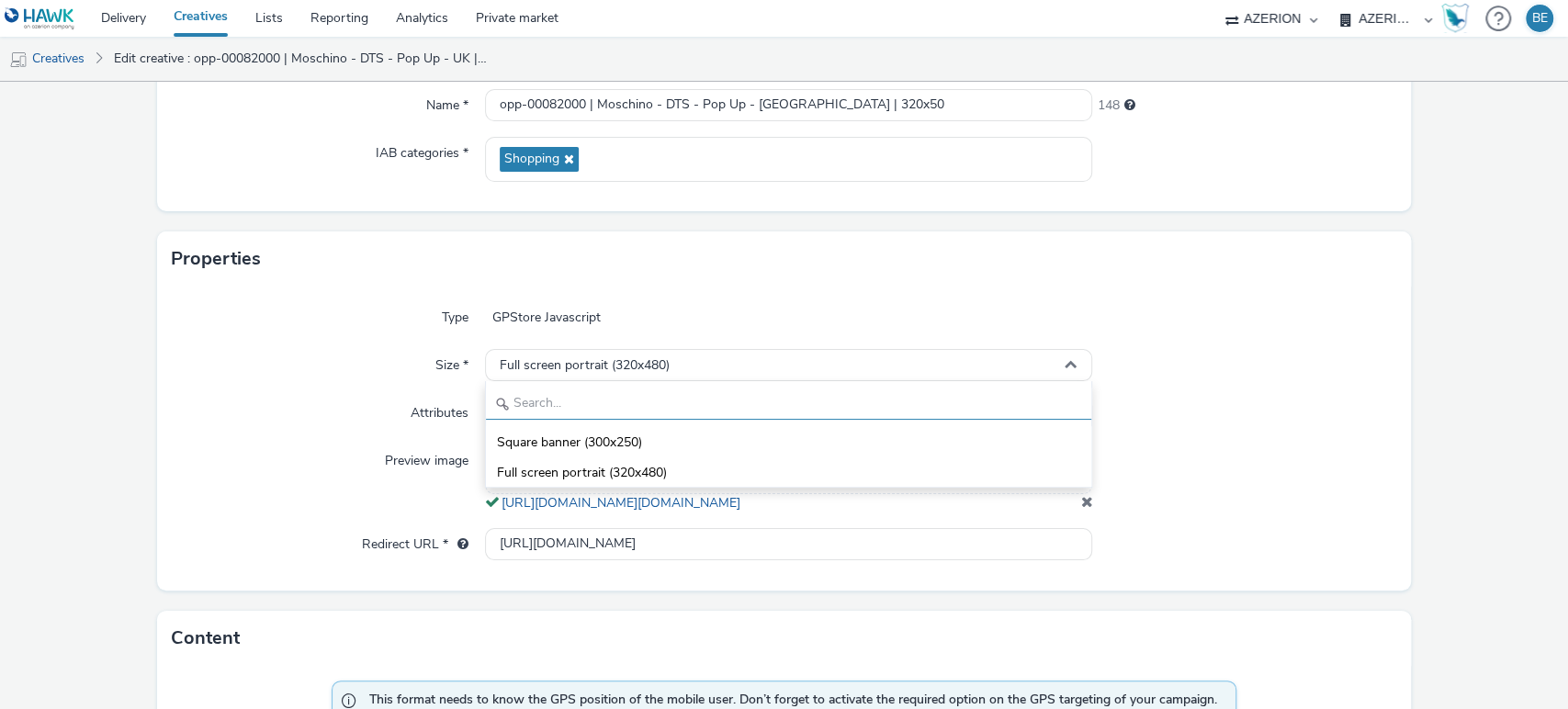
click at [529, 395] on input "text" at bounding box center [789, 404] width 606 height 32
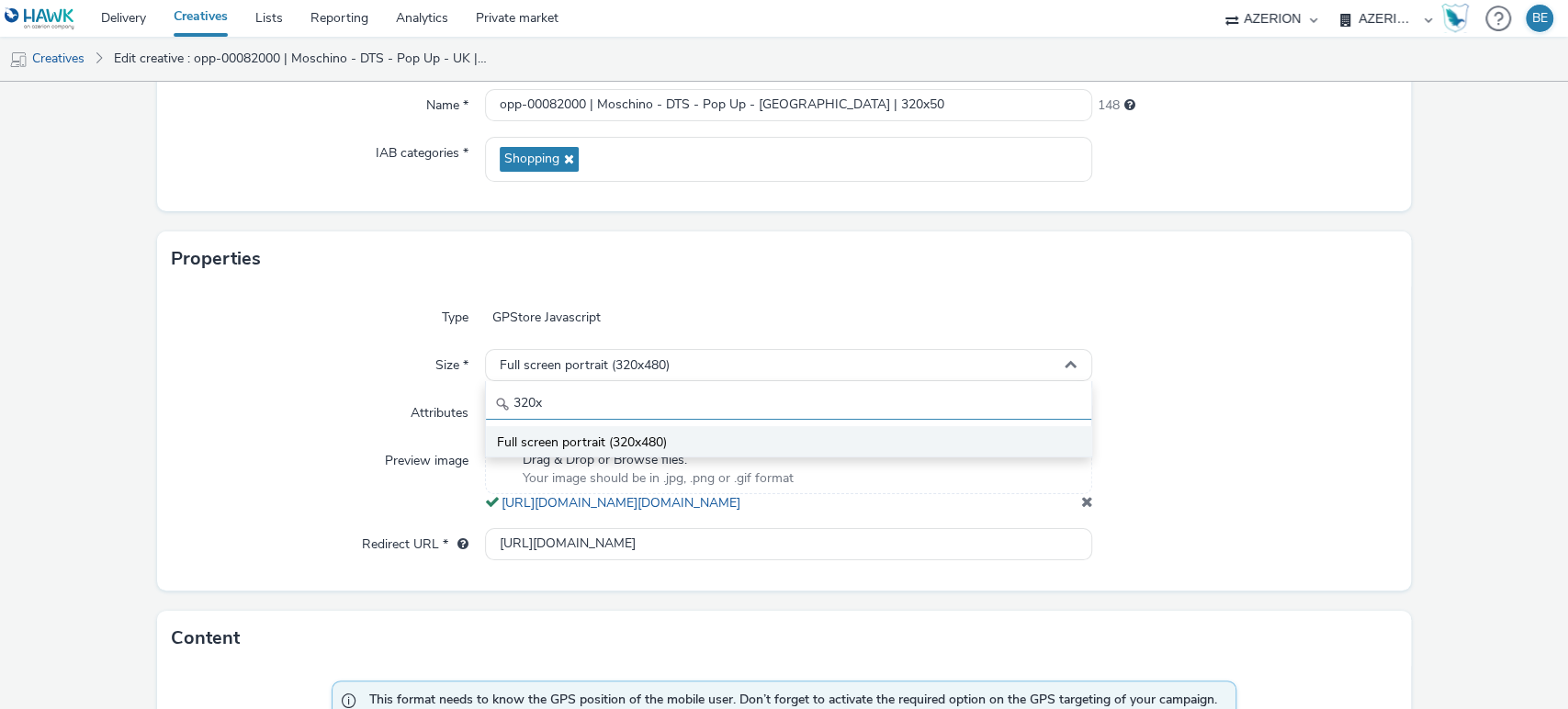
type input "320x"
click at [520, 434] on span "Full screen portrait (320x480)" at bounding box center [582, 442] width 170 height 19
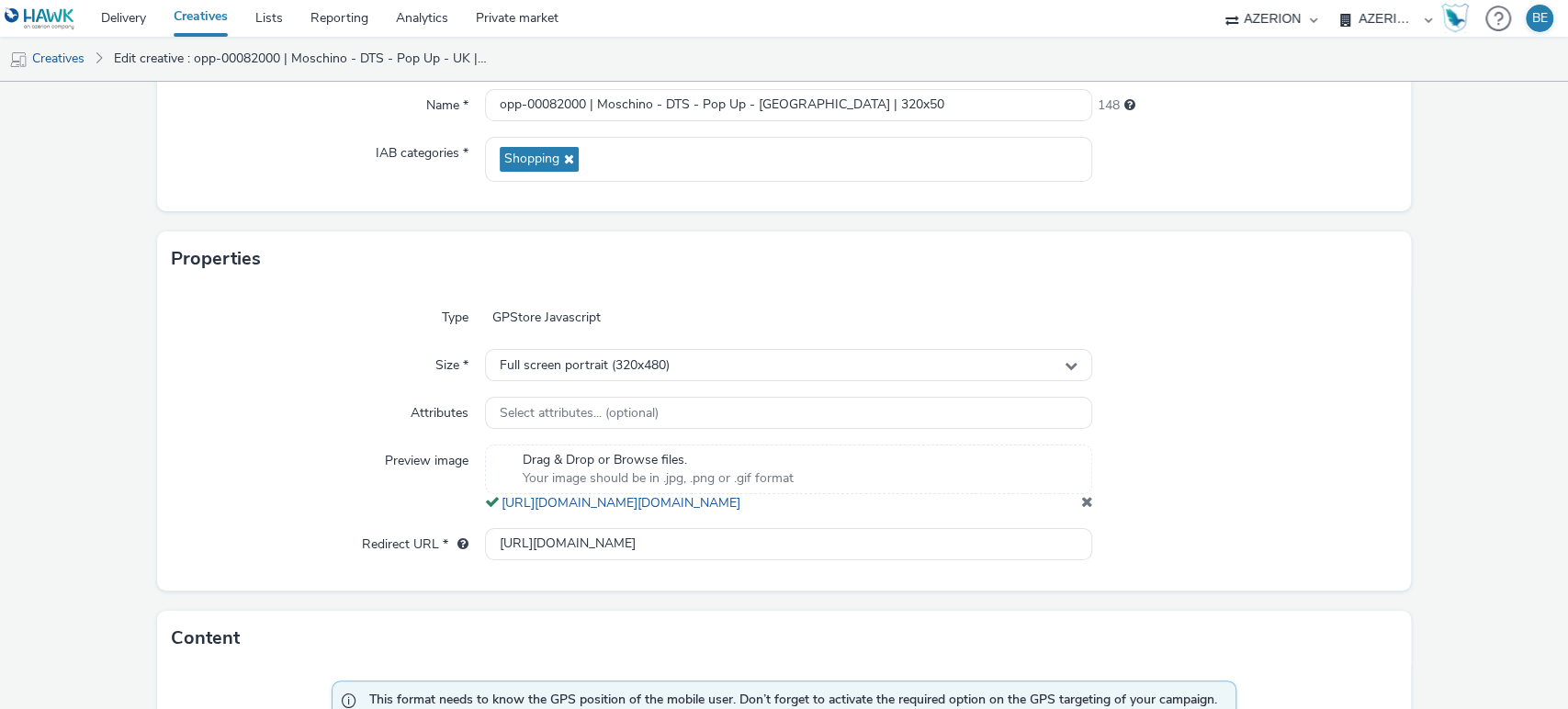
click at [732, 336] on div "Type GPStore Javascript Size * Full screen portrait (320x480) Attributes Select…" at bounding box center [785, 439] width 1256 height 304
click at [632, 372] on span "Full screen portrait (320x480)" at bounding box center [585, 366] width 170 height 16
click at [580, 398] on input "320x" at bounding box center [789, 404] width 606 height 32
type input "50"
click at [247, 390] on div "Type GPStore Javascript Size * Full screen portrait (320x480) 50 Square banner …" at bounding box center [785, 439] width 1256 height 304
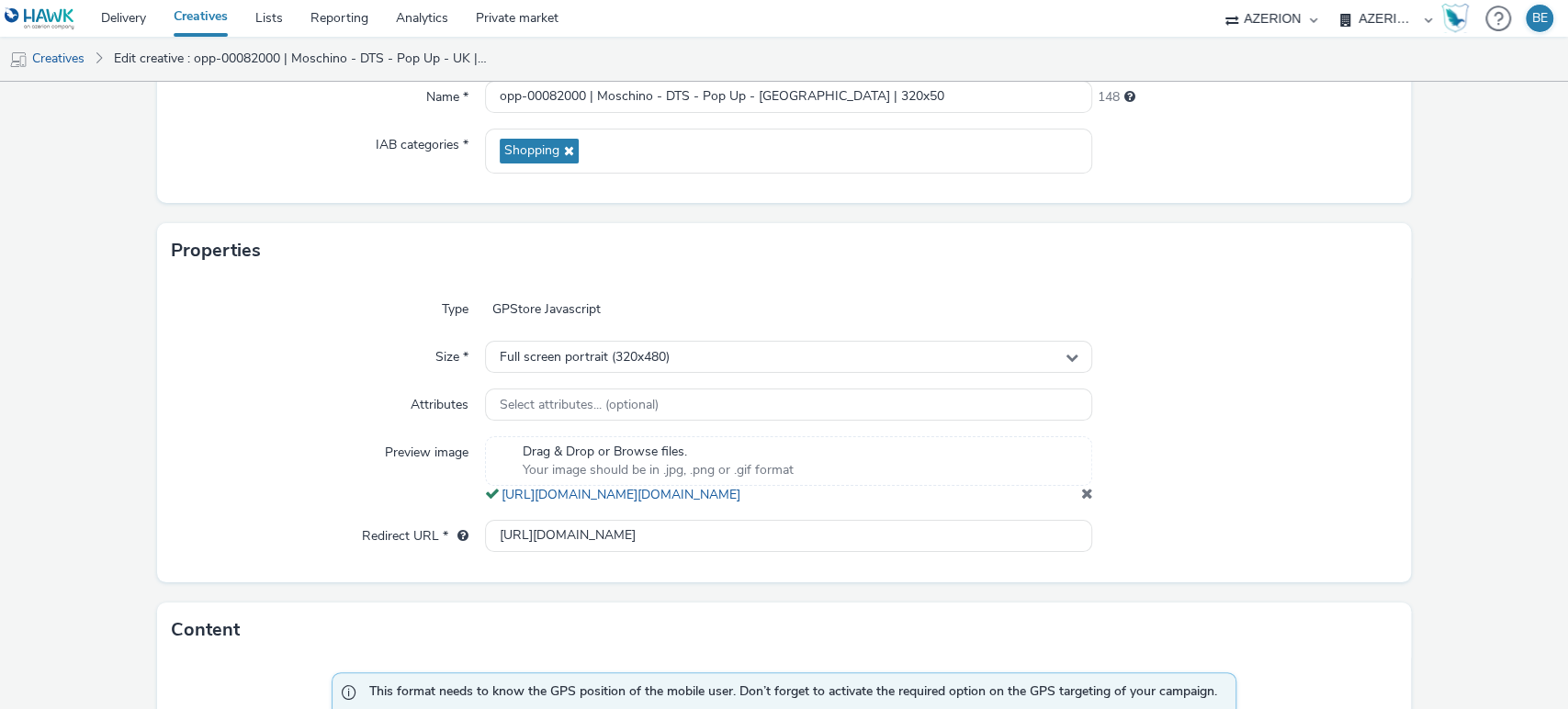
scroll to position [235, 0]
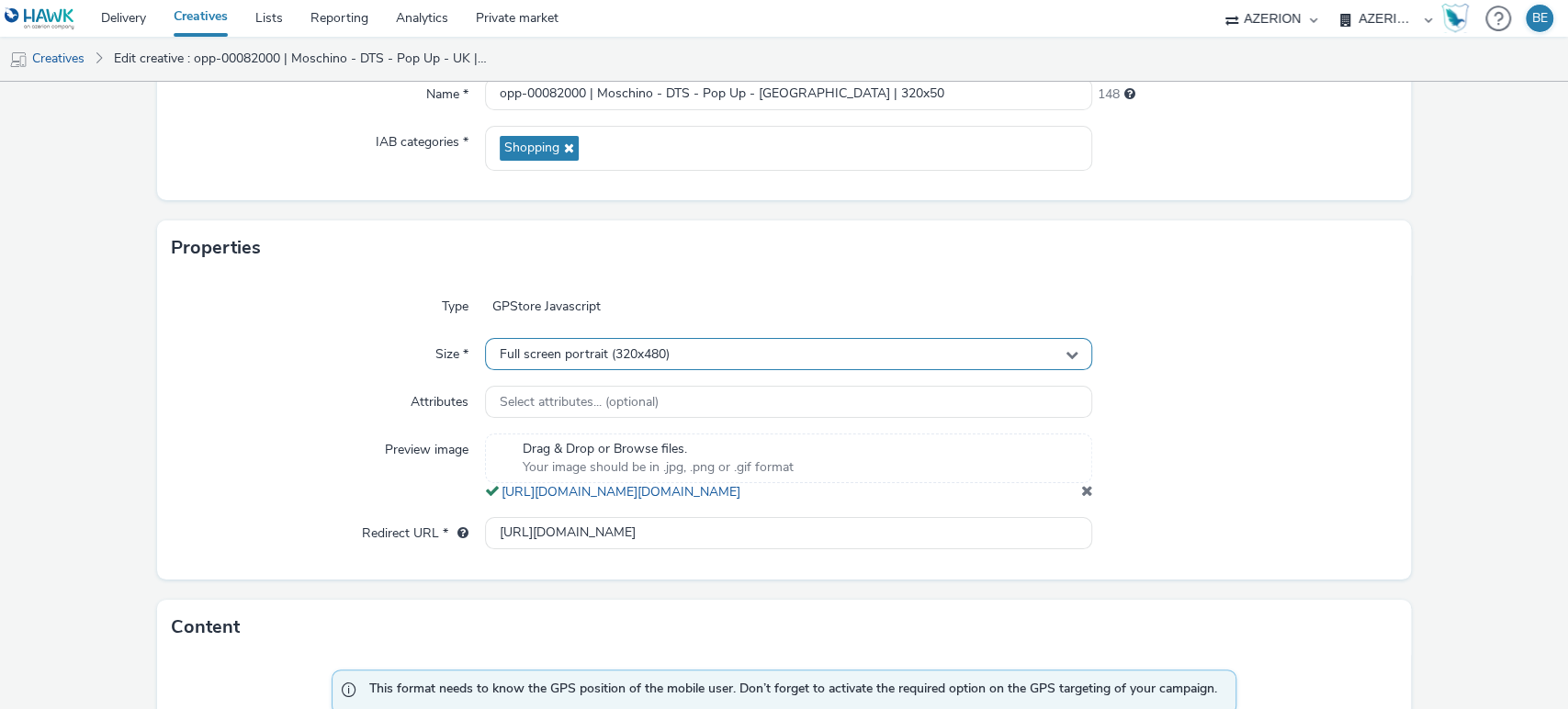
click at [679, 353] on div "Full screen portrait (320x480)" at bounding box center [789, 354] width 608 height 32
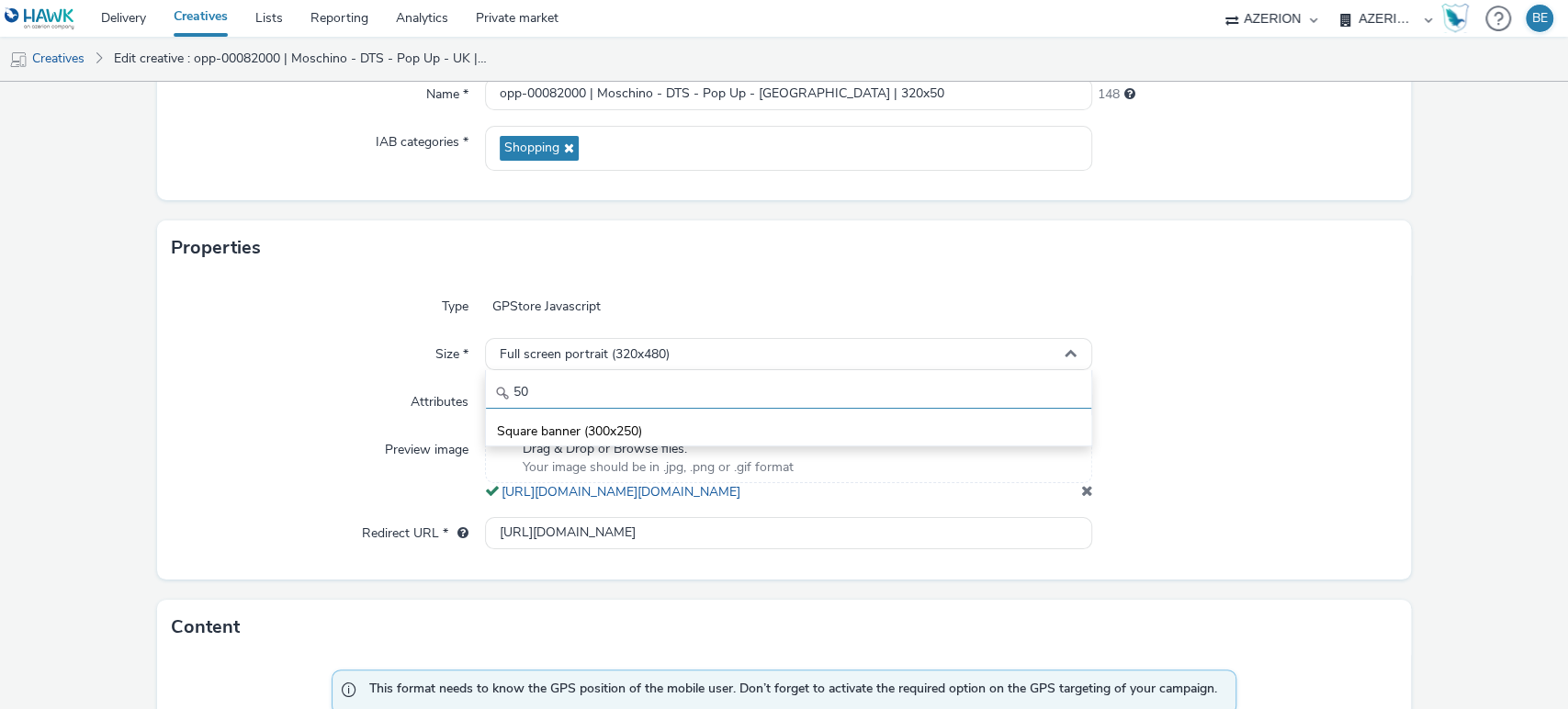
click at [702, 376] on input "50" at bounding box center [789, 392] width 606 height 32
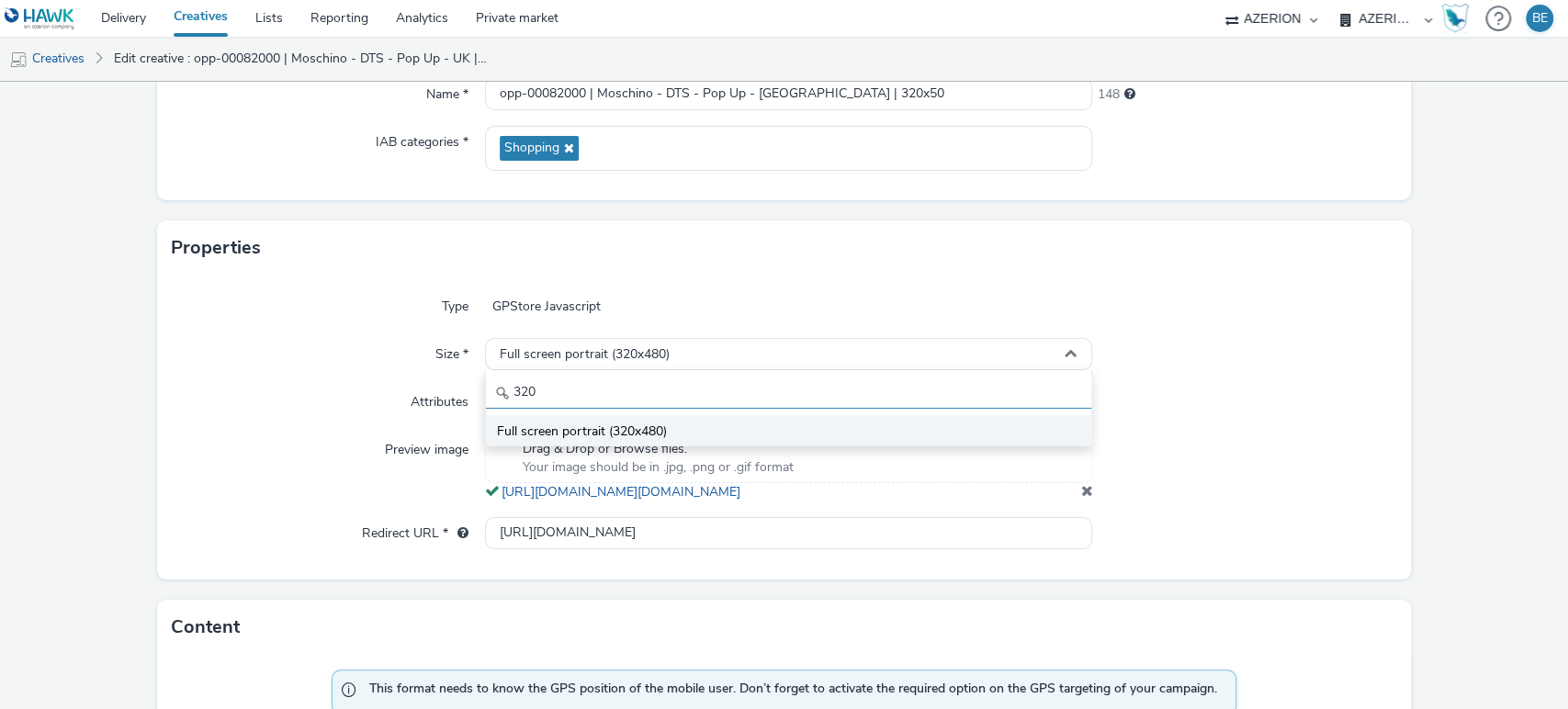
scroll to position [407, 0]
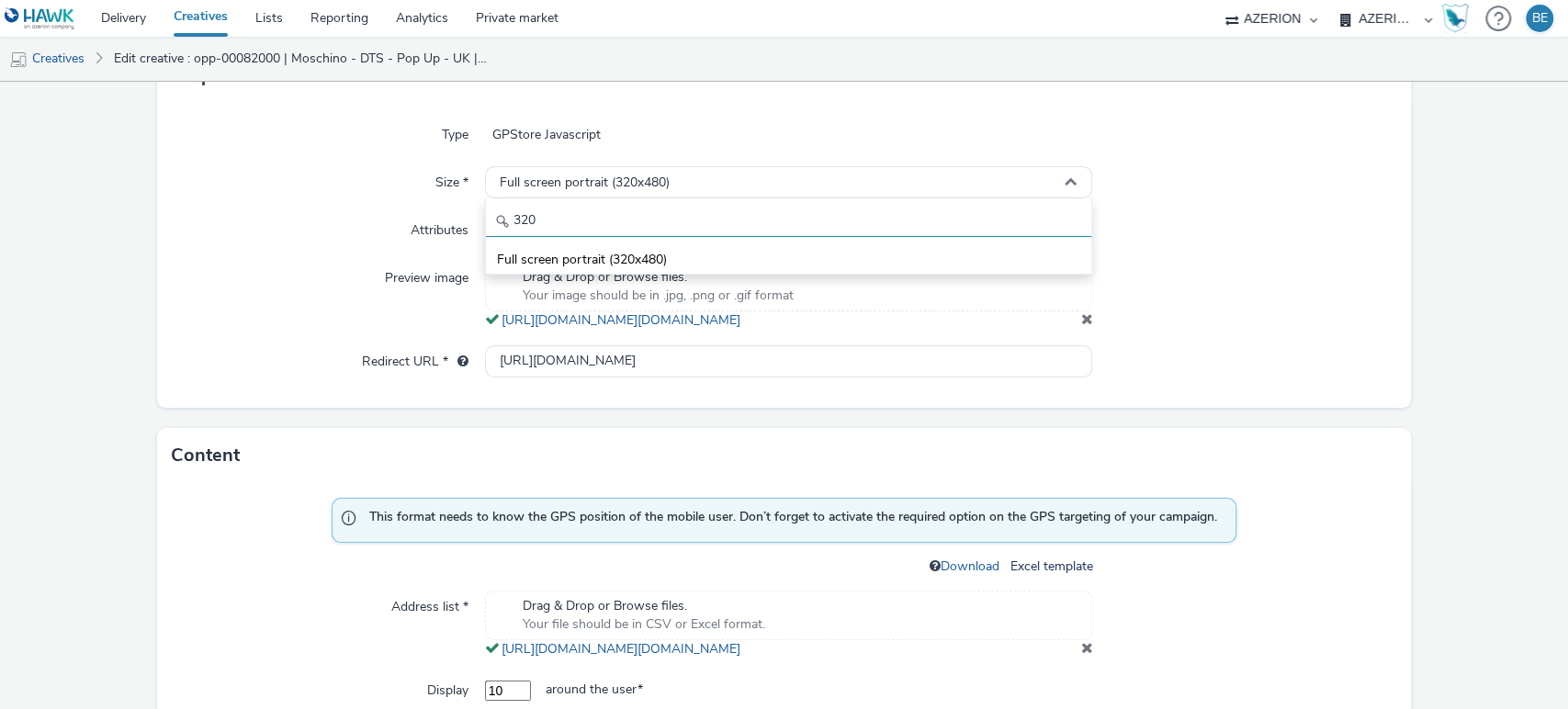
type input "320"
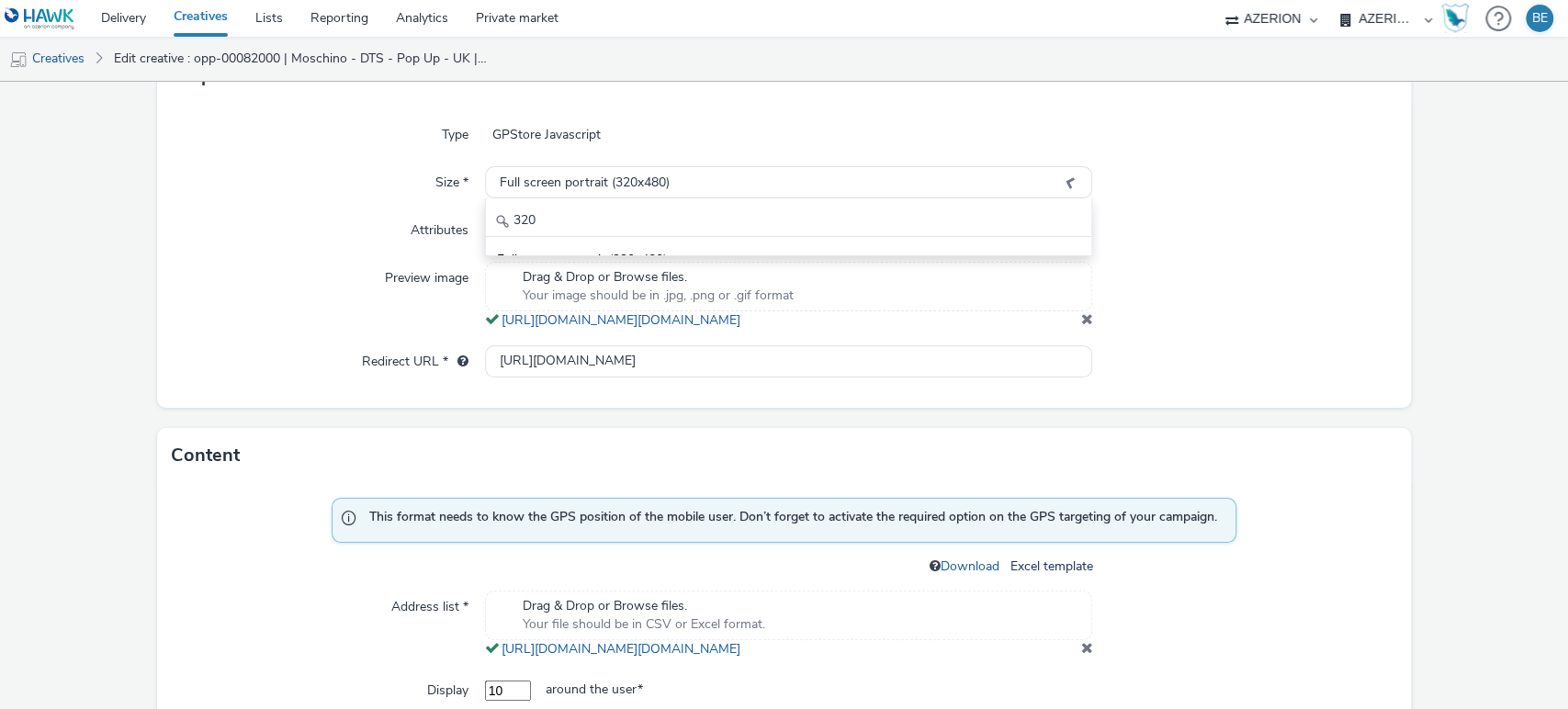
click at [180, 407] on div "Type GPStore Javascript Size * Full screen portrait (320x480) 320 Full screen p…" at bounding box center [785, 256] width 1256 height 304
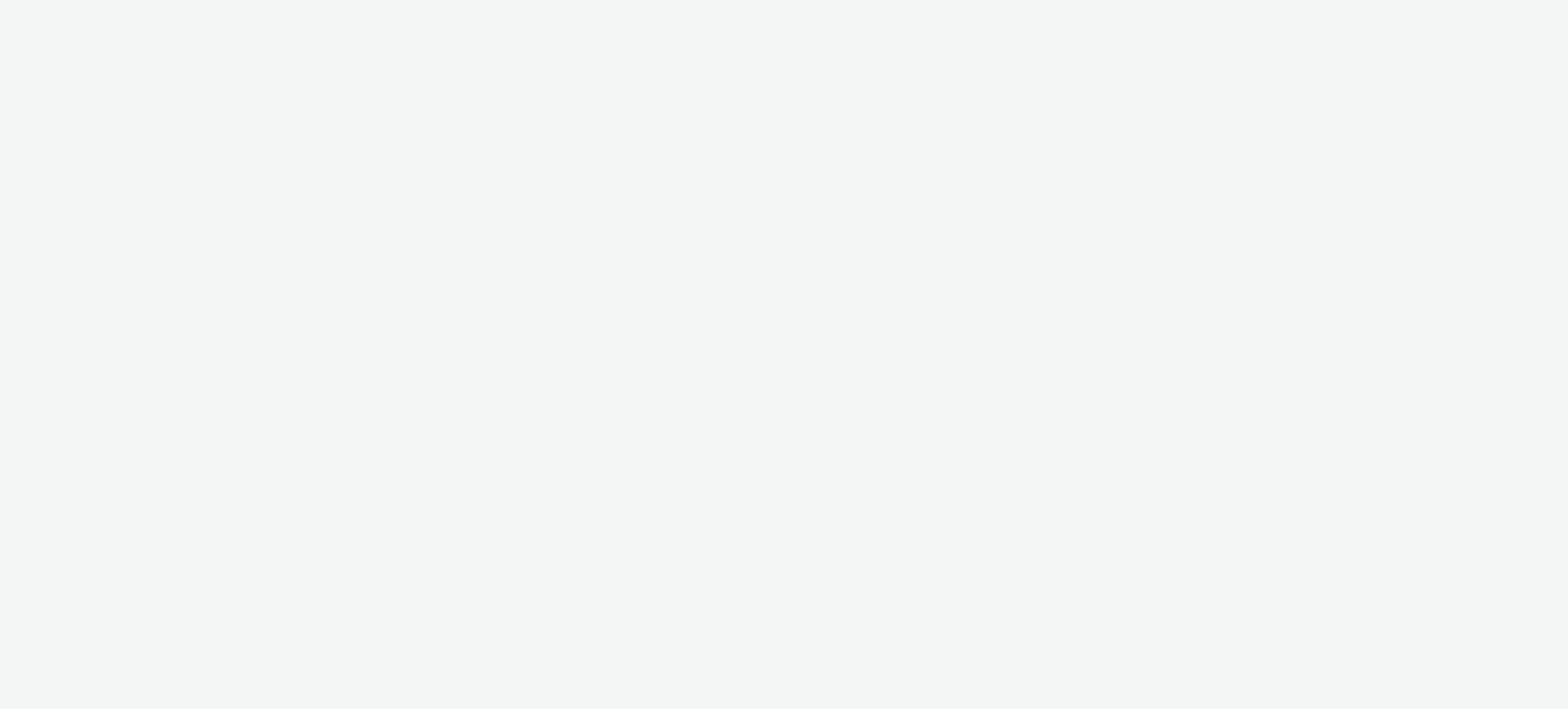
select select "974f22a8-96bf-4ab0-903c-b2da3aad1b4f"
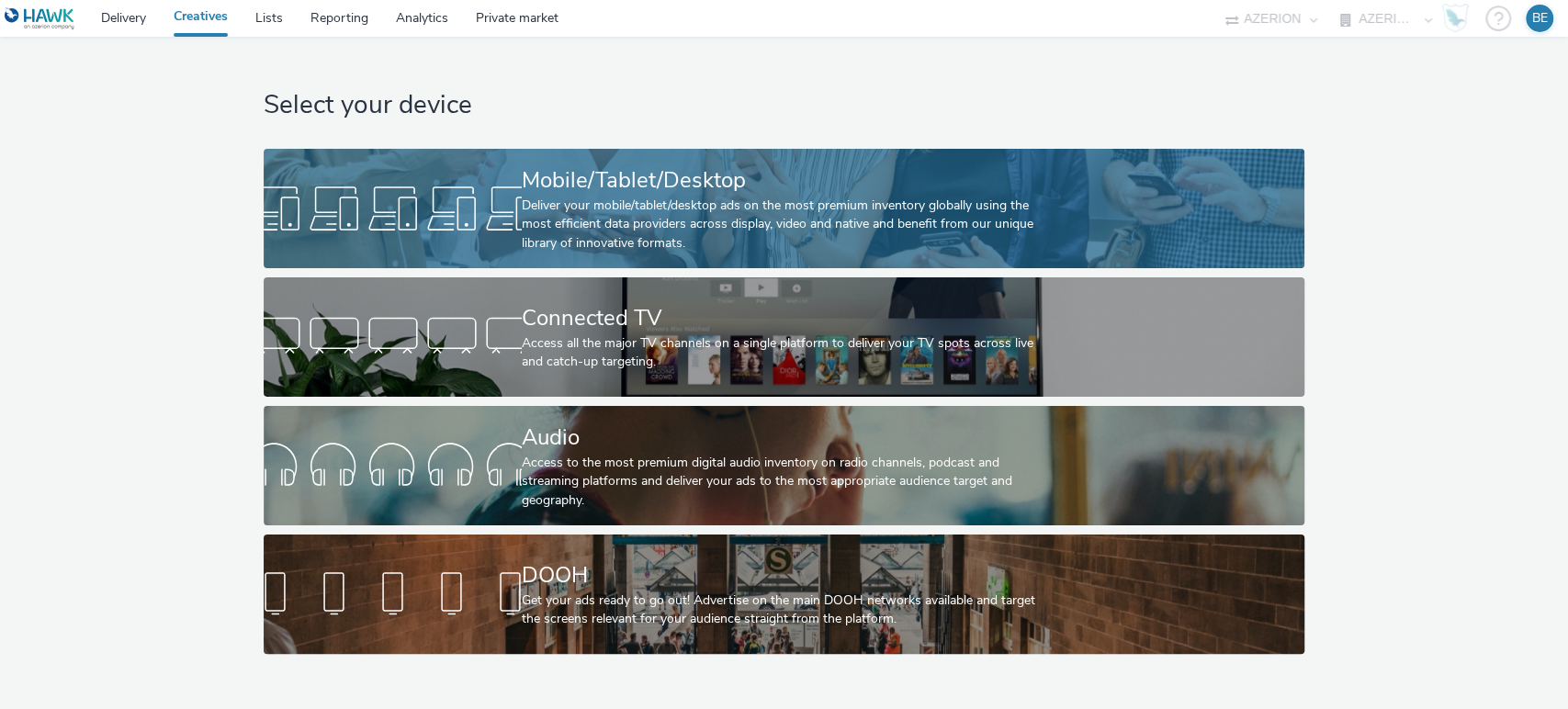
click at [574, 217] on div "Deliver your mobile/tablet/desktop ads on the most premium inventory globally u…" at bounding box center [780, 224] width 518 height 56
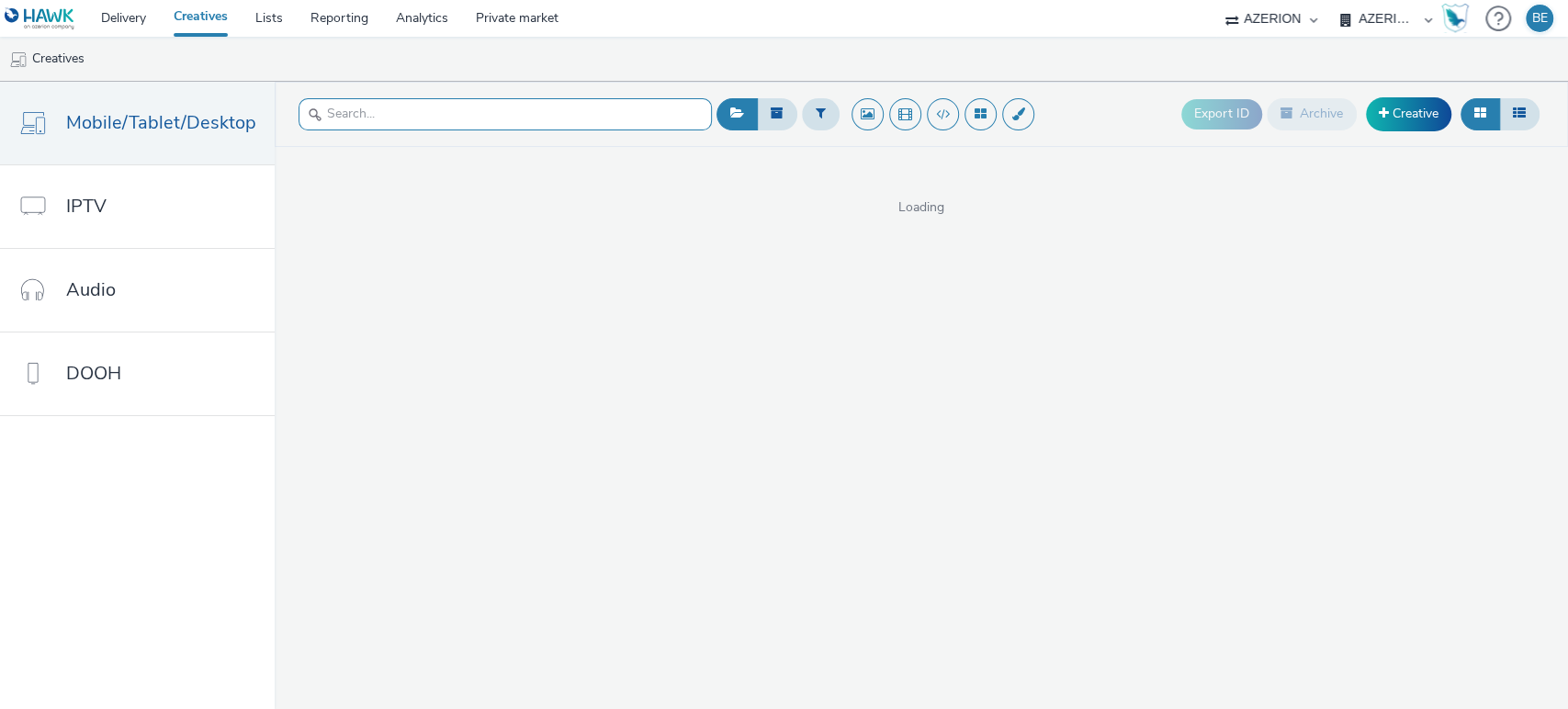
click at [382, 107] on input "text" at bounding box center [505, 114] width 414 height 32
paste input "opp-00075563 | Miele - DTS - wave1 2025 - [GEOGRAPHIC_DATA]"
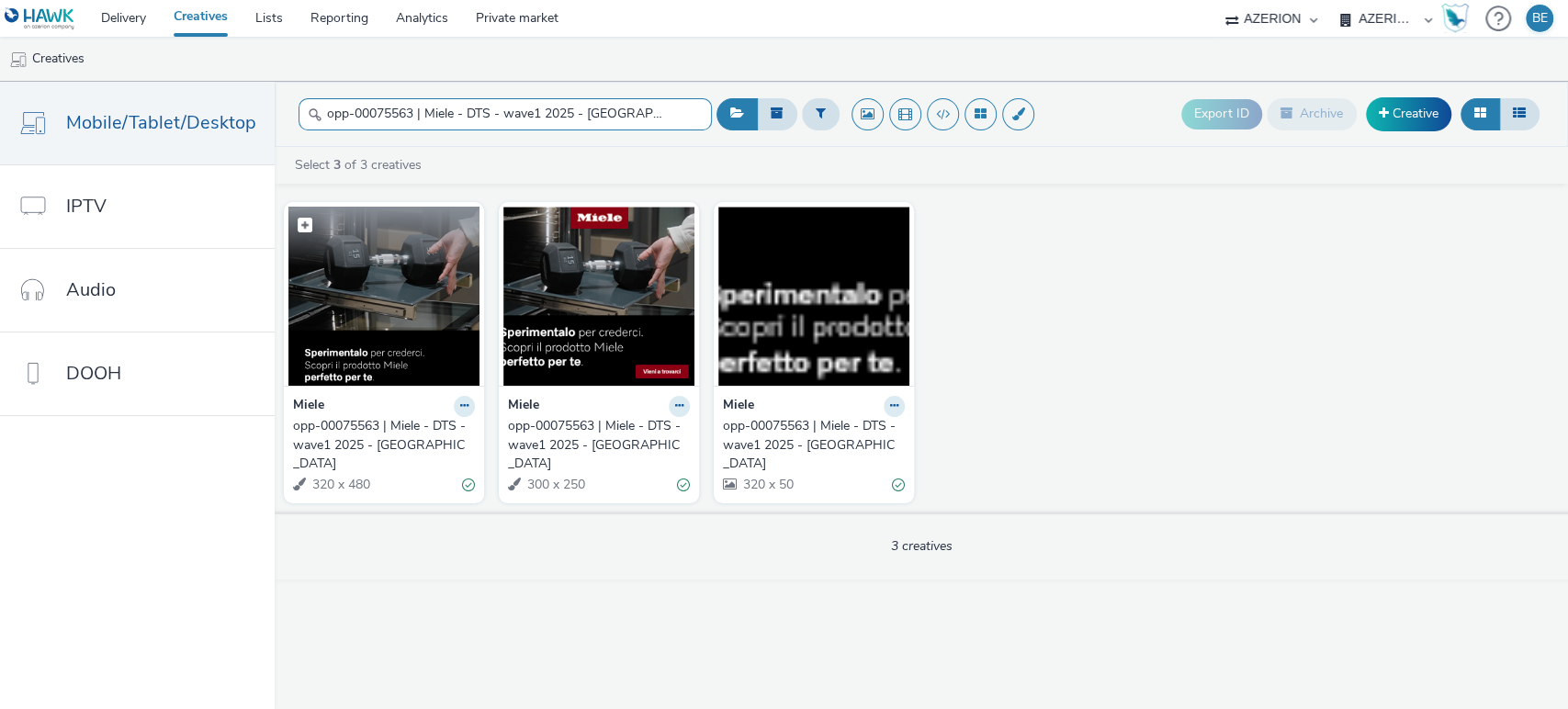
type input "opp-00075563 | Miele - DTS - wave1 2025 - [GEOGRAPHIC_DATA]"
click at [379, 349] on img at bounding box center [384, 296] width 192 height 179
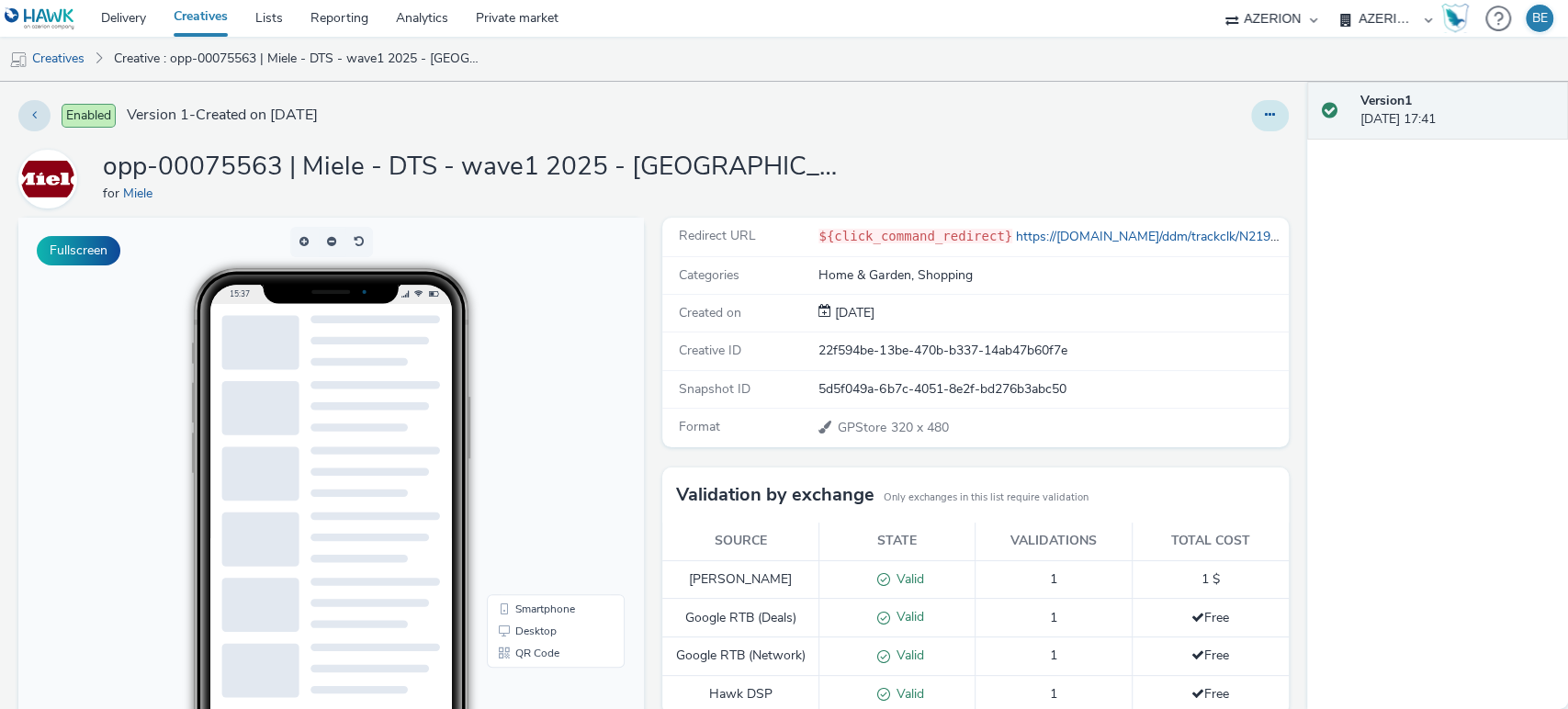
click at [1259, 116] on button at bounding box center [1270, 116] width 37 height 31
click at [1191, 148] on link "Edit" at bounding box center [1220, 152] width 138 height 36
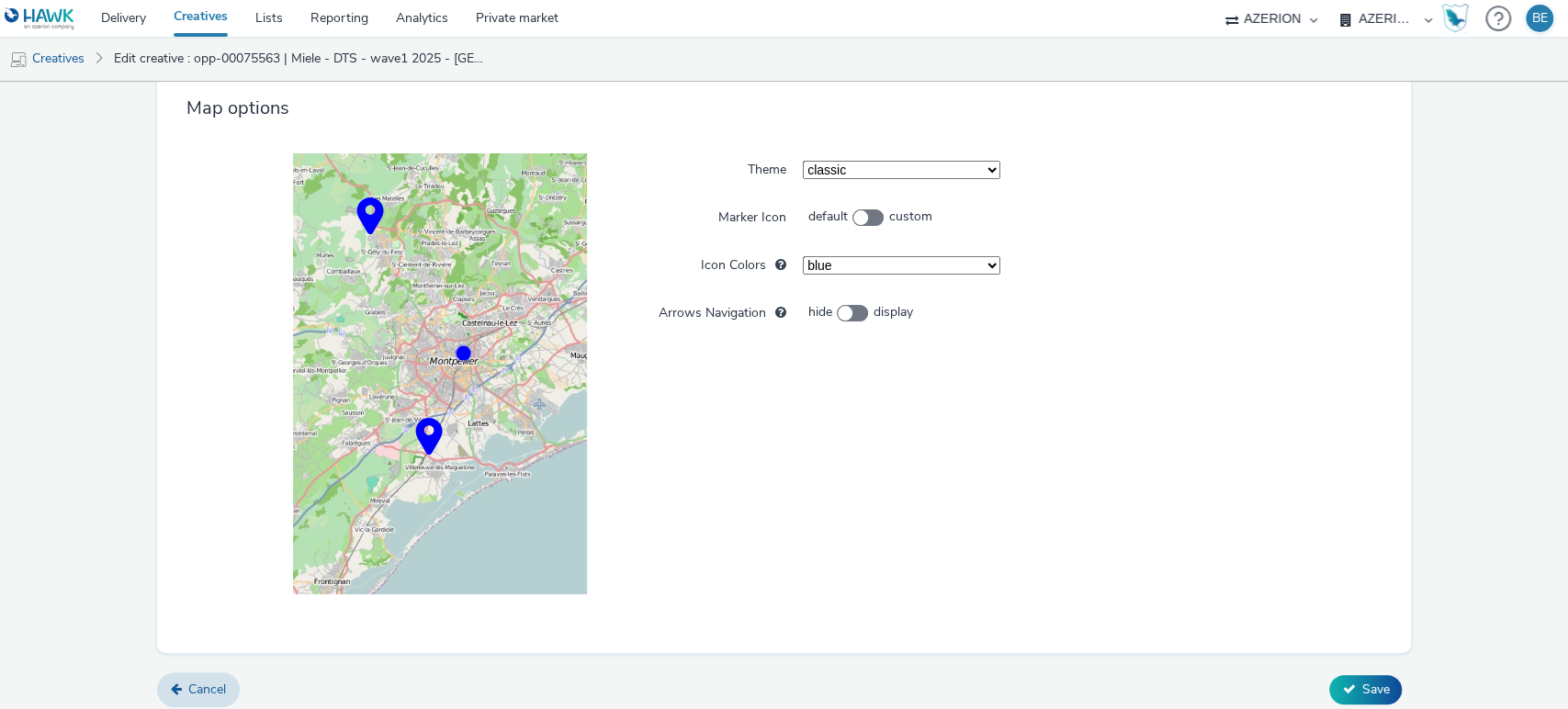
scroll to position [1763, 0]
